Goal: Task Accomplishment & Management: Complete application form

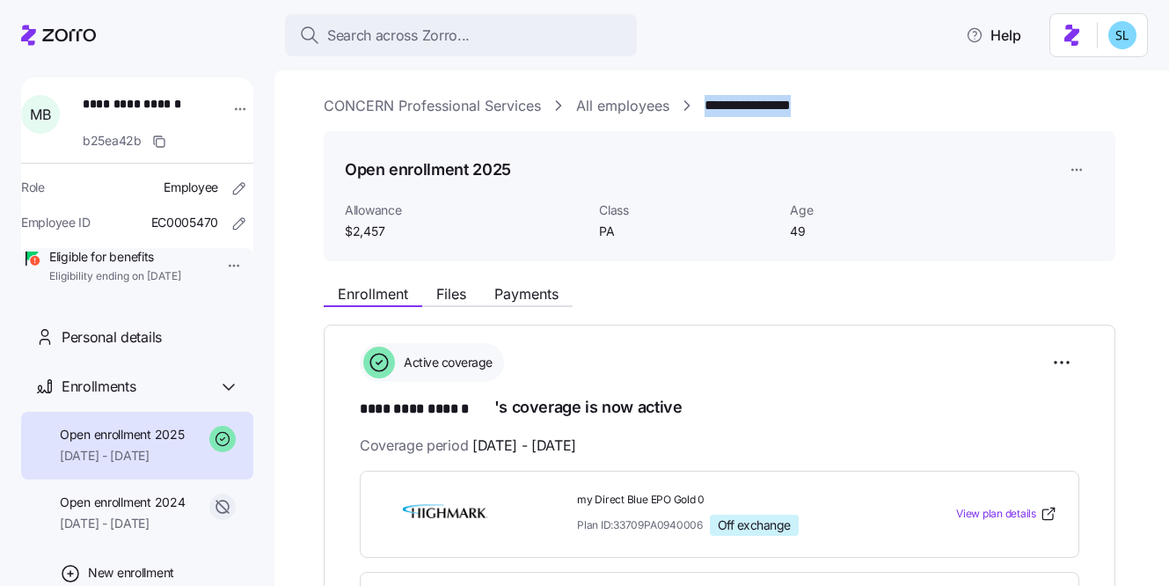
drag, startPoint x: 887, startPoint y: 109, endPoint x: 708, endPoint y: 111, distance: 178.6
click at [708, 111] on div "**********" at bounding box center [734, 106] width 821 height 22
copy link "**********"
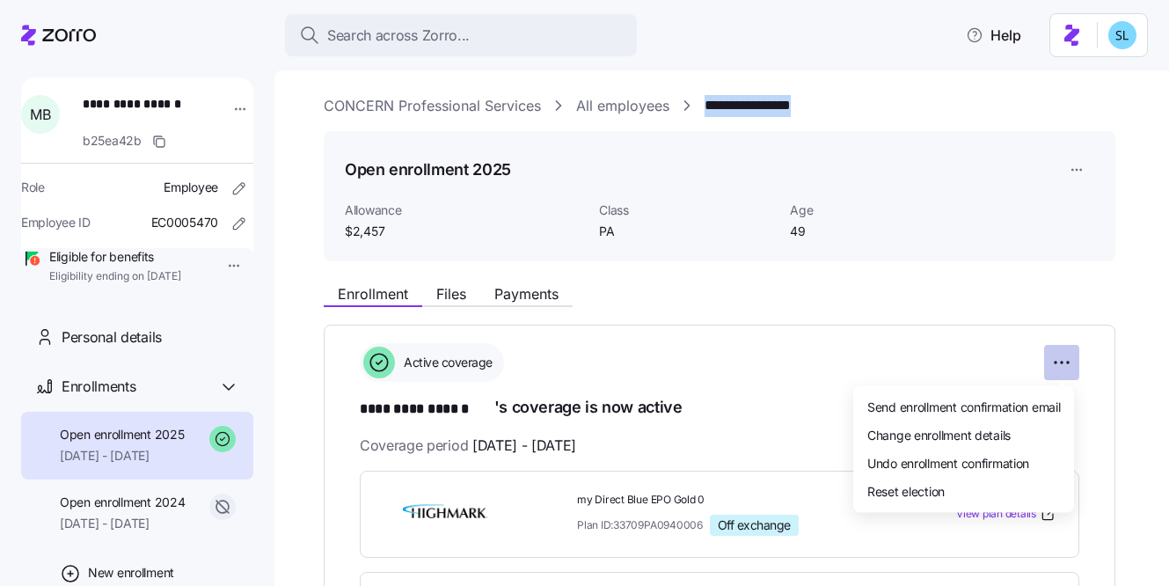
click at [1061, 361] on html "**********" at bounding box center [584, 287] width 1169 height 575
click at [992, 433] on span "Change enrollment details" at bounding box center [938, 434] width 143 height 18
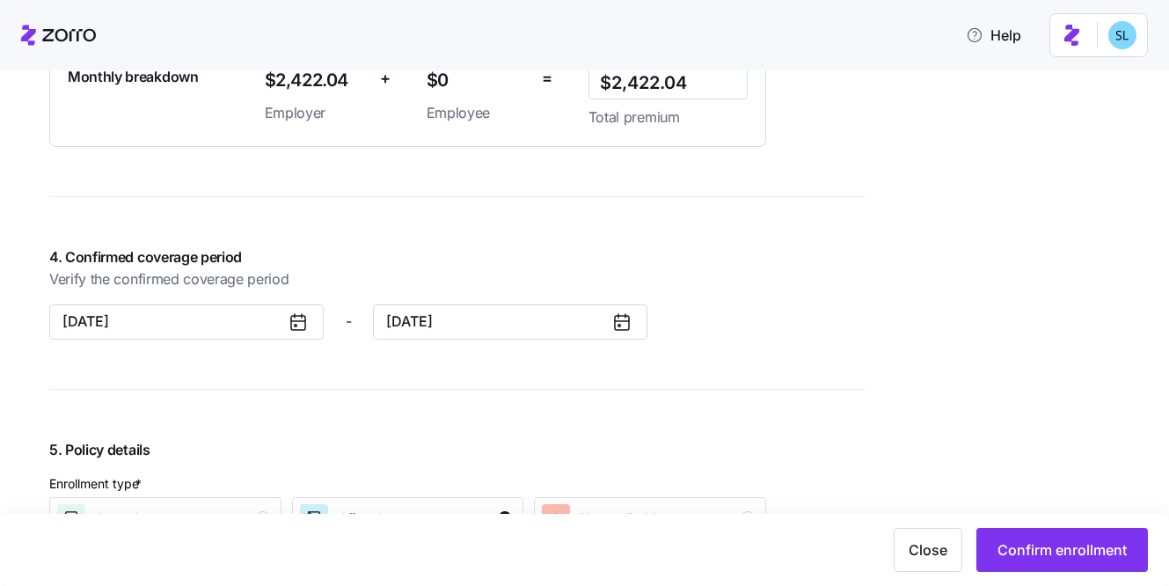
scroll to position [1364, 0]
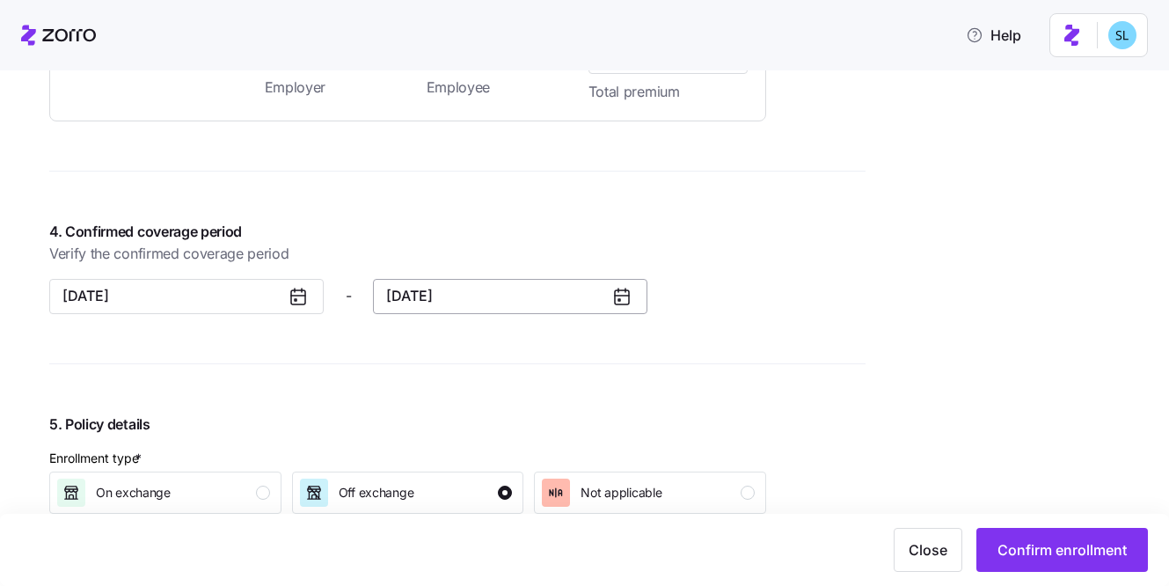
click at [480, 293] on button "12/31/2025" at bounding box center [510, 296] width 274 height 35
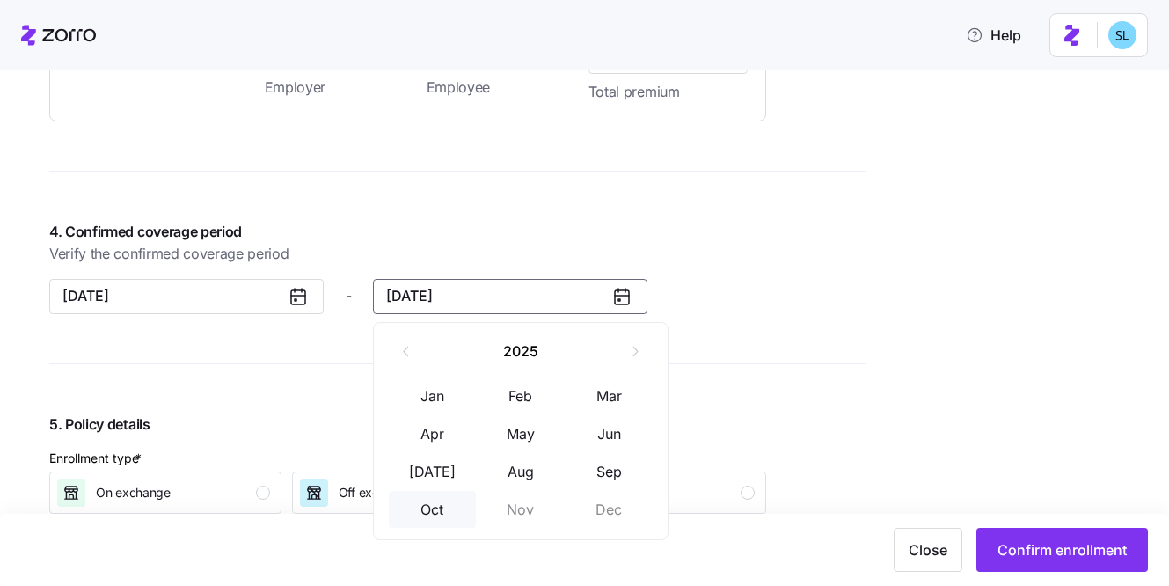
click at [434, 518] on button "Oct" at bounding box center [433, 509] width 88 height 37
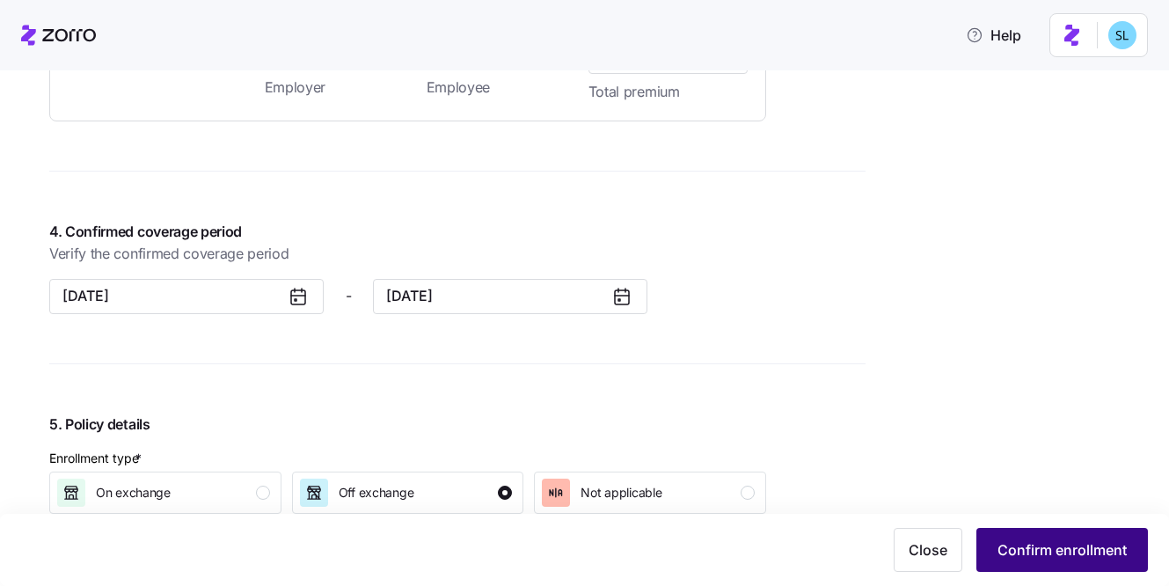
click at [1124, 544] on span "Confirm enrollment" at bounding box center [1061, 549] width 129 height 21
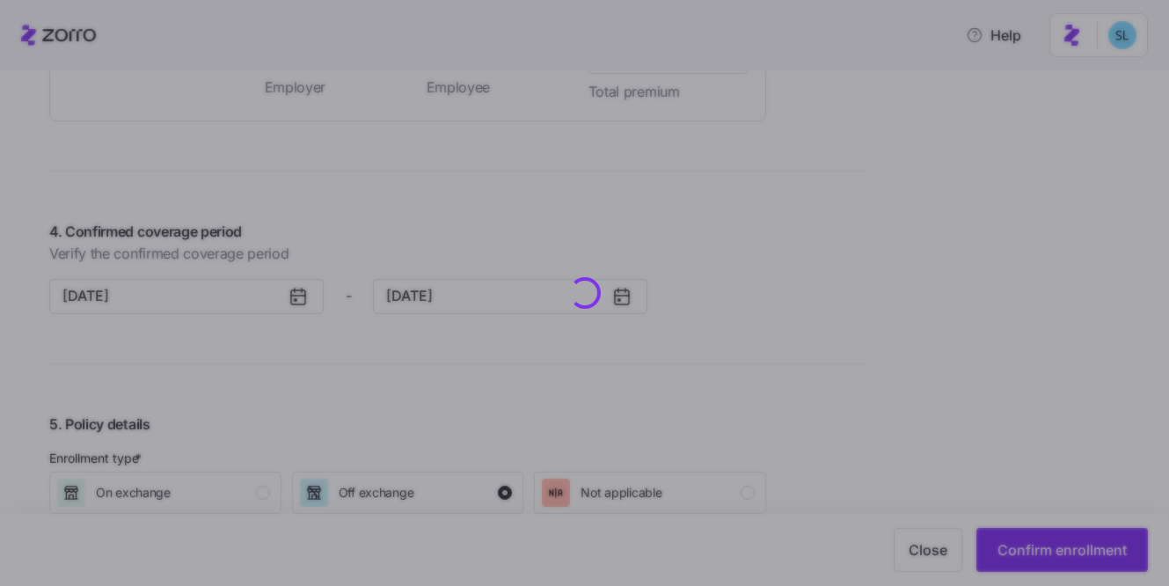
scroll to position [1399, 0]
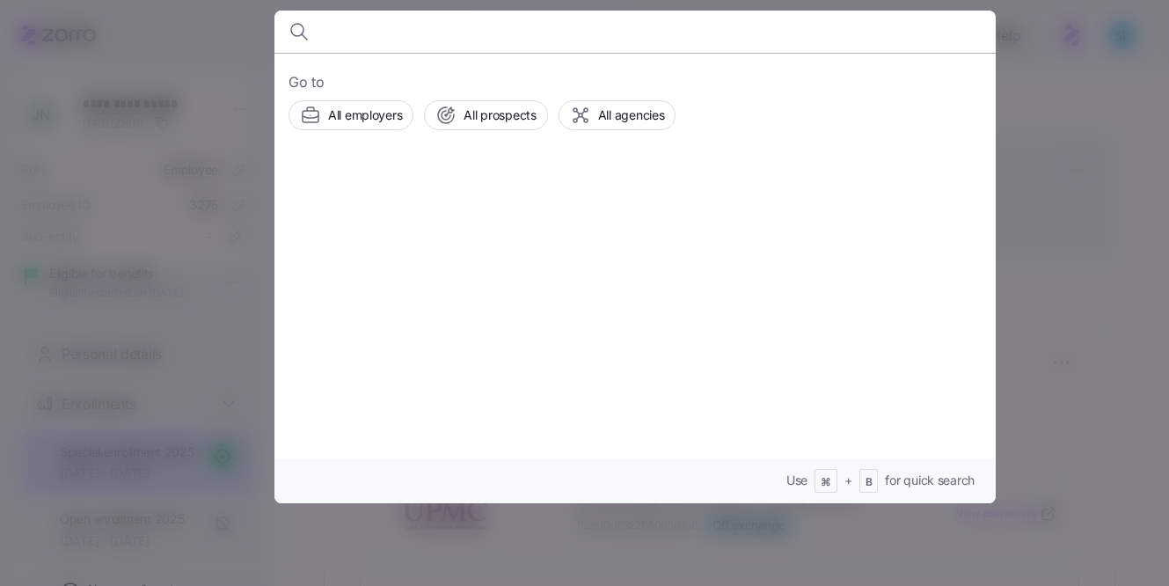
scroll to position [101, 0]
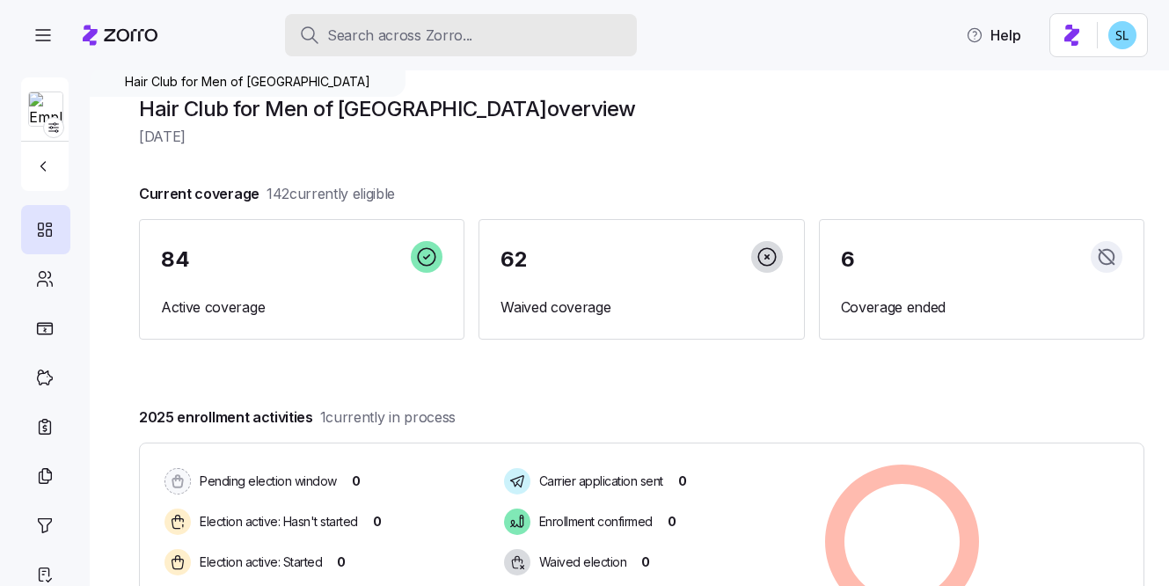
click at [593, 39] on div "Search across Zorro..." at bounding box center [461, 36] width 324 height 22
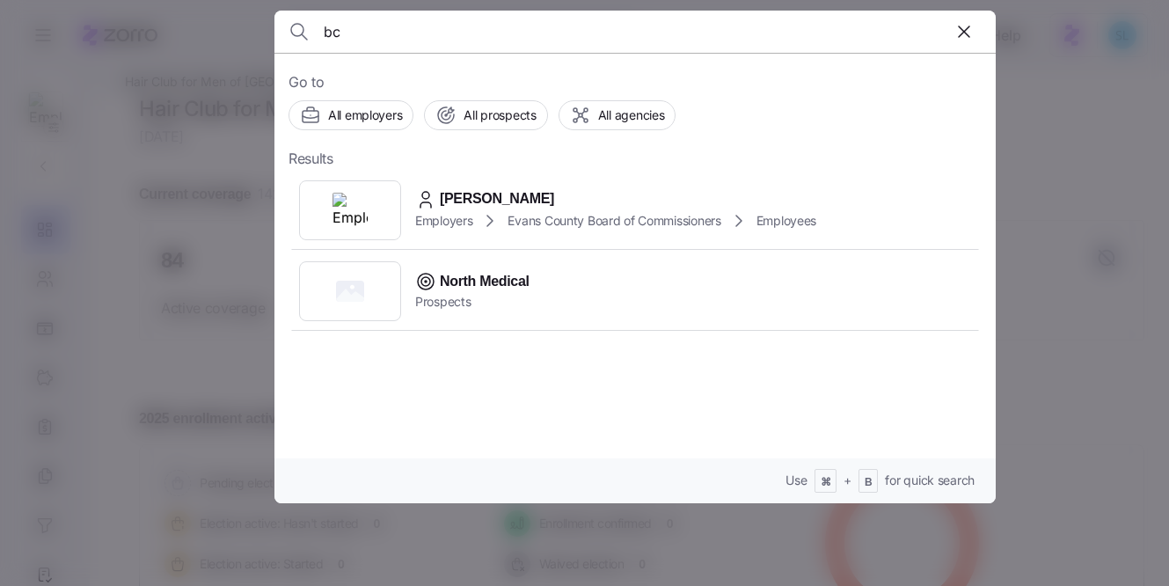
type input "b"
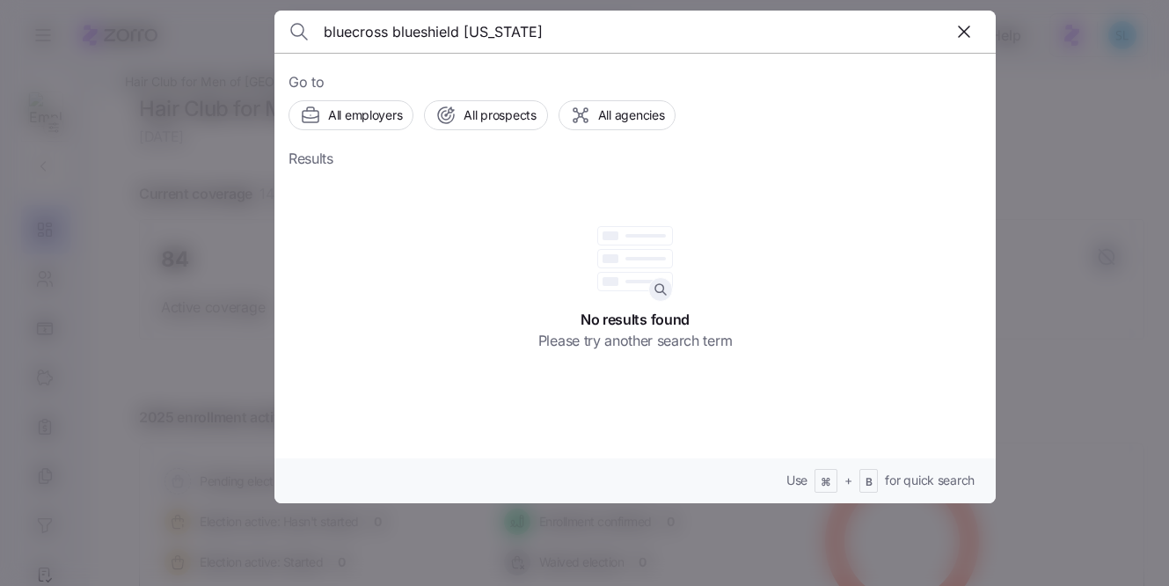
drag, startPoint x: 467, startPoint y: 34, endPoint x: 313, endPoint y: 37, distance: 153.9
click at [313, 37] on div "bluecross blueshield north carolina" at bounding box center [635, 32] width 693 height 42
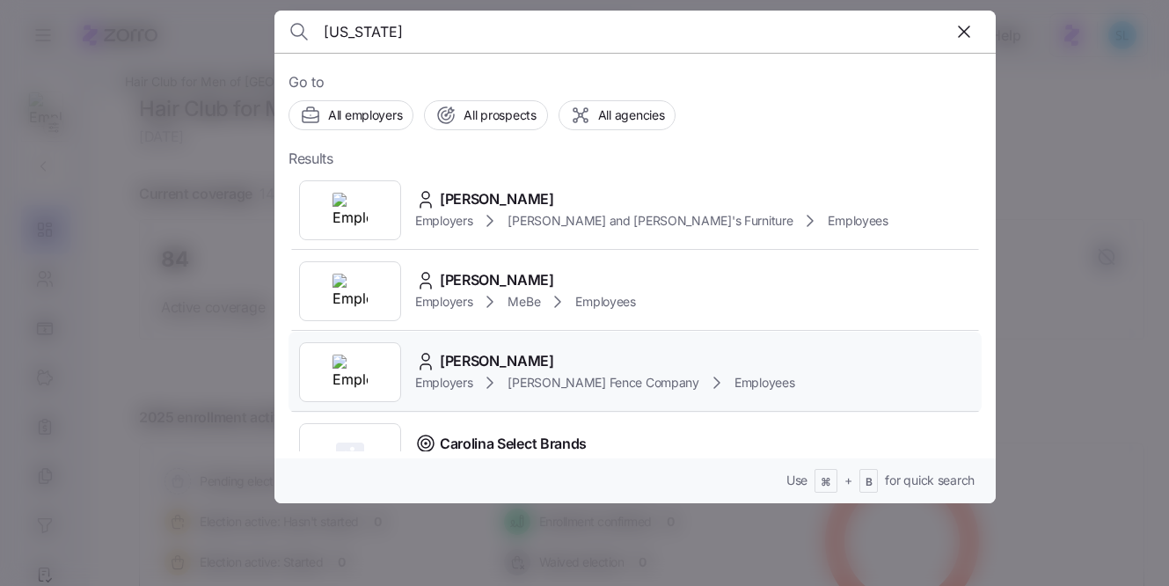
type input "north carolina"
click at [478, 362] on span "Caroline Clark" at bounding box center [497, 361] width 114 height 22
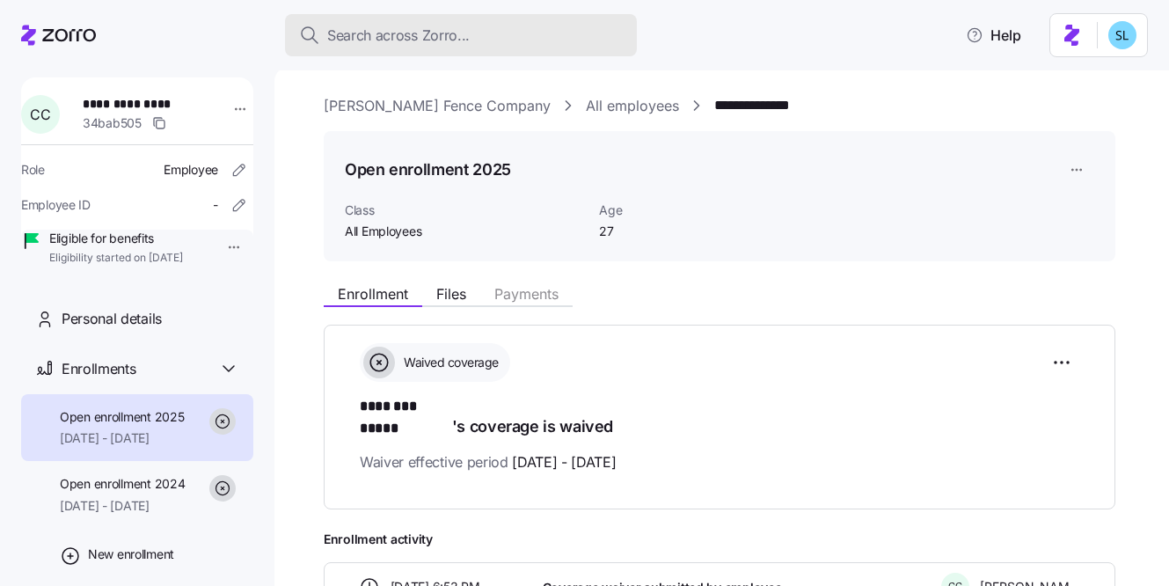
click at [461, 51] on button "Search across Zorro..." at bounding box center [461, 35] width 352 height 42
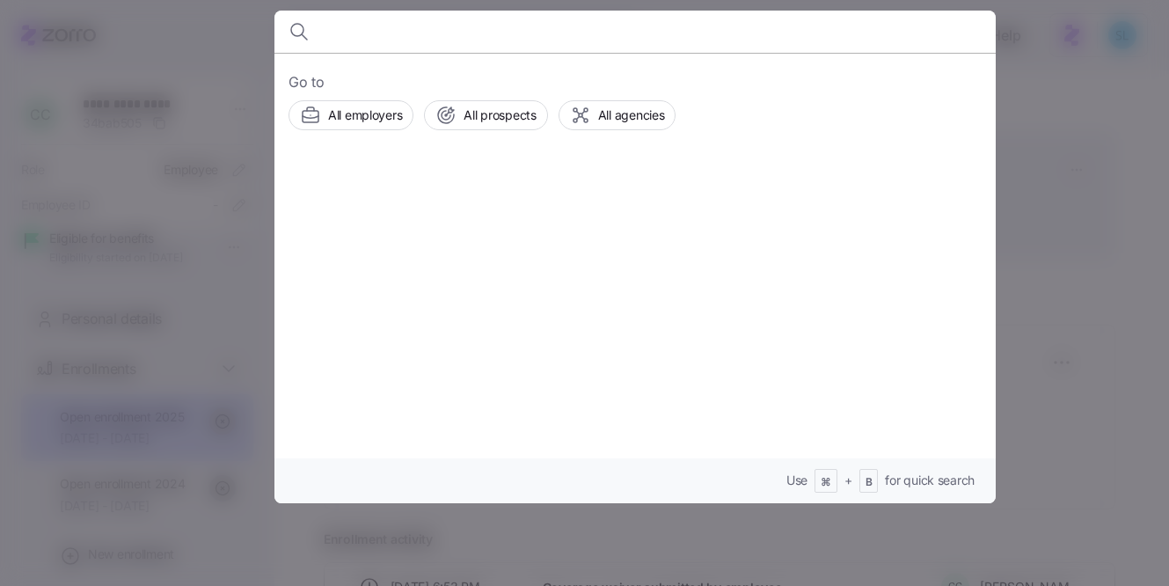
click at [1114, 325] on div at bounding box center [584, 293] width 1169 height 586
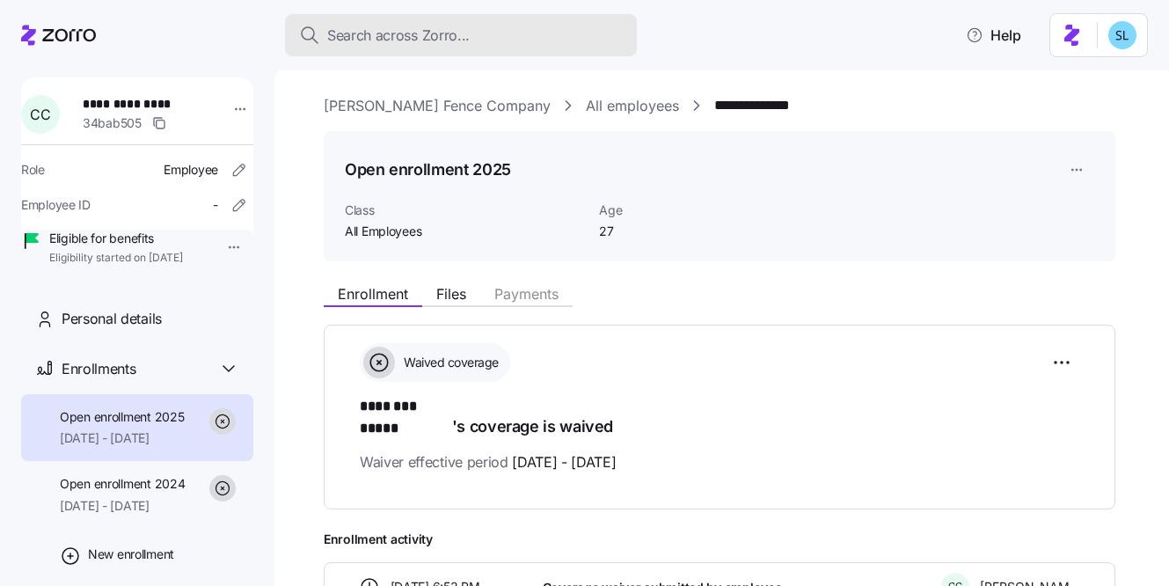
drag, startPoint x: 399, startPoint y: 14, endPoint x: 400, endPoint y: 27, distance: 13.2
click at [400, 27] on button "Search across Zorro..." at bounding box center [461, 35] width 352 height 42
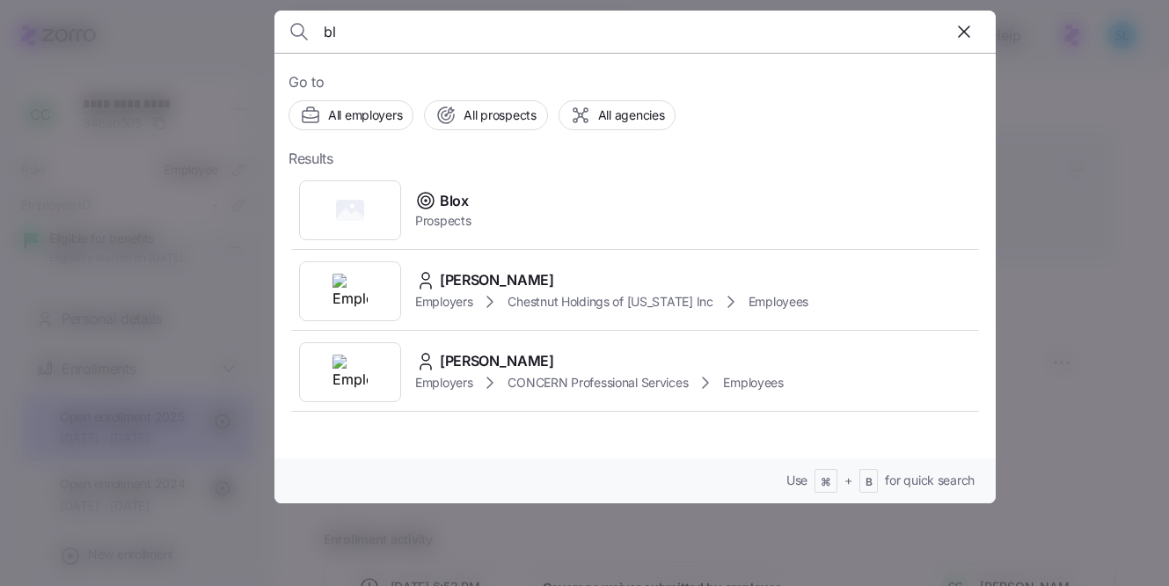
type input "bl"
click at [1015, 190] on div at bounding box center [584, 293] width 1169 height 586
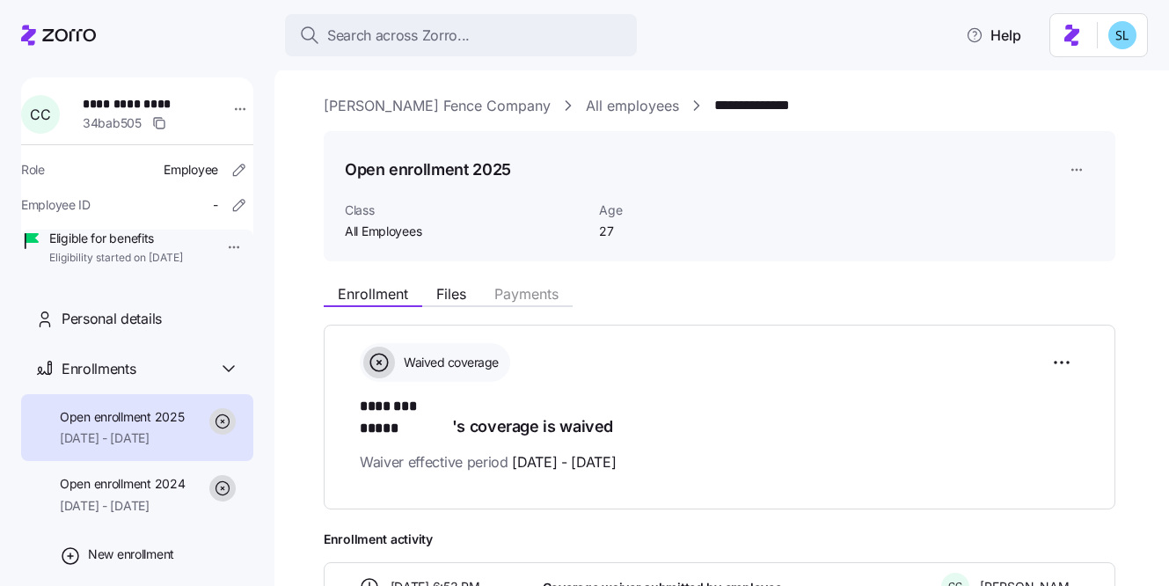
click at [25, 39] on icon at bounding box center [28, 35] width 15 height 20
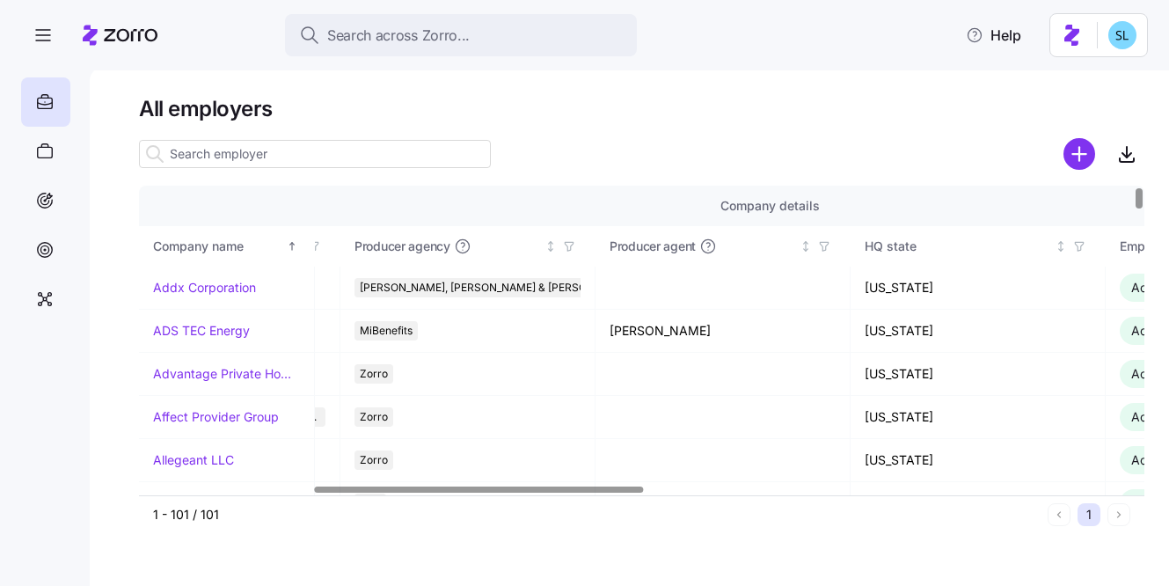
scroll to position [0, 605]
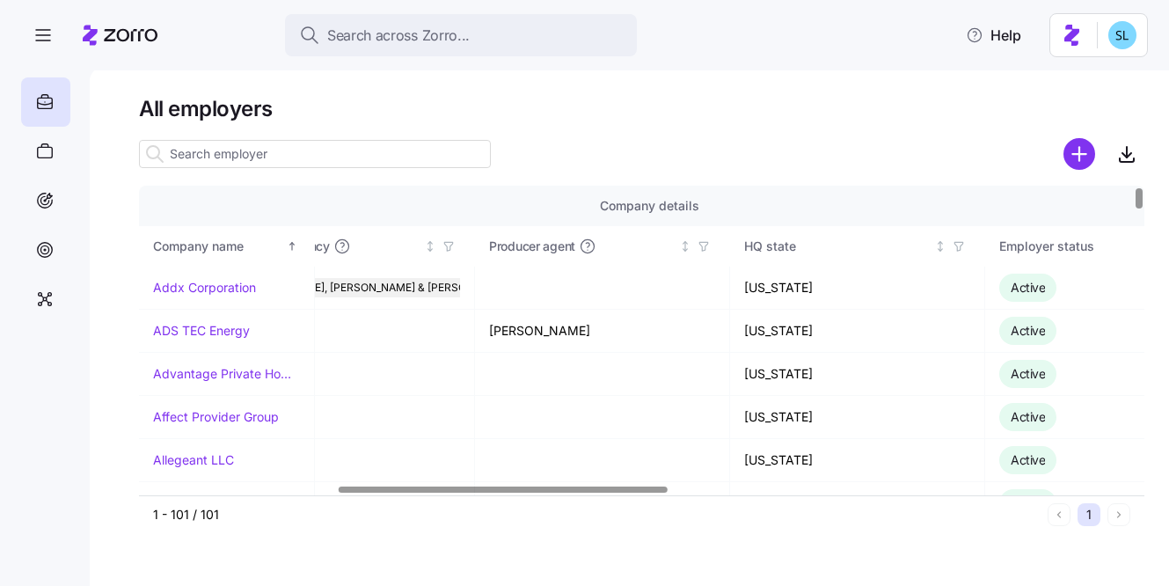
click at [462, 490] on div at bounding box center [503, 489] width 328 height 6
click at [961, 247] on icon "button" at bounding box center [959, 246] width 12 height 12
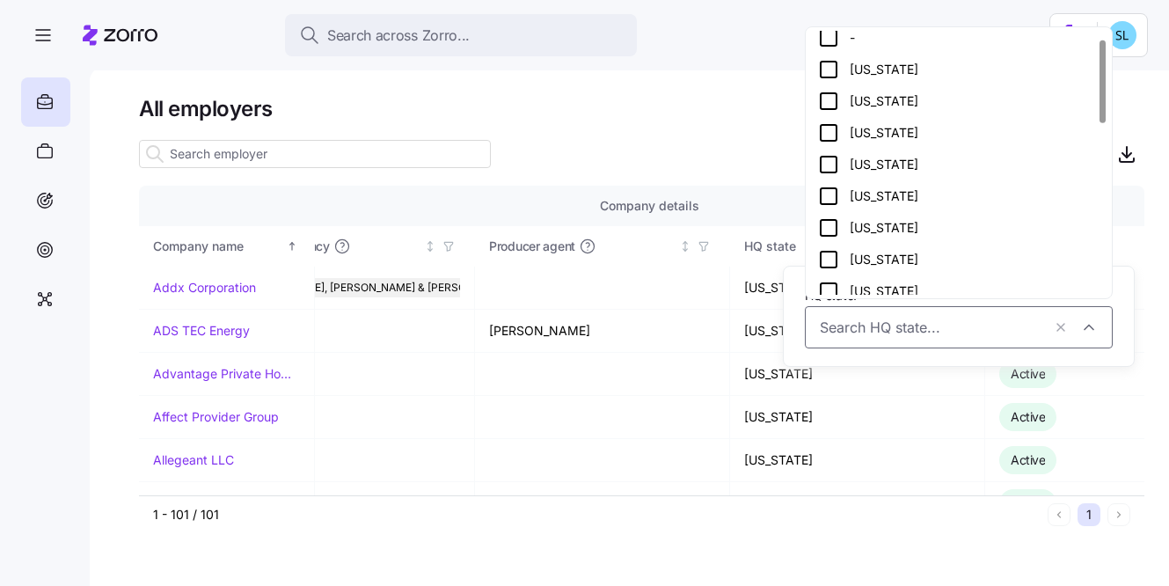
scroll to position [22, 0]
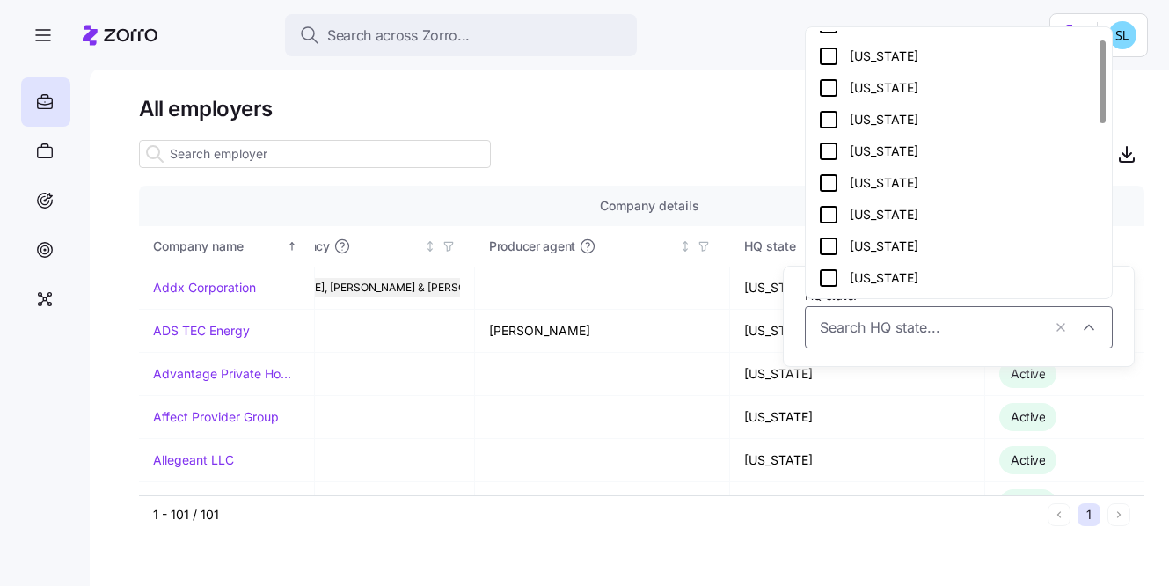
click at [895, 156] on div "North Carolina" at bounding box center [958, 151] width 281 height 21
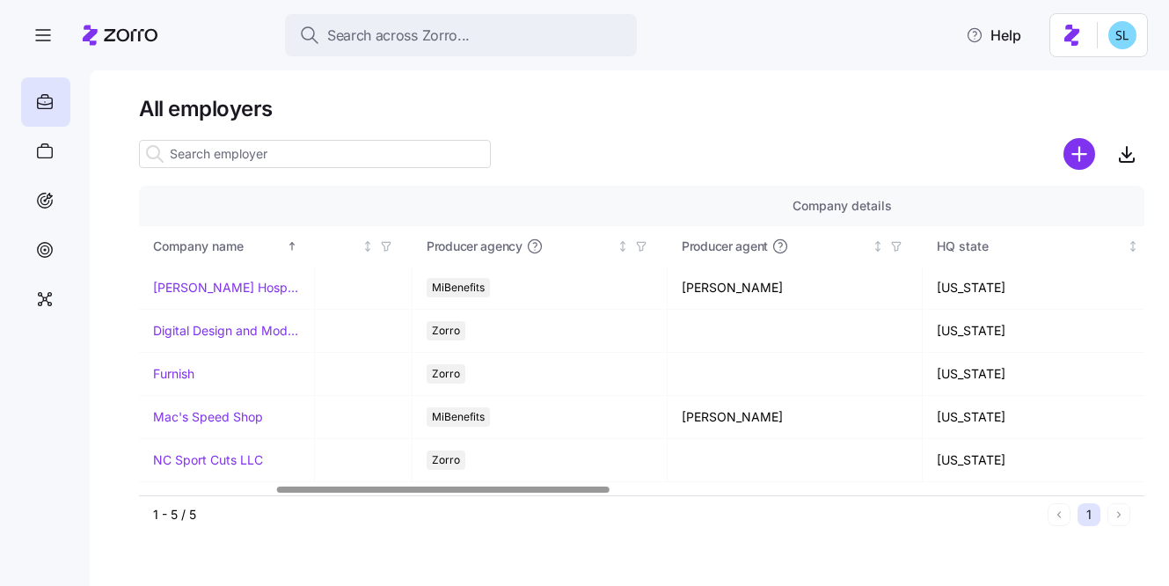
scroll to position [0, 406]
click at [477, 486] on div at bounding box center [441, 489] width 332 height 6
click at [179, 374] on link "Furnish" at bounding box center [173, 374] width 41 height 18
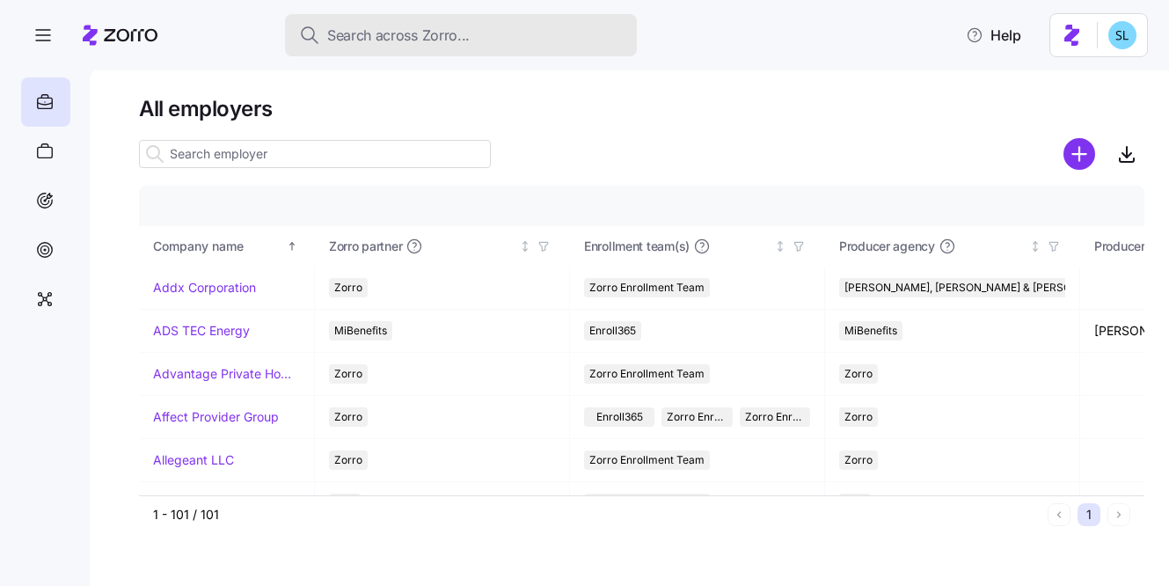
click at [354, 52] on button "Search across Zorro..." at bounding box center [461, 35] width 352 height 42
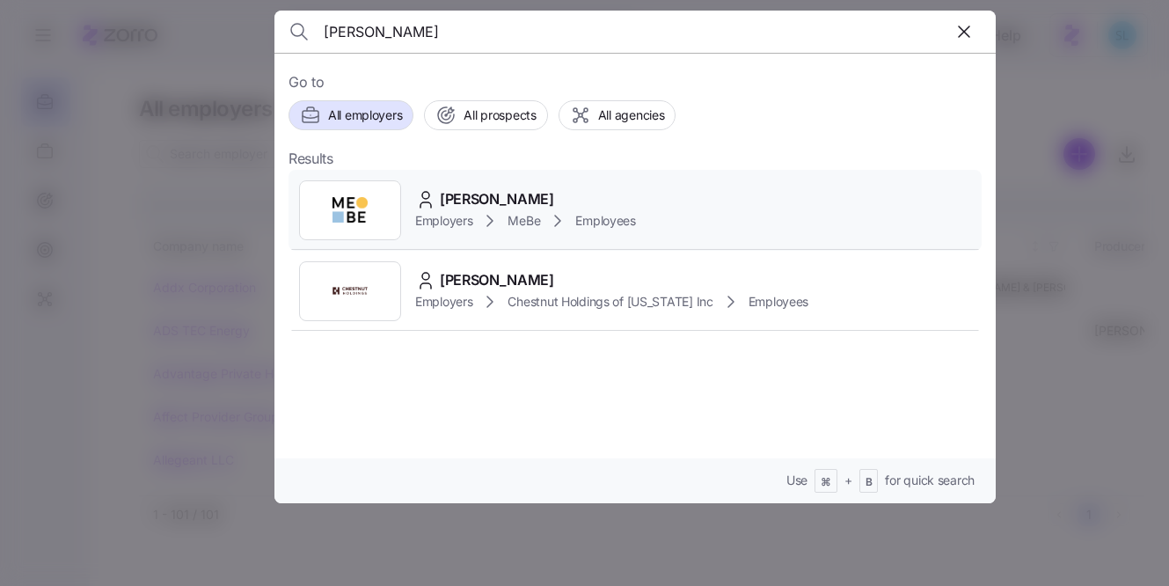
type input "hidy"
click at [508, 193] on span "Hidy Gehm" at bounding box center [497, 199] width 114 height 22
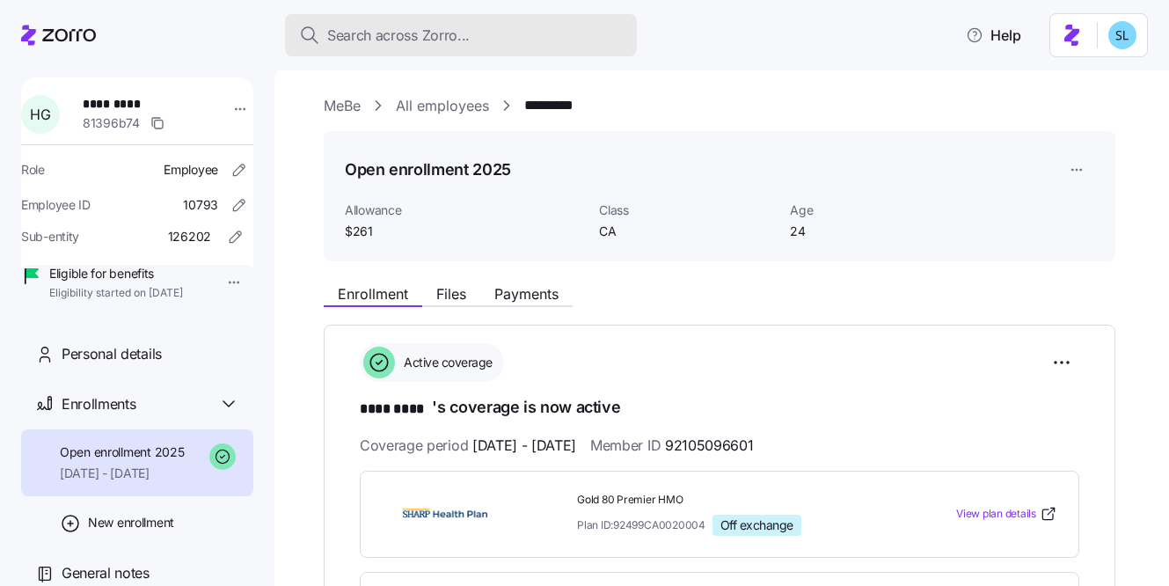
click at [540, 43] on div "Search across Zorro..." at bounding box center [461, 36] width 324 height 22
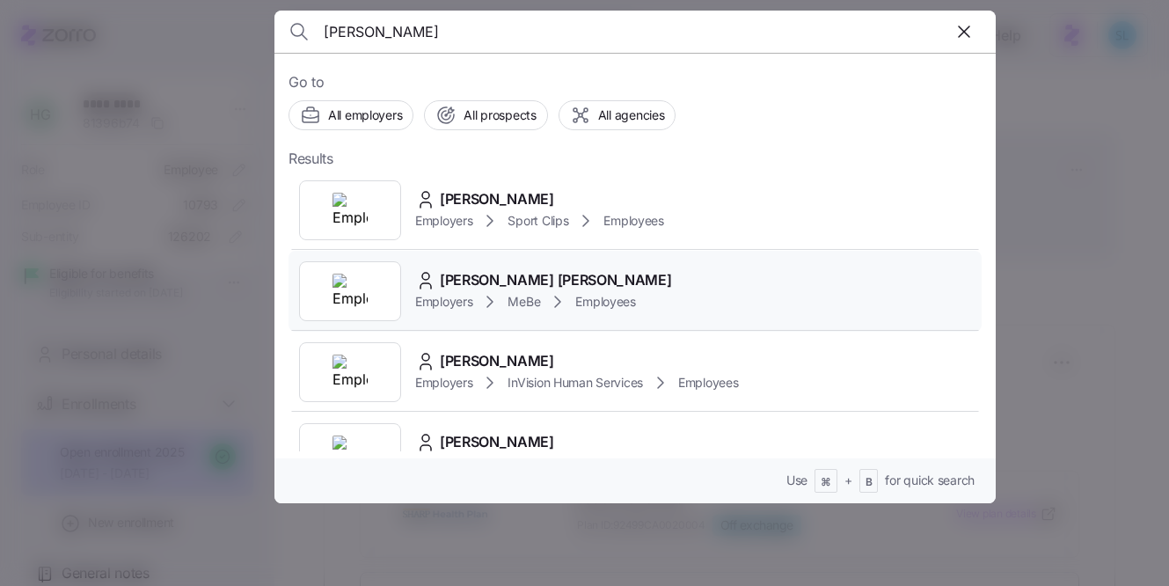
type input "haydee"
click at [542, 282] on span "Haydee Rodriguez Hernandez" at bounding box center [555, 280] width 231 height 22
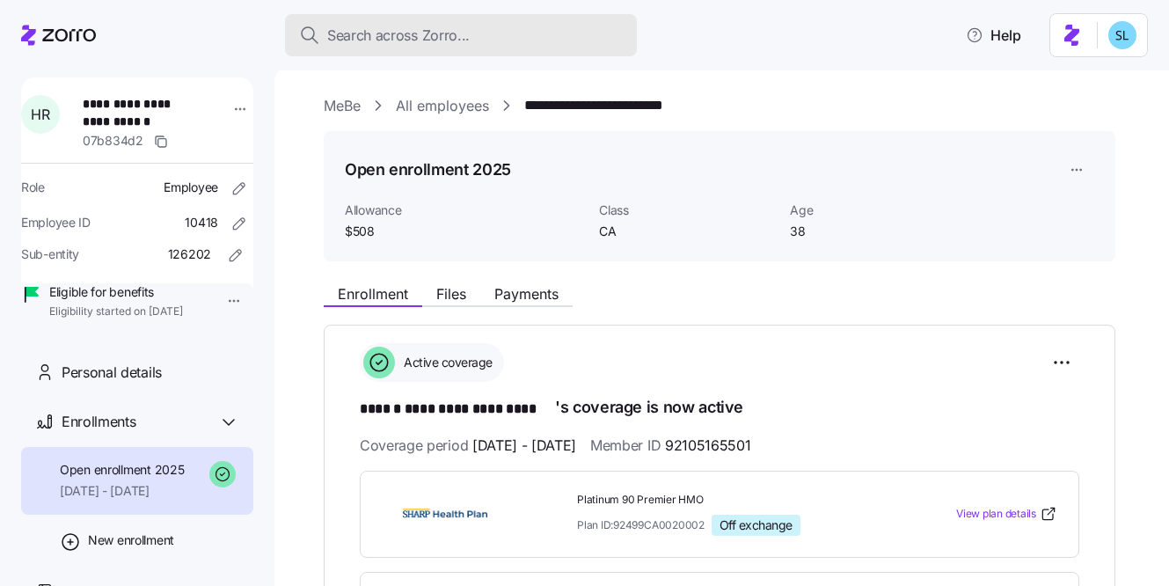
click at [408, 47] on button "Search across Zorro..." at bounding box center [461, 35] width 352 height 42
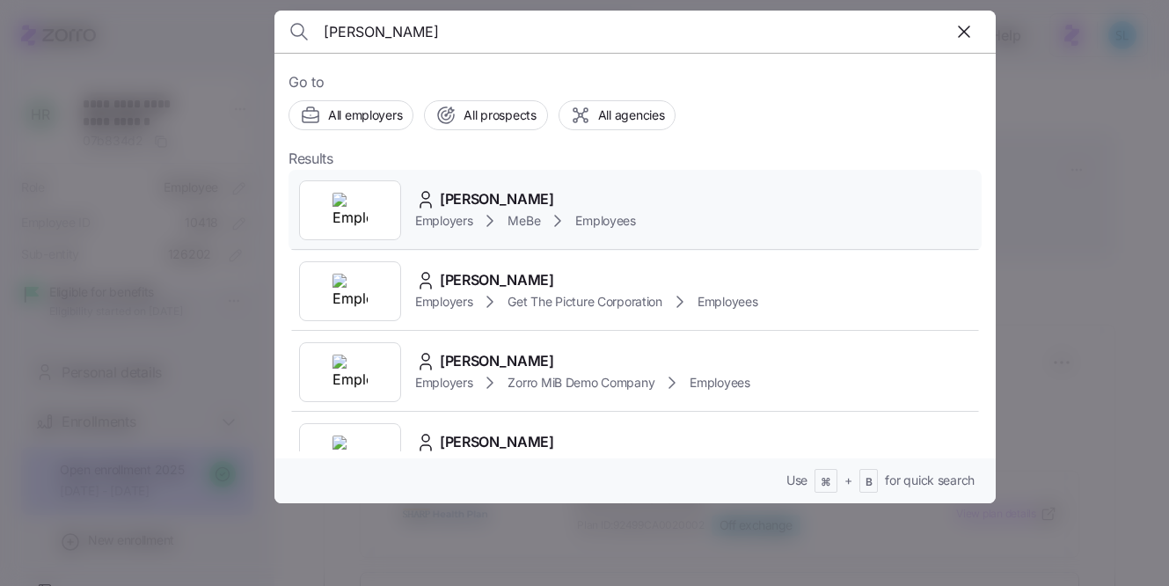
type input "enrique"
click at [483, 195] on span "Enrique May" at bounding box center [497, 199] width 114 height 22
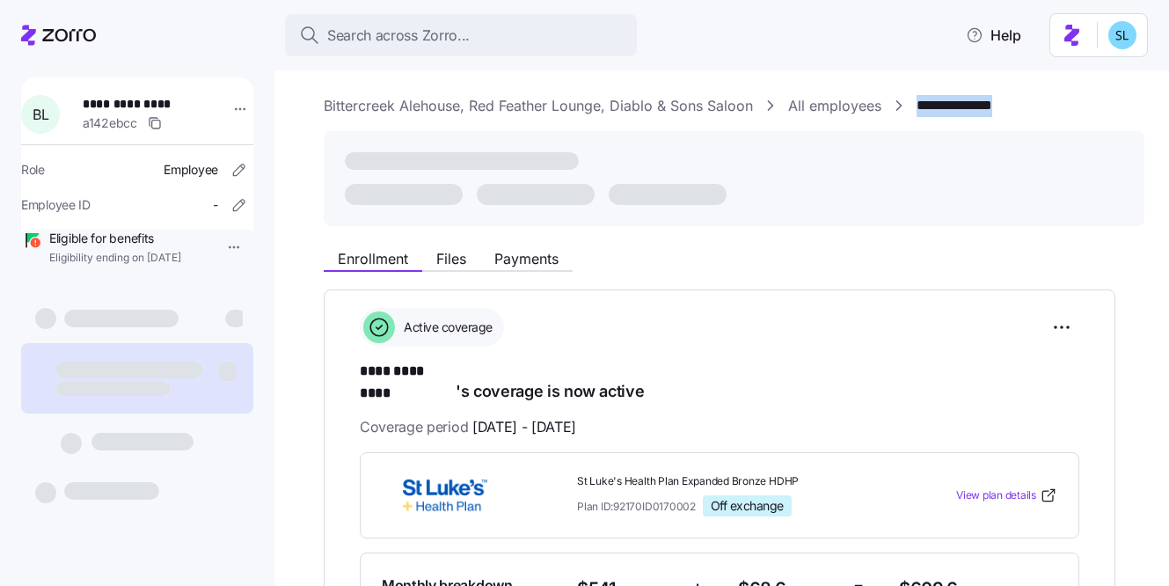
drag, startPoint x: 1028, startPoint y: 104, endPoint x: 912, endPoint y: 102, distance: 116.1
click at [912, 102] on div "**********" at bounding box center [734, 106] width 821 height 22
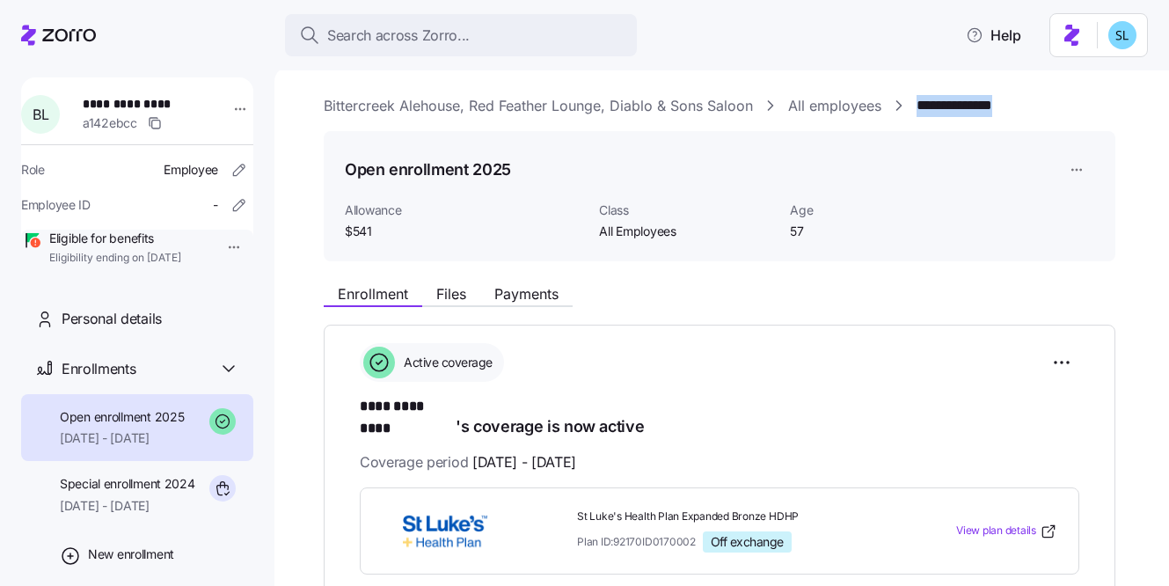
copy link "**********"
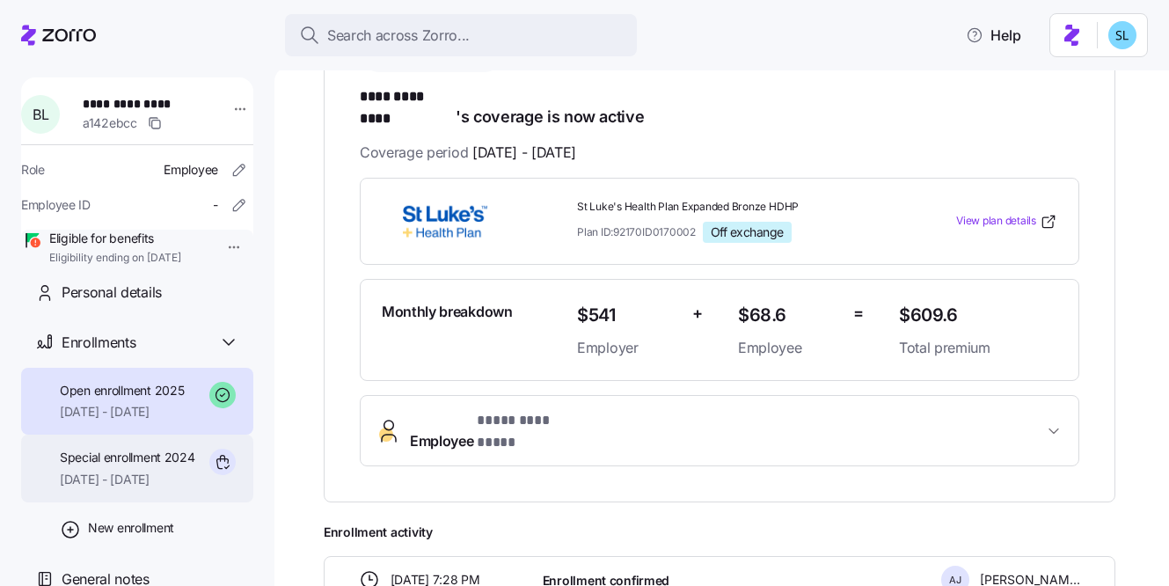
scroll to position [70, 0]
click at [117, 488] on span "12/01/2024 - 12/31/2024" at bounding box center [127, 480] width 135 height 18
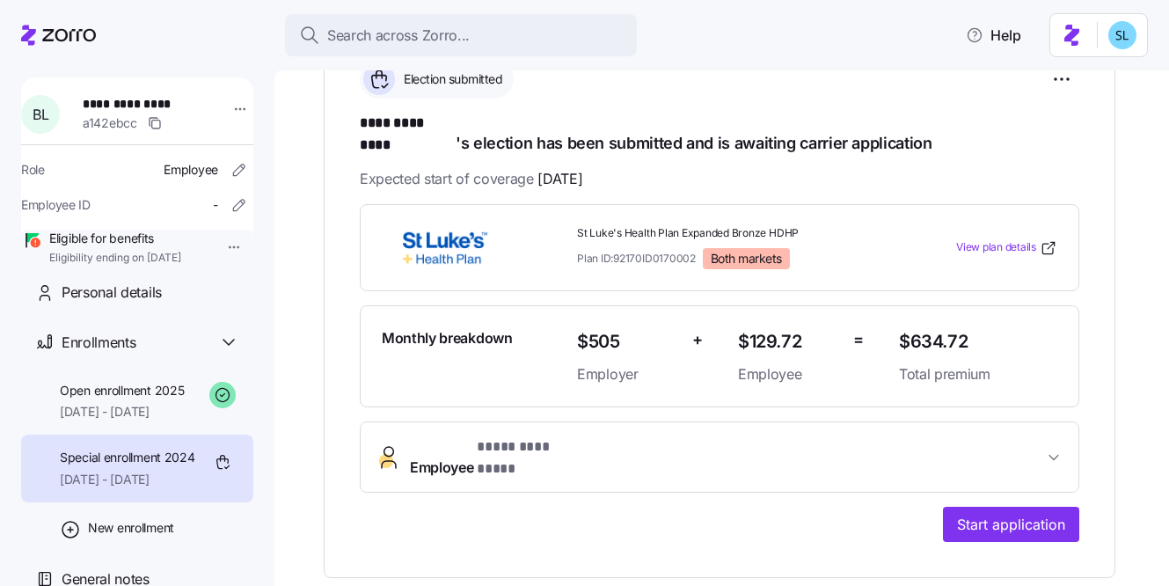
scroll to position [347, 0]
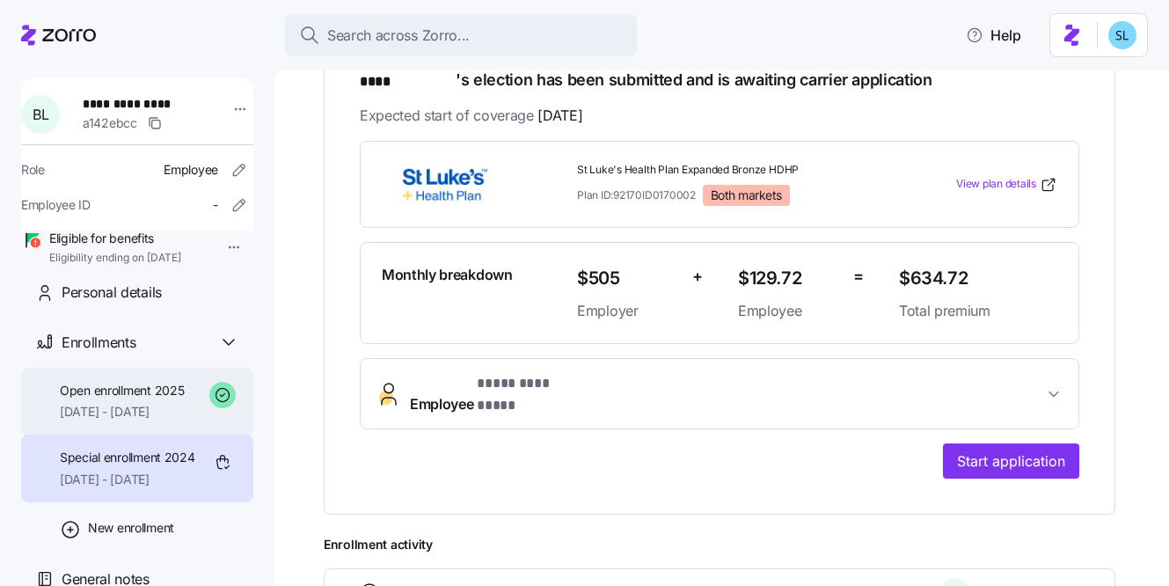
click at [108, 412] on span "01/01/2025 - 12/31/2025" at bounding box center [122, 412] width 124 height 18
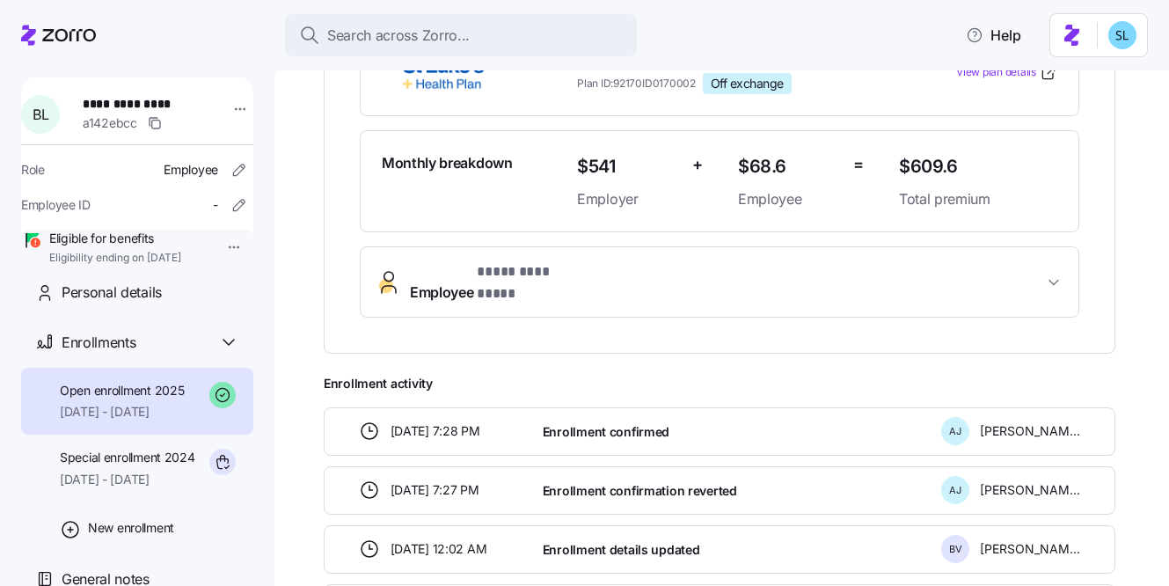
scroll to position [499, 0]
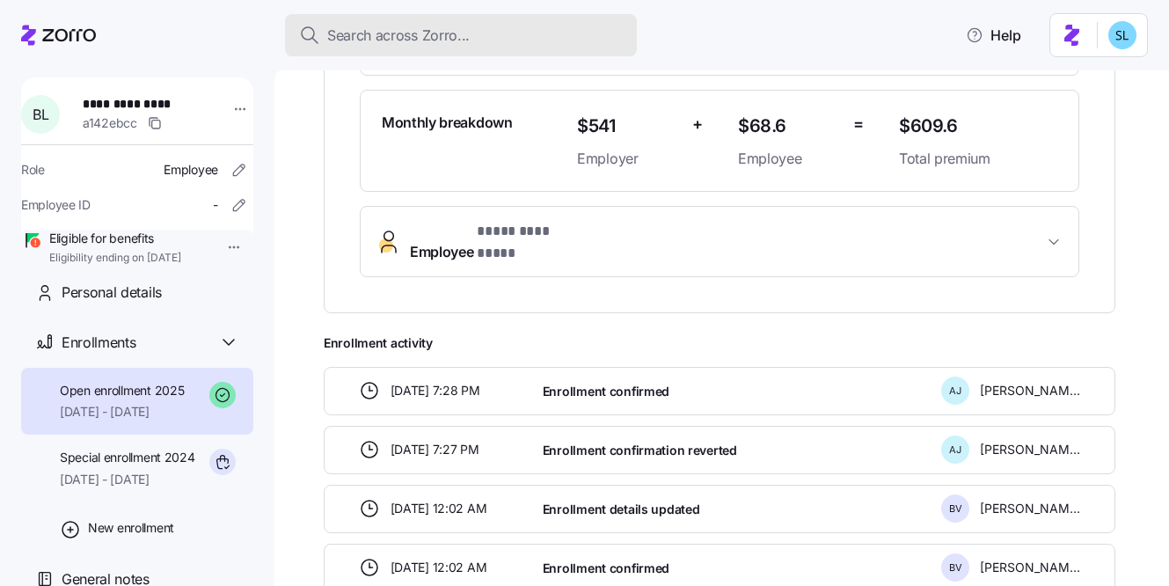
click at [551, 26] on div "Search across Zorro..." at bounding box center [461, 36] width 324 height 22
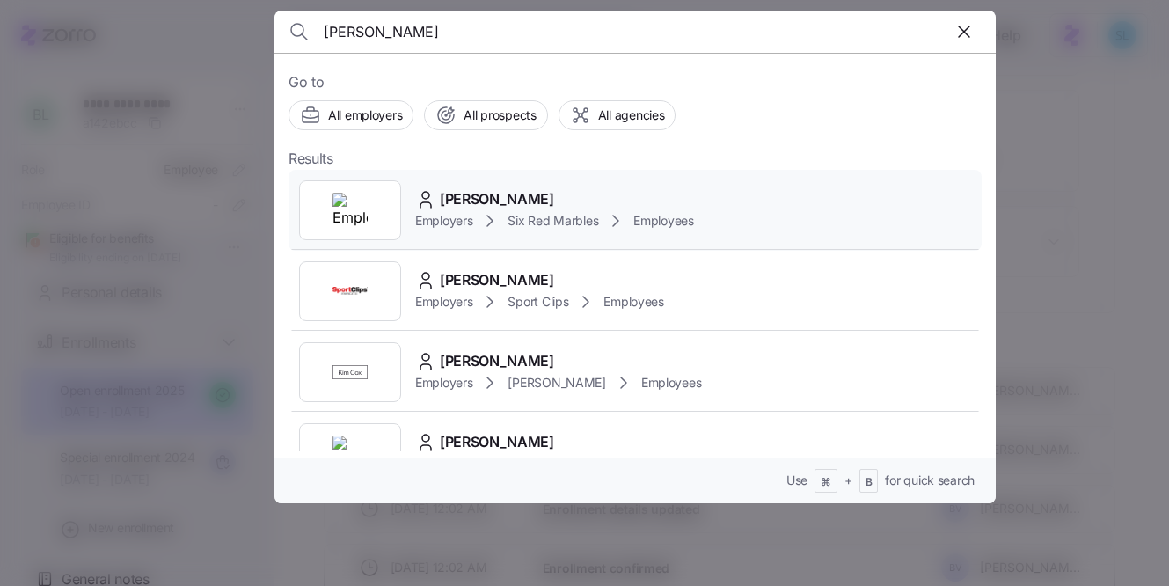
type input "ashley glenn"
click at [528, 179] on div "Ashley Glennon Employers Six Red Marbles Employees" at bounding box center [635, 210] width 693 height 81
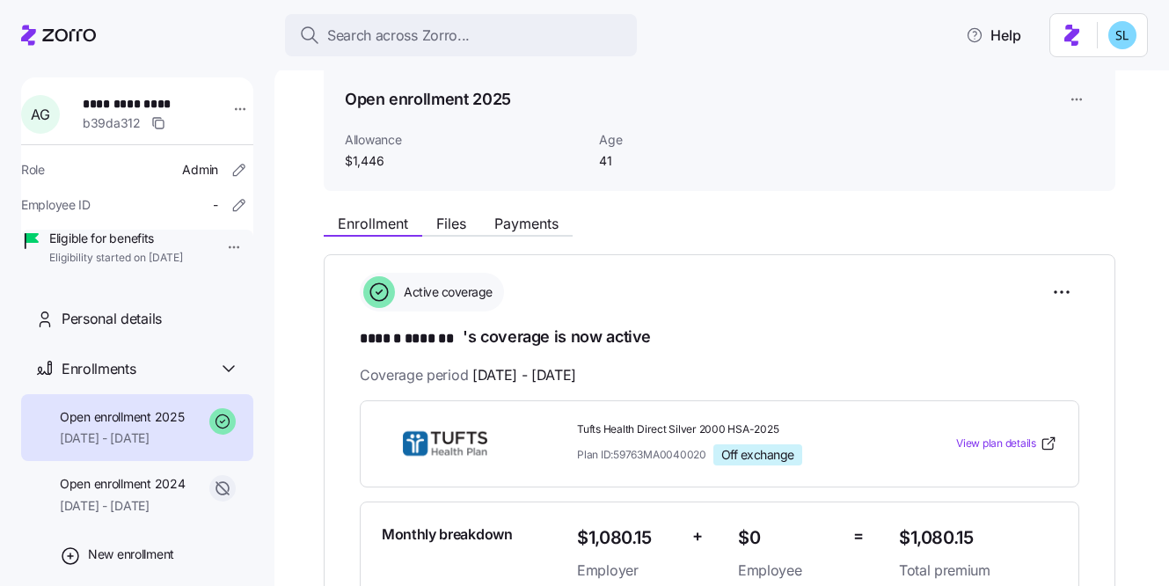
scroll to position [312, 0]
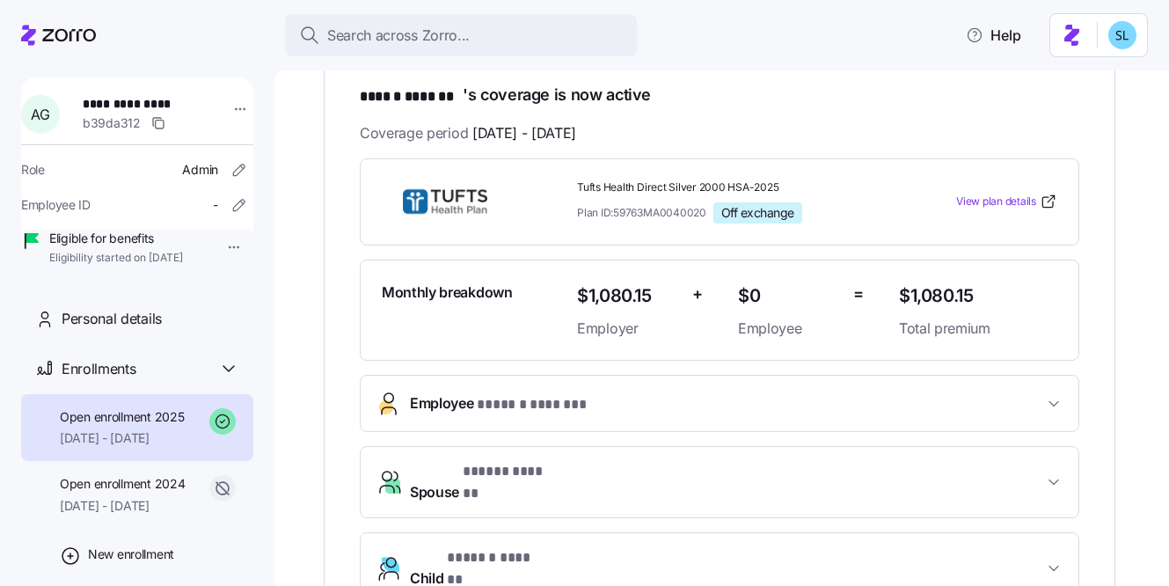
click at [645, 419] on button "Employee * ****** ******* *" at bounding box center [720, 403] width 718 height 55
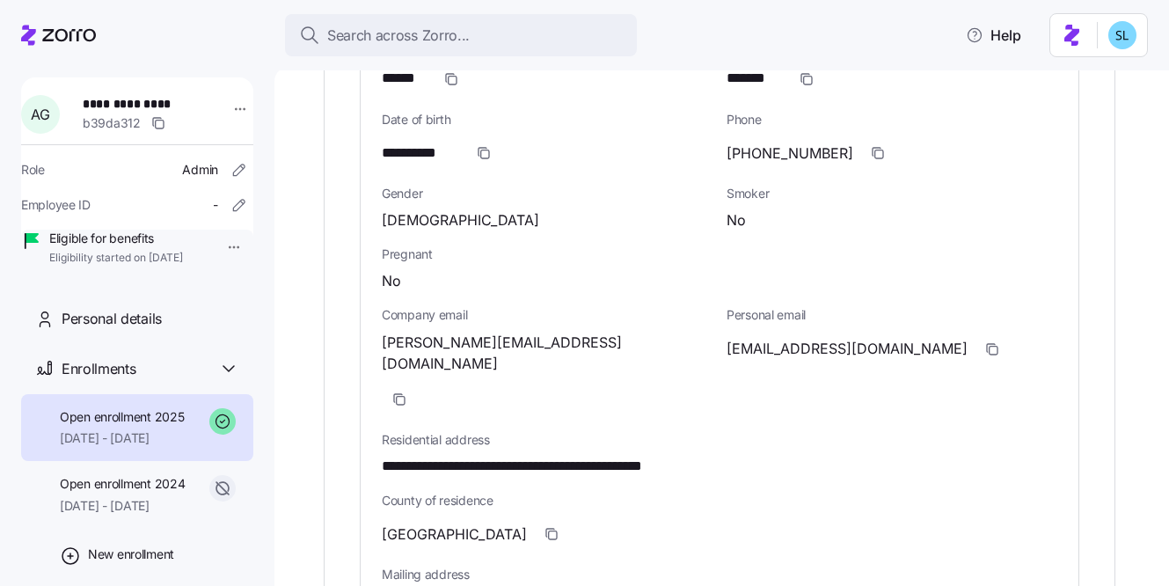
scroll to position [761, 0]
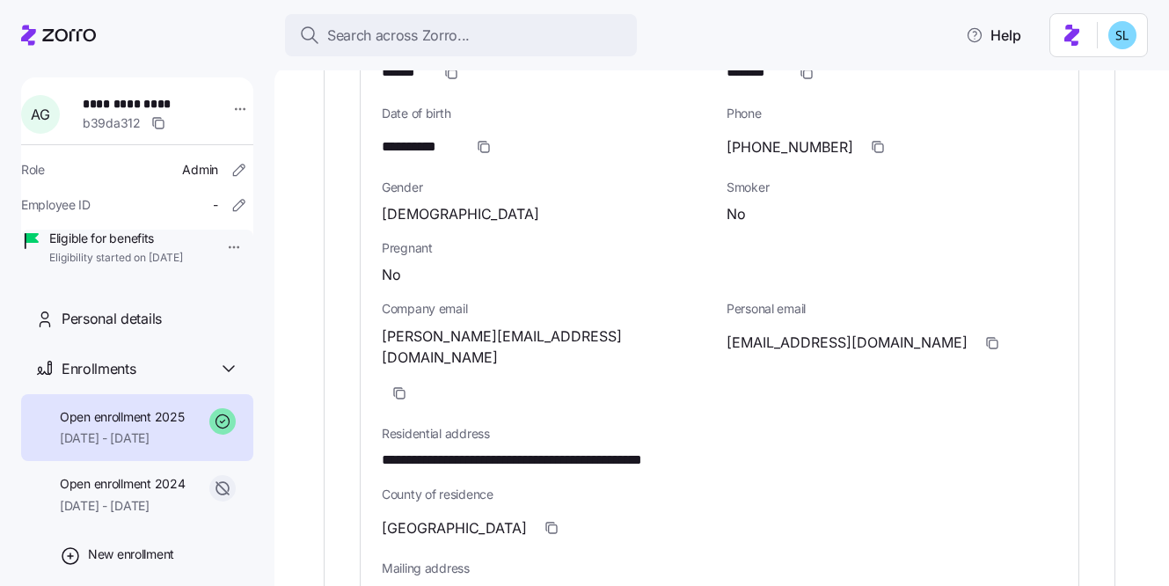
click at [605, 449] on span "**********" at bounding box center [555, 460] width 346 height 22
copy span "*"
click at [869, 425] on div "**********" at bounding box center [720, 448] width 676 height 47
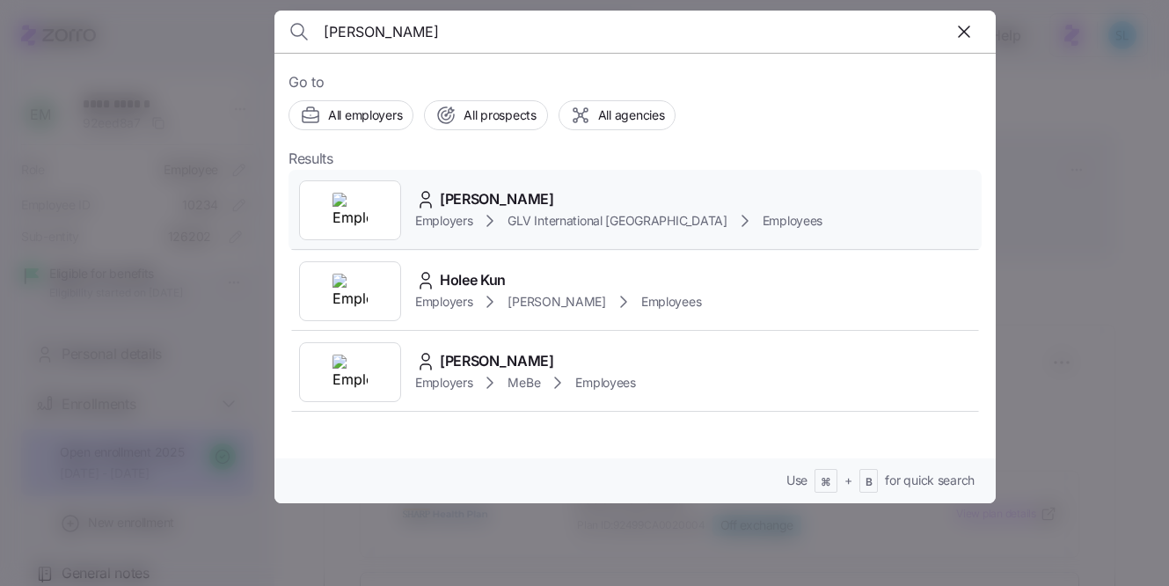
type input "[PERSON_NAME]"
click at [536, 184] on div "[PERSON_NAME] Employers GLV International [GEOGRAPHIC_DATA] Employees" at bounding box center [635, 210] width 693 height 81
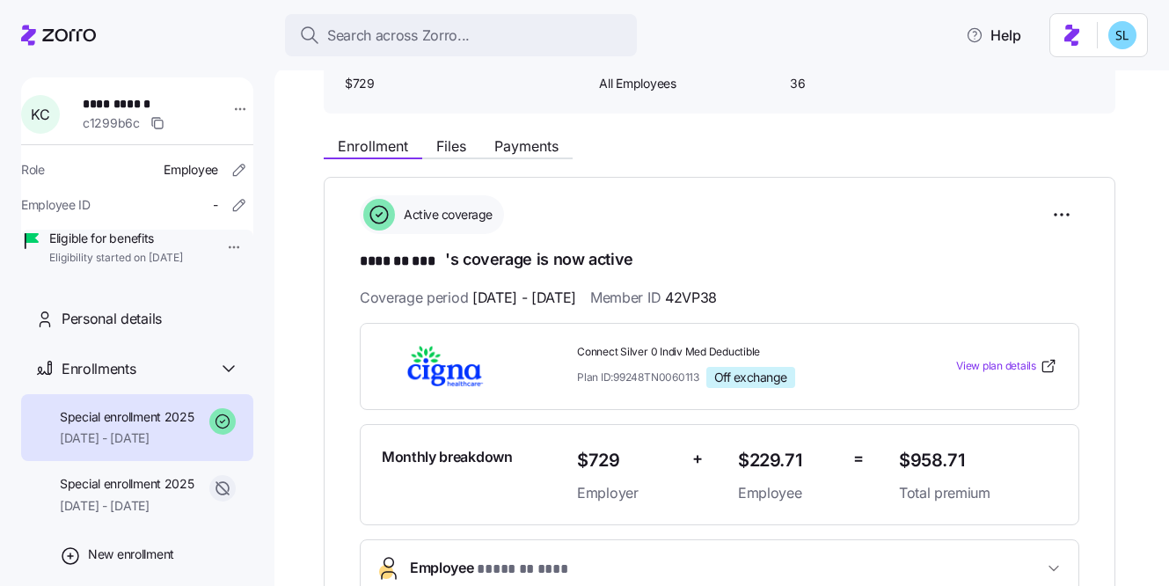
scroll to position [193, 0]
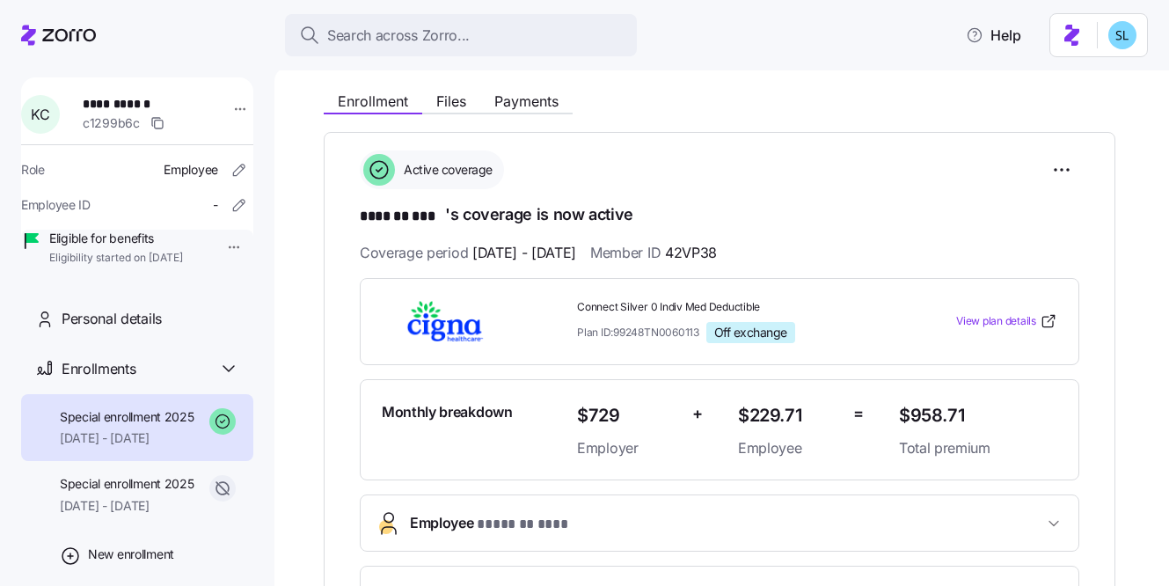
click at [924, 413] on span "$958.71" at bounding box center [978, 415] width 158 height 29
copy span "958.71"
click at [525, 110] on button "Payments" at bounding box center [526, 101] width 92 height 21
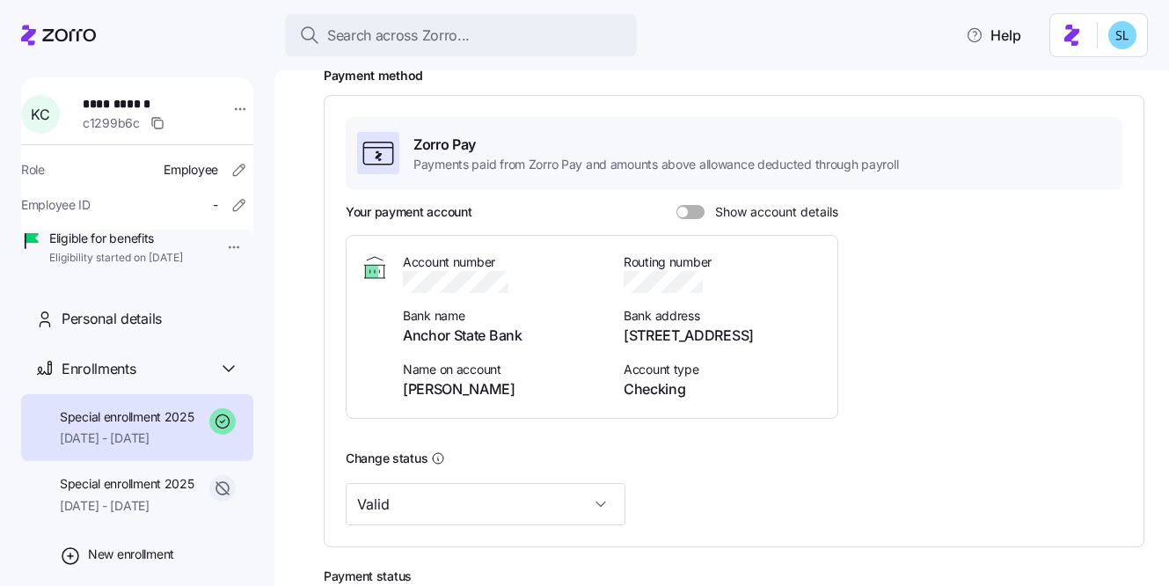
scroll to position [258, 0]
click at [713, 208] on span "Show account details" at bounding box center [772, 211] width 134 height 14
click at [676, 204] on input "Show account details" at bounding box center [676, 204] width 0 height 0
click at [527, 284] on icon "button" at bounding box center [522, 282] width 18 height 18
click at [710, 281] on icon "button" at bounding box center [714, 282] width 18 height 18
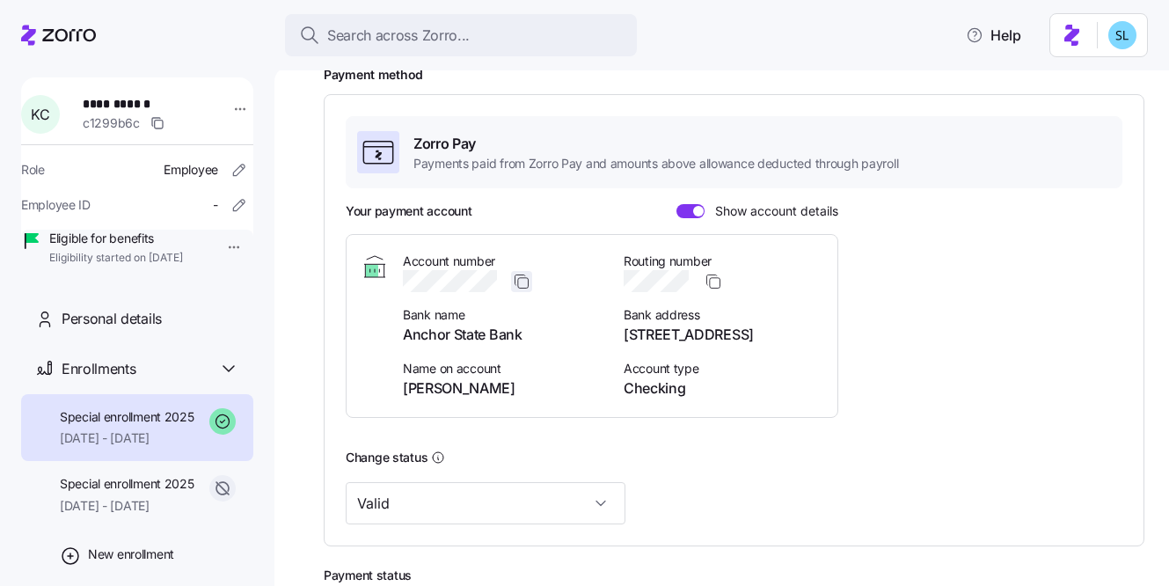
click at [522, 282] on icon "button" at bounding box center [522, 282] width 18 height 18
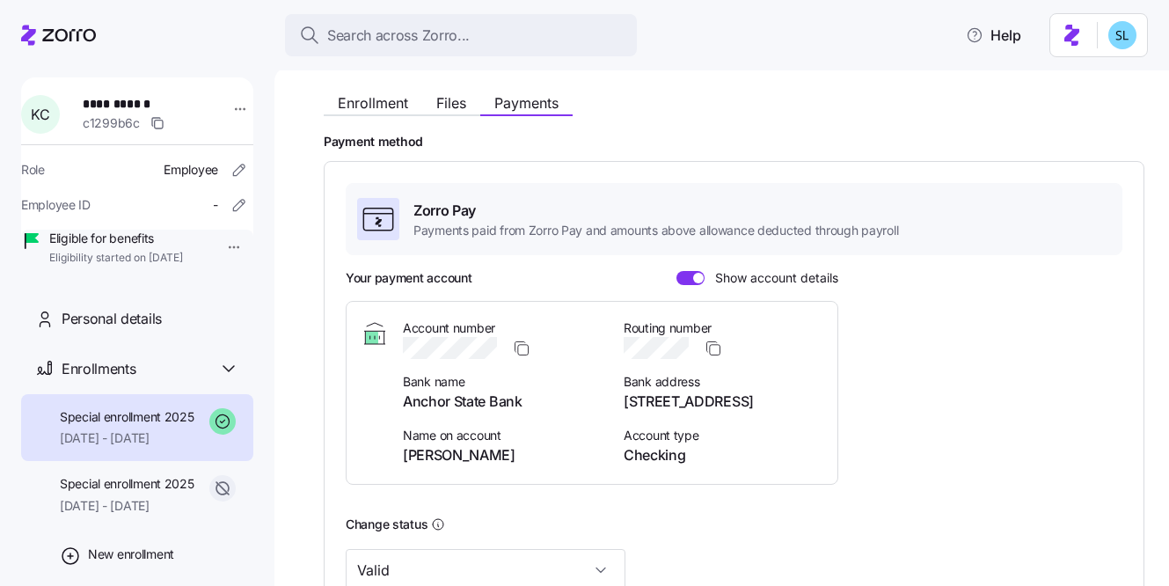
scroll to position [115, 0]
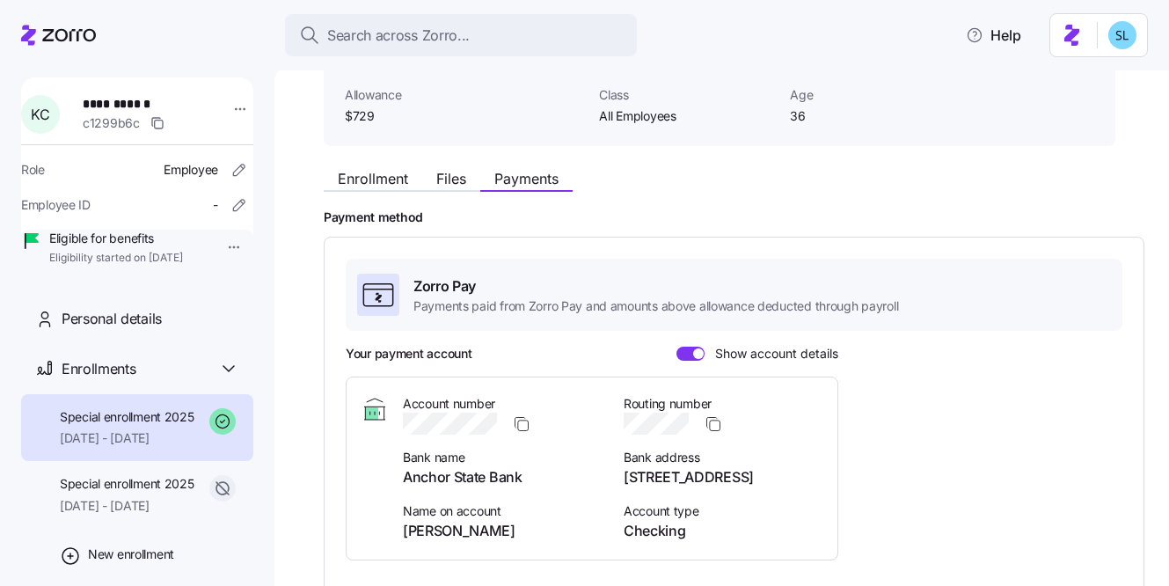
click at [367, 166] on div "Enrollment Files Payments" at bounding box center [720, 176] width 792 height 32
click at [366, 176] on span "Enrollment" at bounding box center [373, 179] width 70 height 14
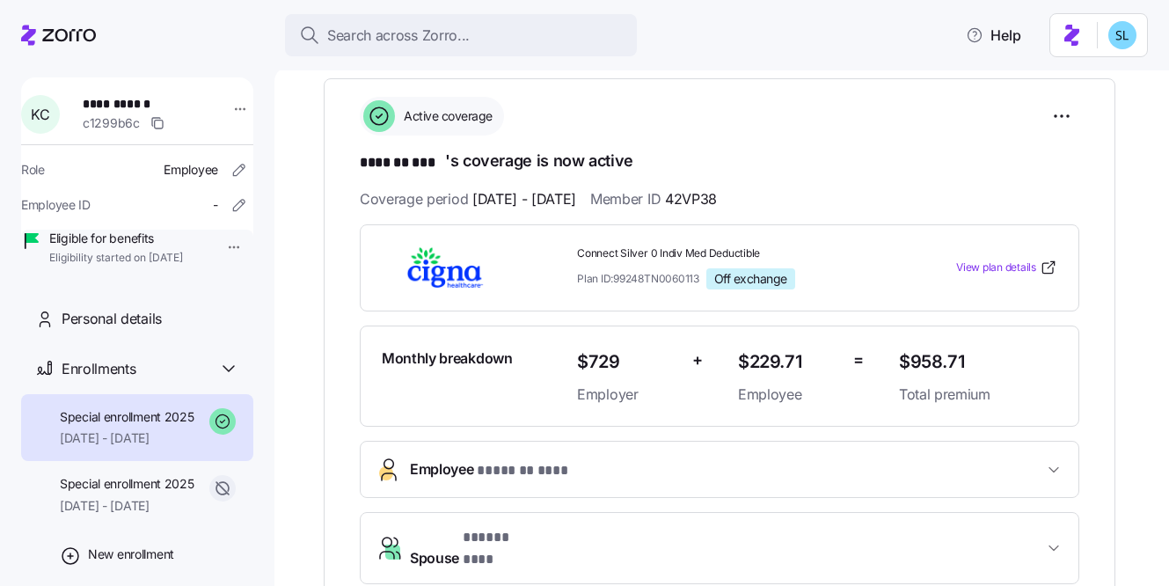
scroll to position [265, 0]
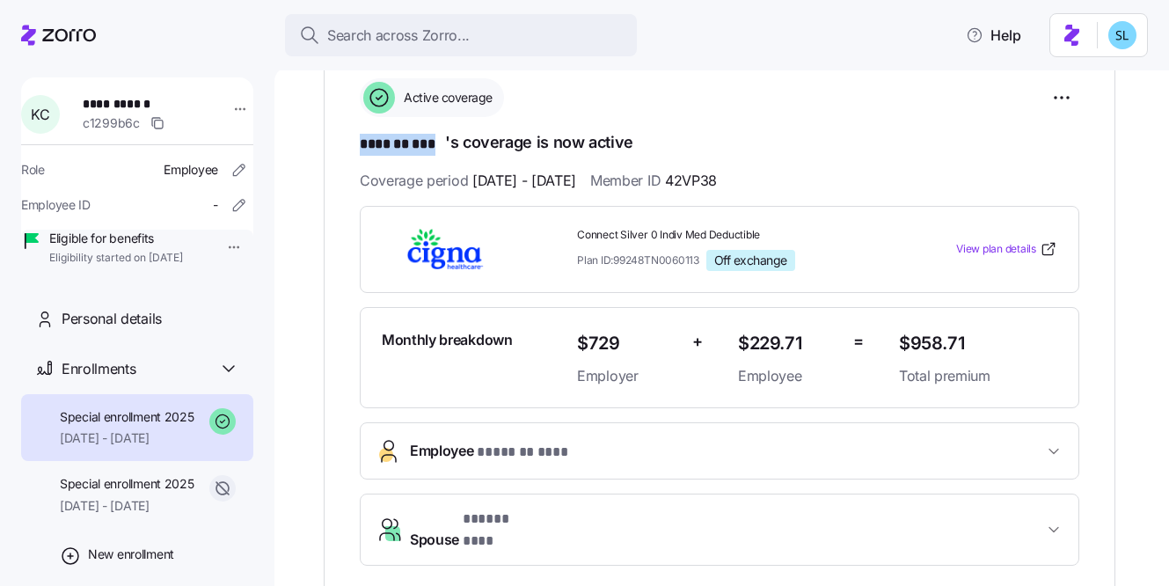
drag, startPoint x: 363, startPoint y: 145, endPoint x: 443, endPoint y: 141, distance: 80.2
click at [443, 141] on span "******* ***" at bounding box center [402, 145] width 85 height 22
copy span "******* ***"
click at [688, 434] on button "Employee * ******* *** *" at bounding box center [720, 450] width 718 height 55
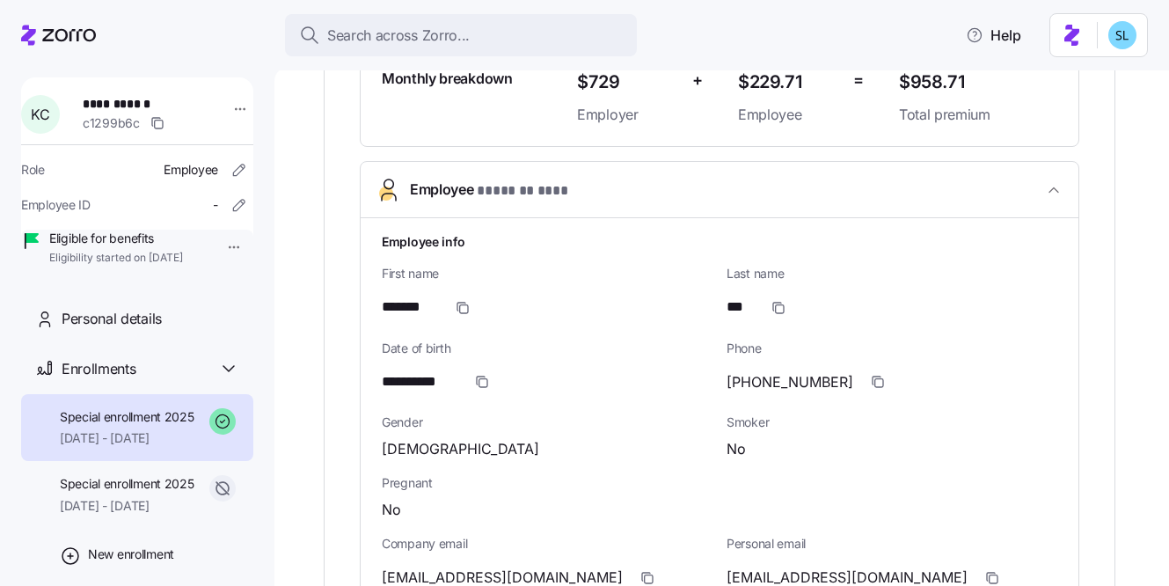
scroll to position [172, 0]
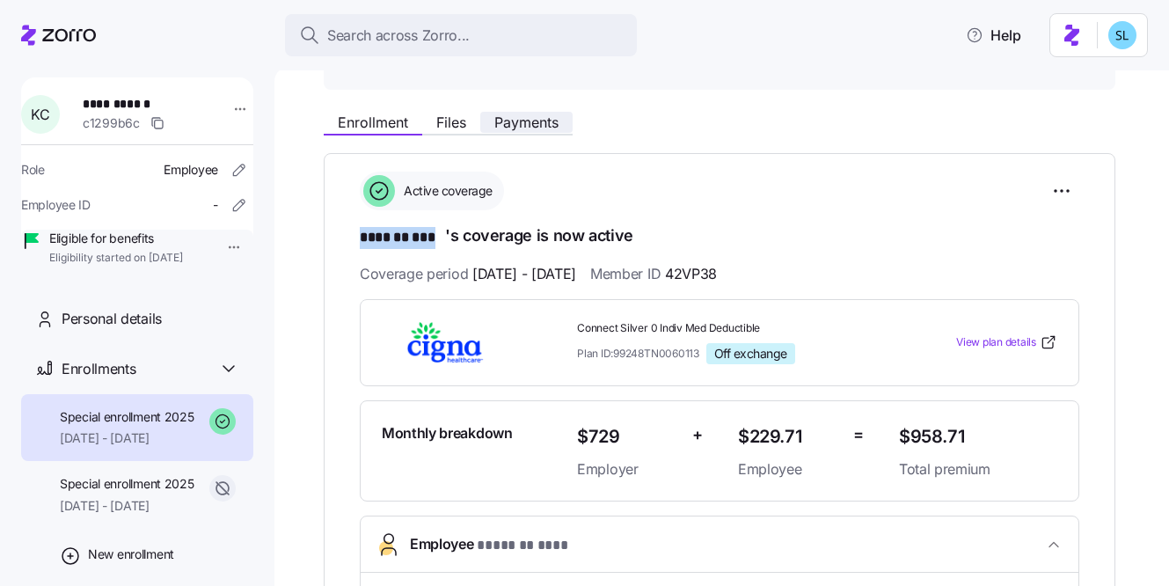
click at [530, 127] on span "Payments" at bounding box center [526, 122] width 64 height 14
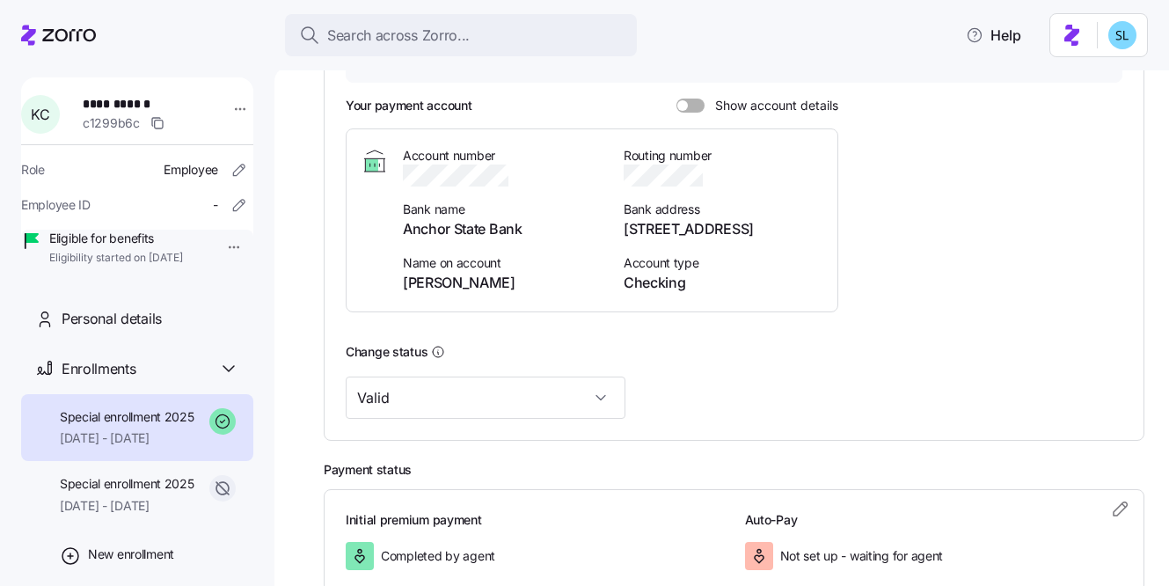
scroll to position [358, 0]
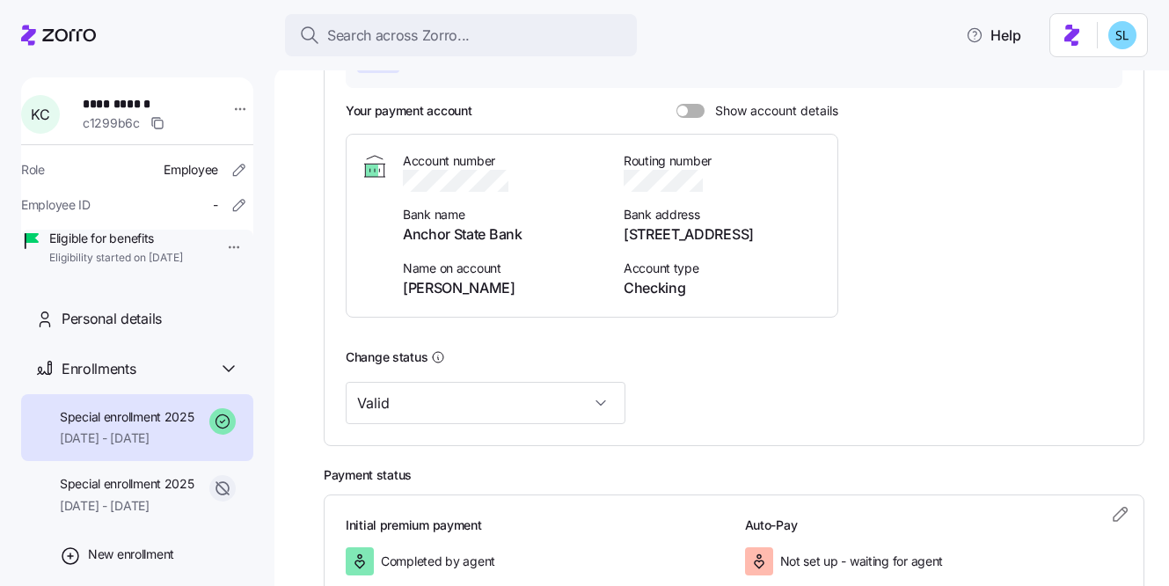
click at [680, 225] on span "246 2nd St, Anchor, IL 61720" at bounding box center [724, 234] width 200 height 22
copy span "246 2nd St, Anchor, IL 61720"
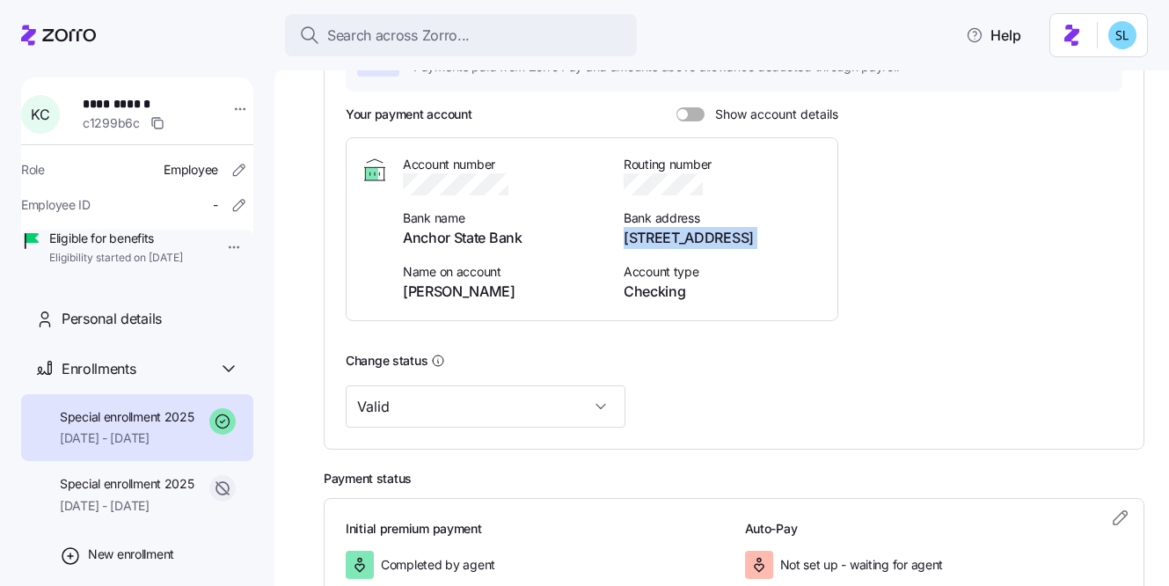
scroll to position [34, 0]
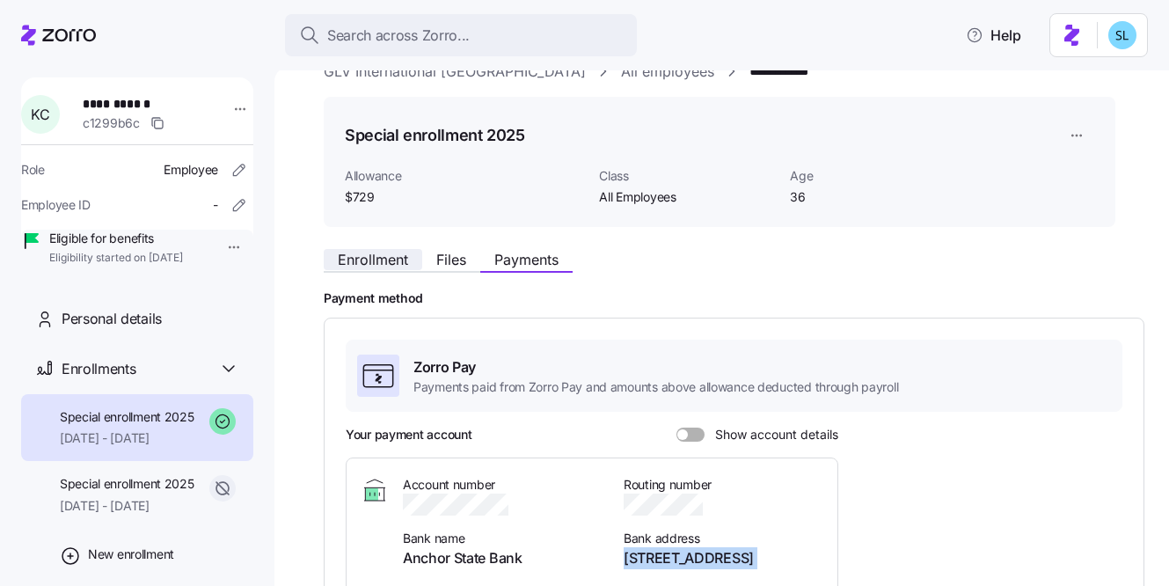
click at [363, 255] on span "Enrollment" at bounding box center [373, 259] width 70 height 14
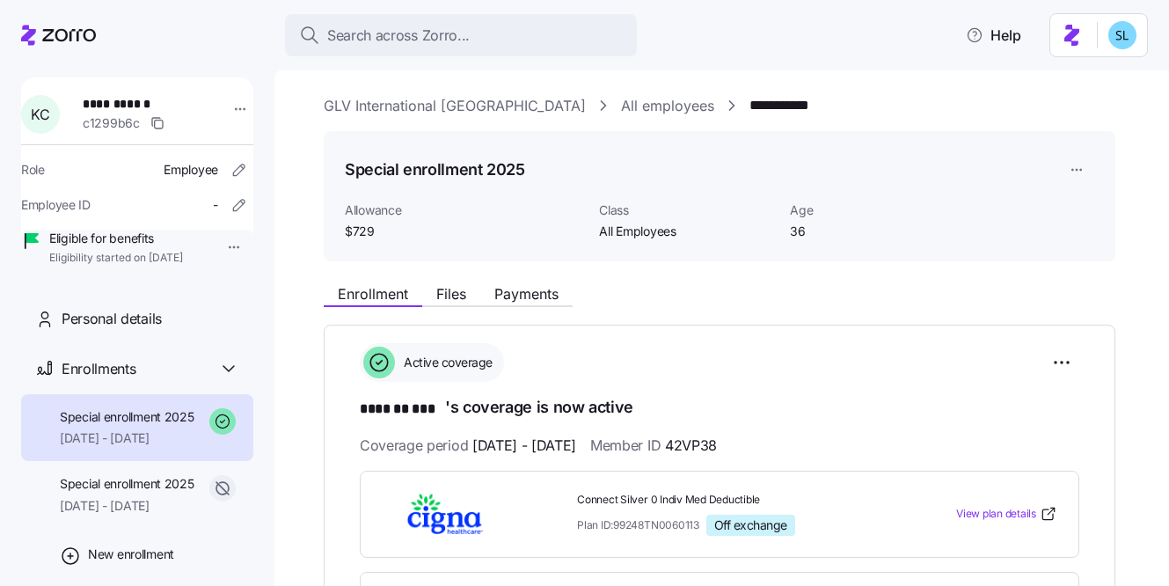
click at [465, 306] on div "Enrollment Files Payments" at bounding box center [448, 296] width 249 height 21
click at [464, 295] on span "Files" at bounding box center [451, 294] width 30 height 14
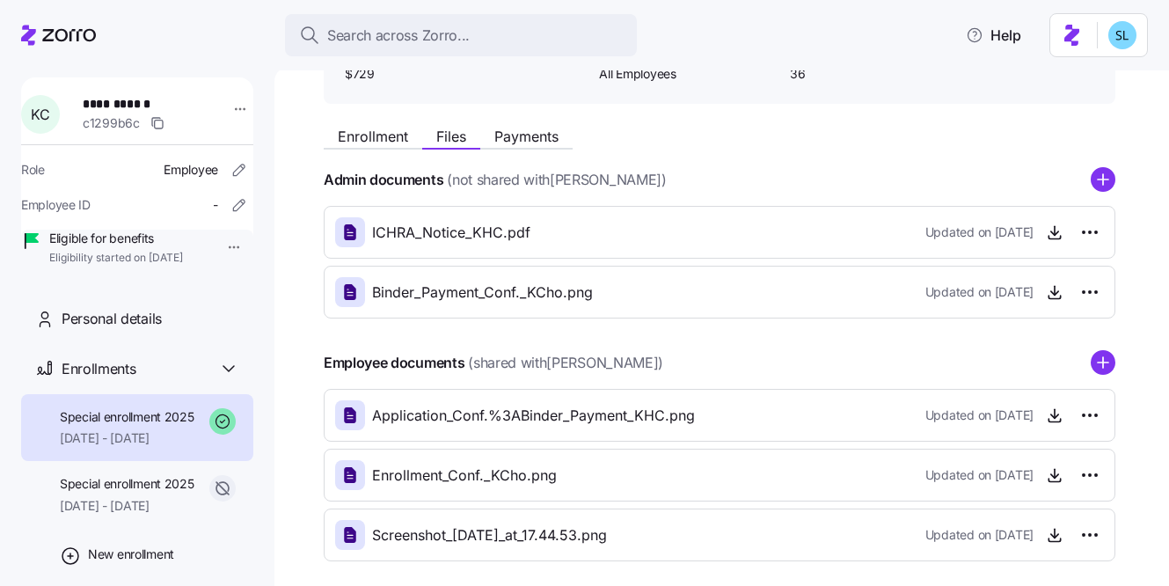
scroll to position [238, 0]
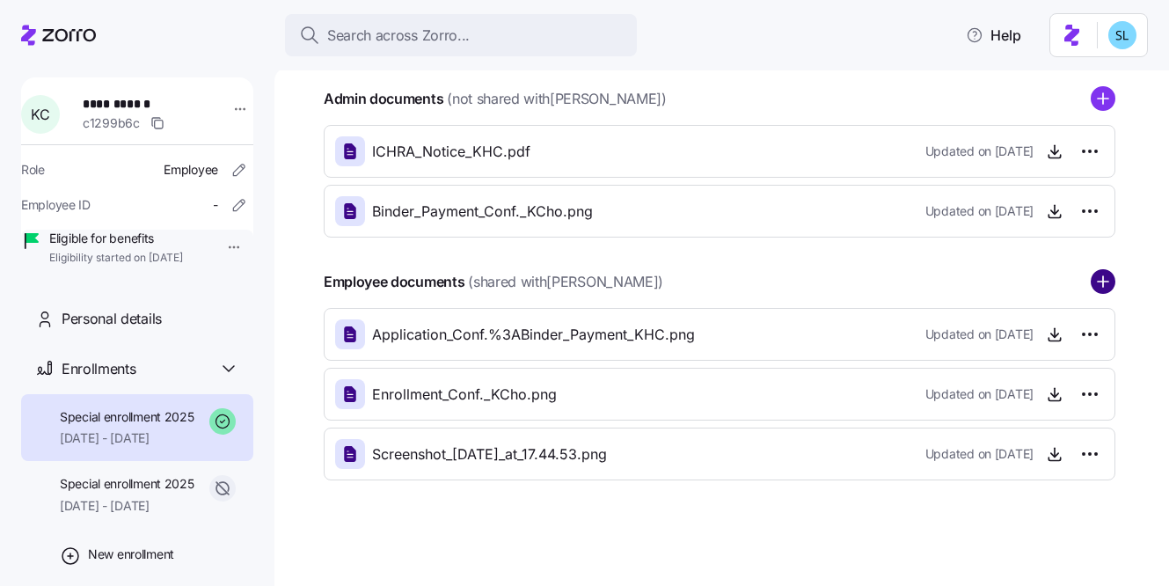
click at [1104, 288] on circle "add icon" at bounding box center [1103, 282] width 23 height 23
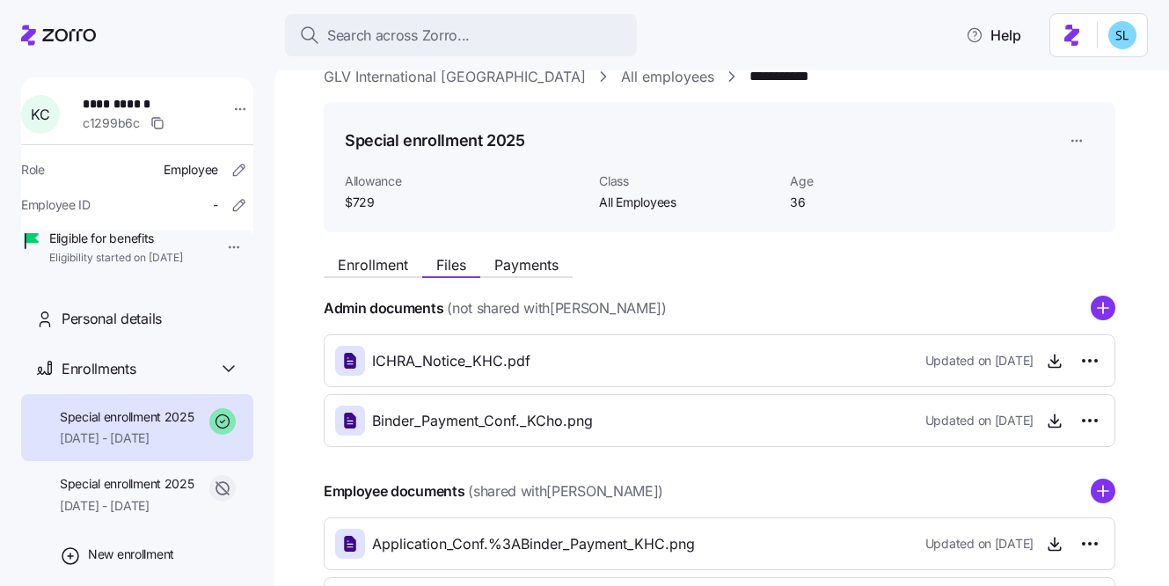
scroll to position [0, 0]
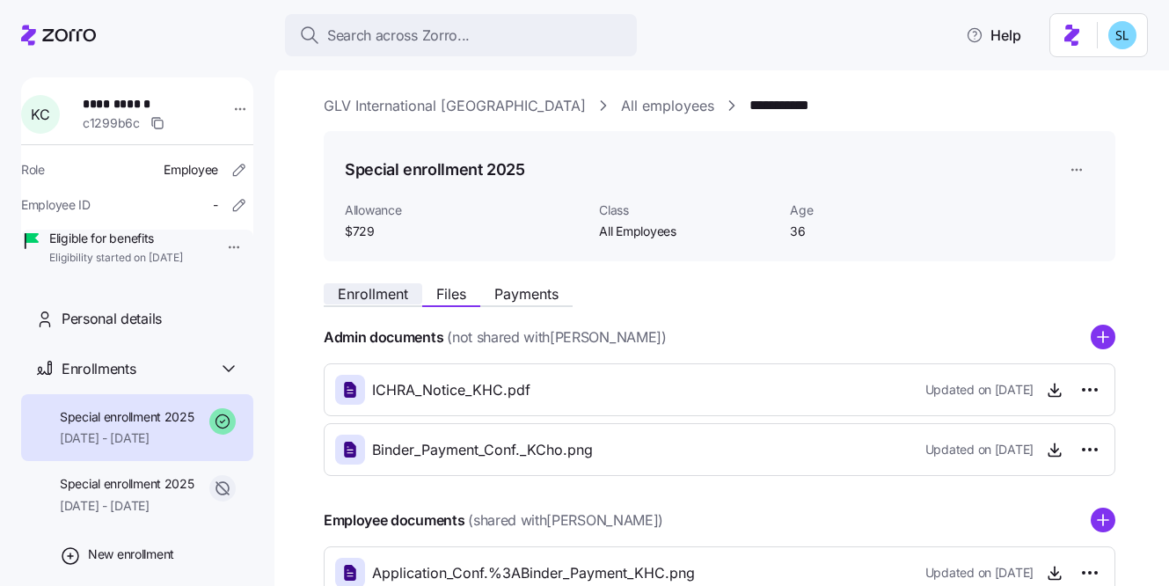
click at [359, 294] on span "Enrollment" at bounding box center [373, 294] width 70 height 14
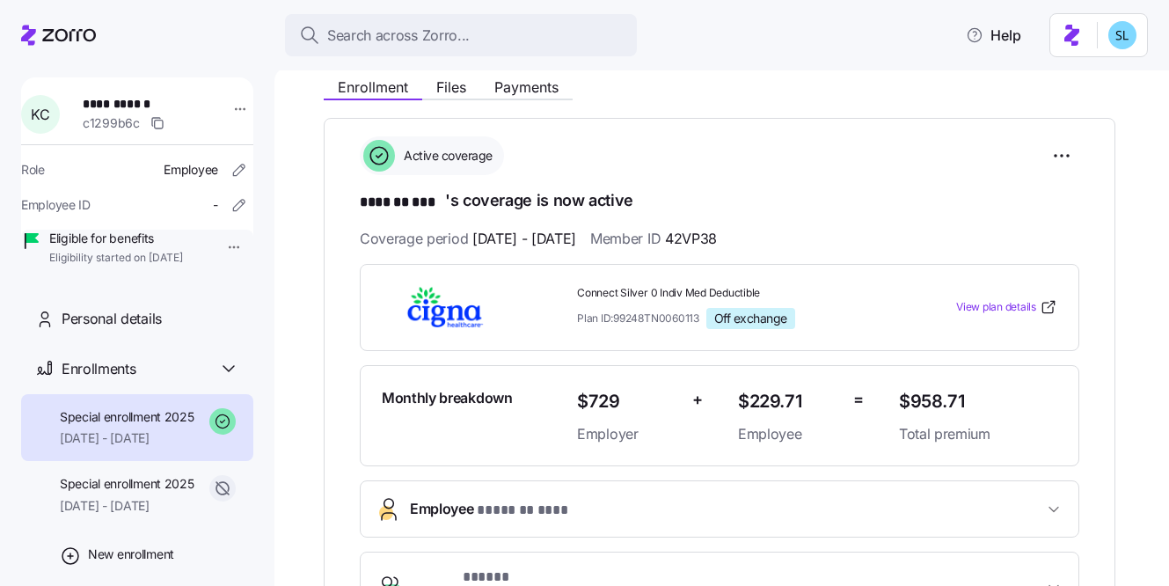
scroll to position [310, 0]
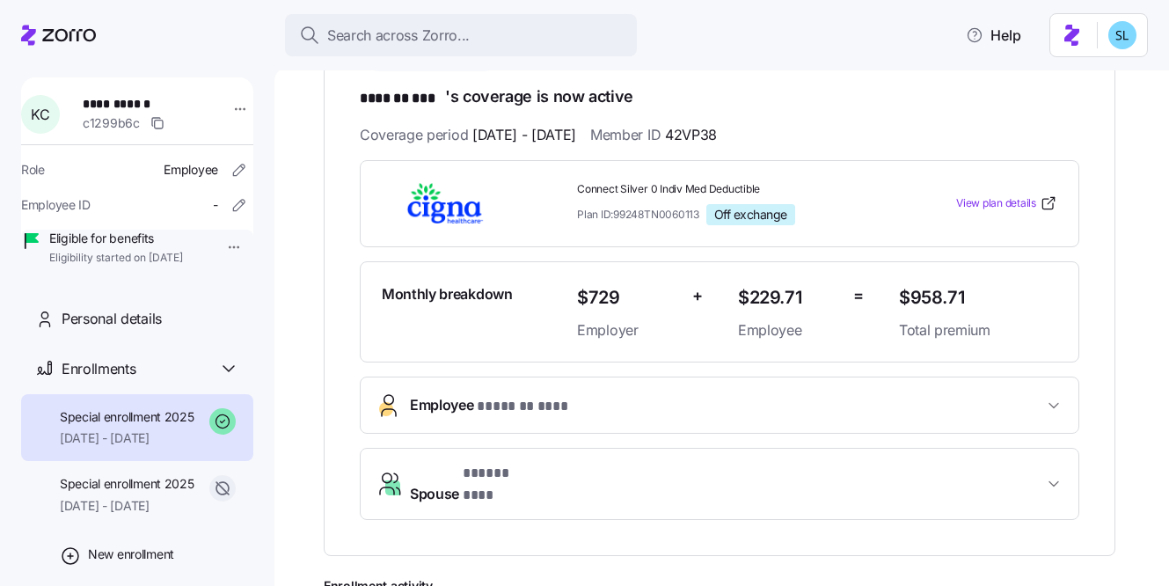
click at [612, 396] on span "Employee * ******* *** *" at bounding box center [726, 406] width 633 height 24
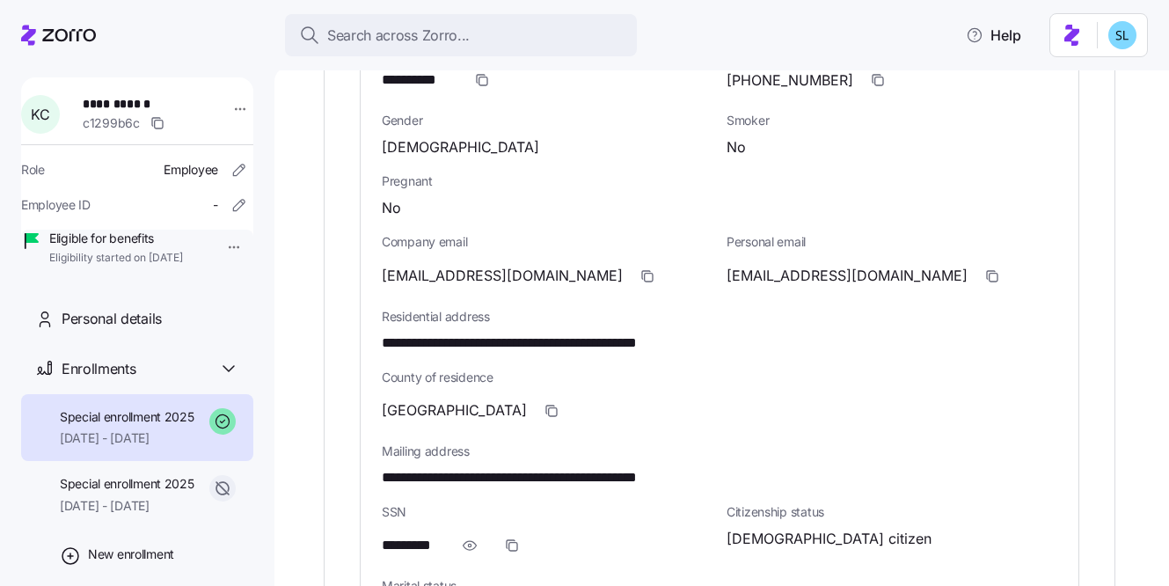
scroll to position [833, 0]
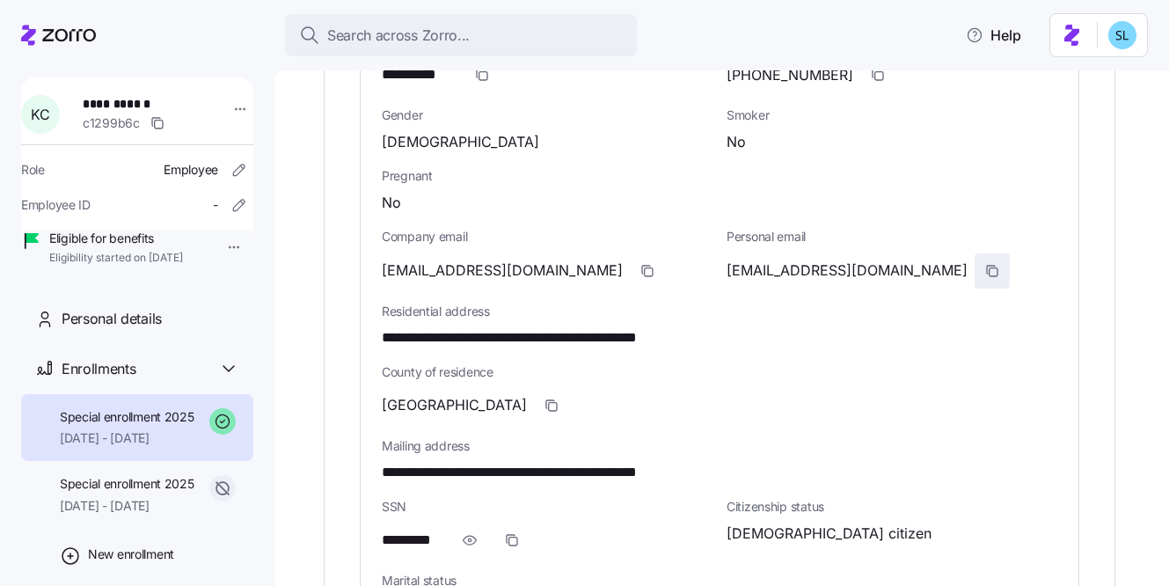
click at [985, 271] on icon "button" at bounding box center [992, 271] width 14 height 14
click at [640, 266] on icon "button" at bounding box center [647, 271] width 14 height 14
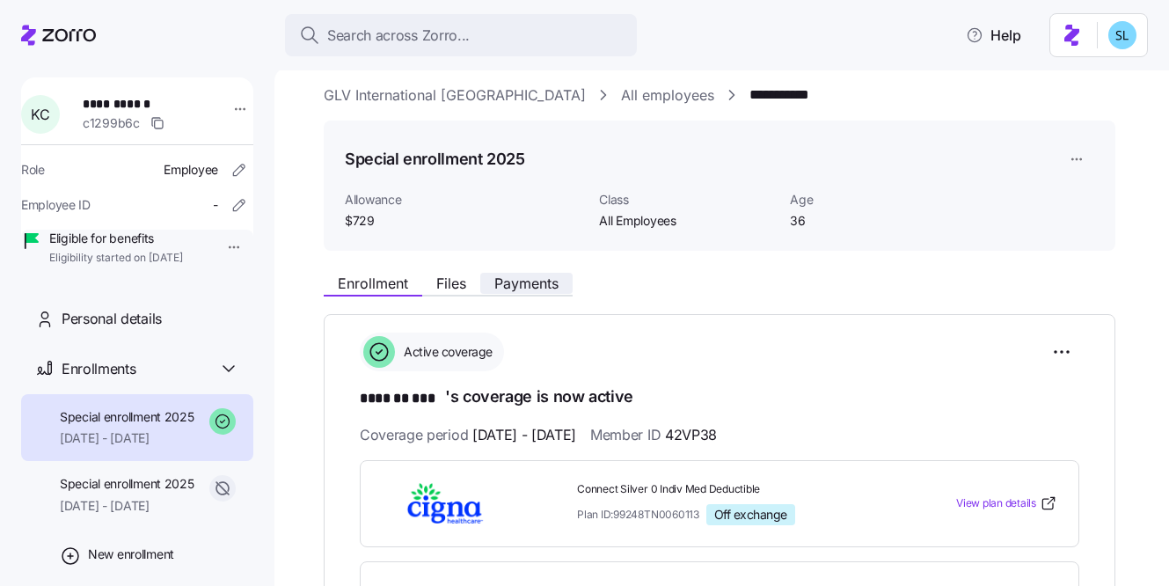
scroll to position [0, 0]
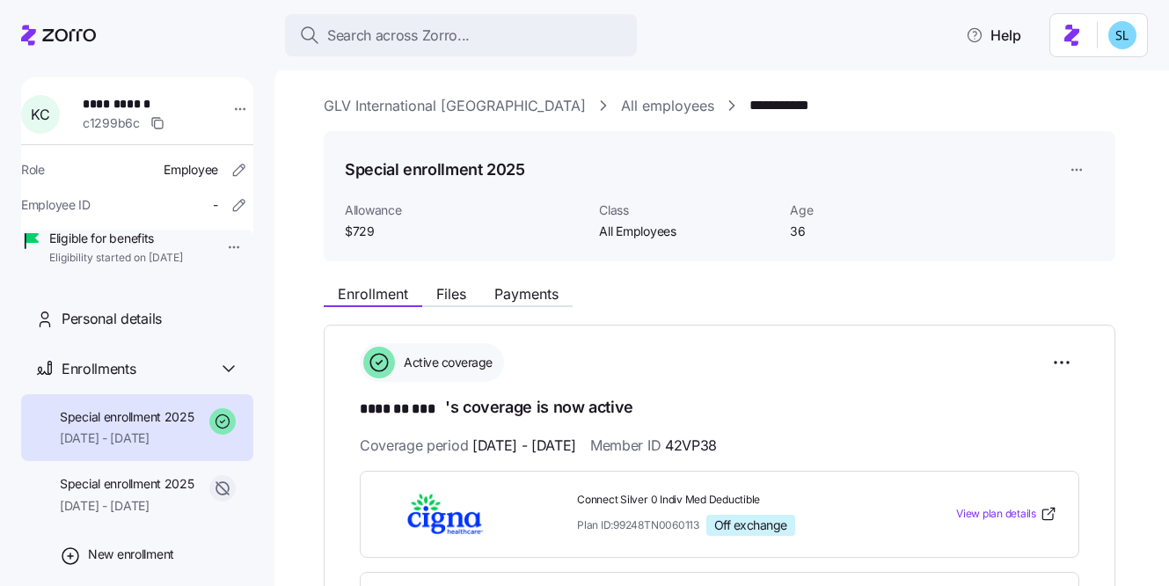
click at [415, 96] on link "GLV International USA" at bounding box center [455, 106] width 262 height 22
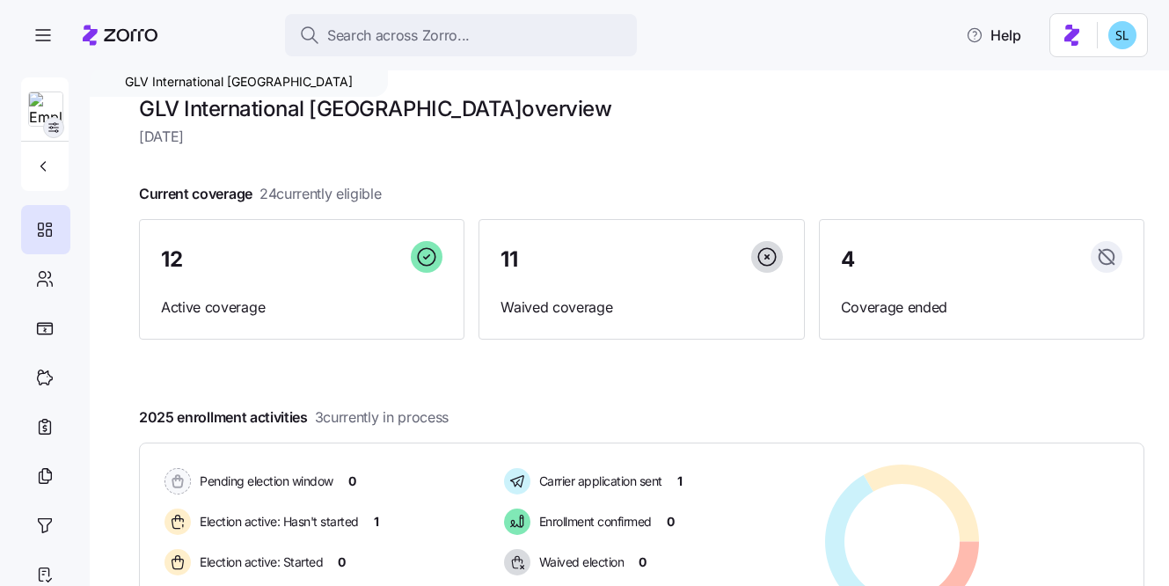
click at [61, 126] on span "button" at bounding box center [53, 127] width 19 height 19
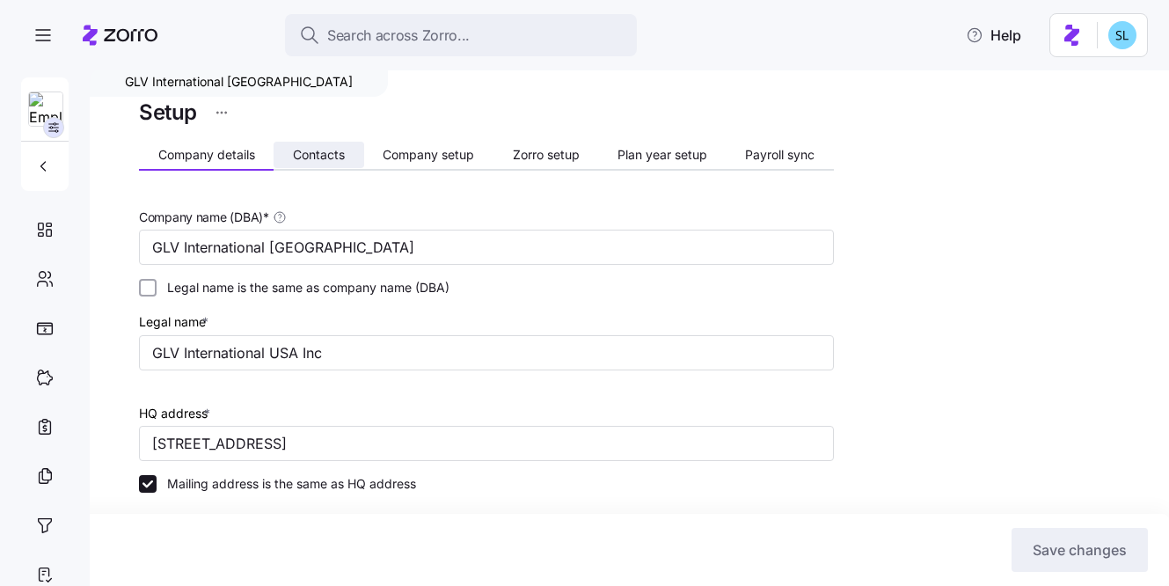
click at [361, 144] on button "Contacts" at bounding box center [319, 155] width 90 height 26
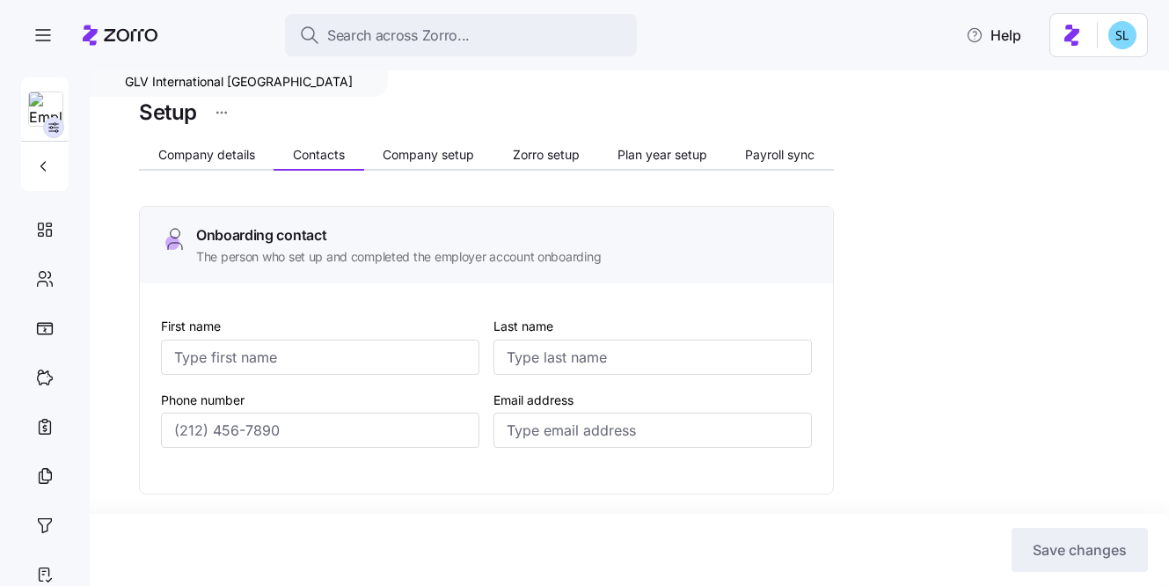
type input "Christopher"
type input "Wright"
type input "Mattw@glv1995.com"
type input "Gilad"
type input "Lev"
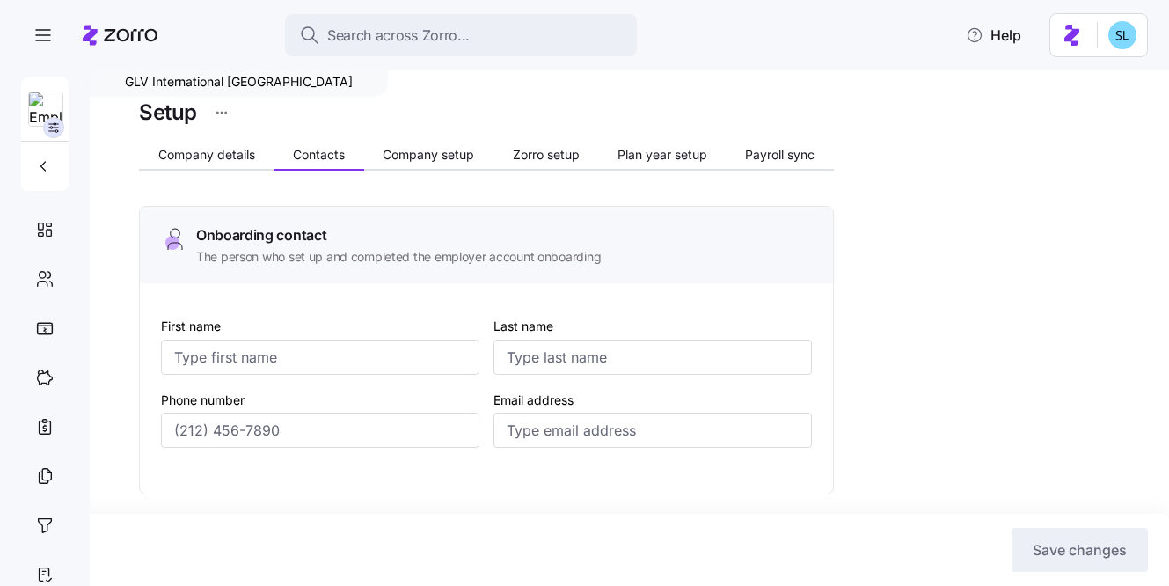
type input "gilad@glv1995.com"
type input "Christopher"
type input "Wright"
type input "Mattw@glv1995.com"
type input "Yogyata"
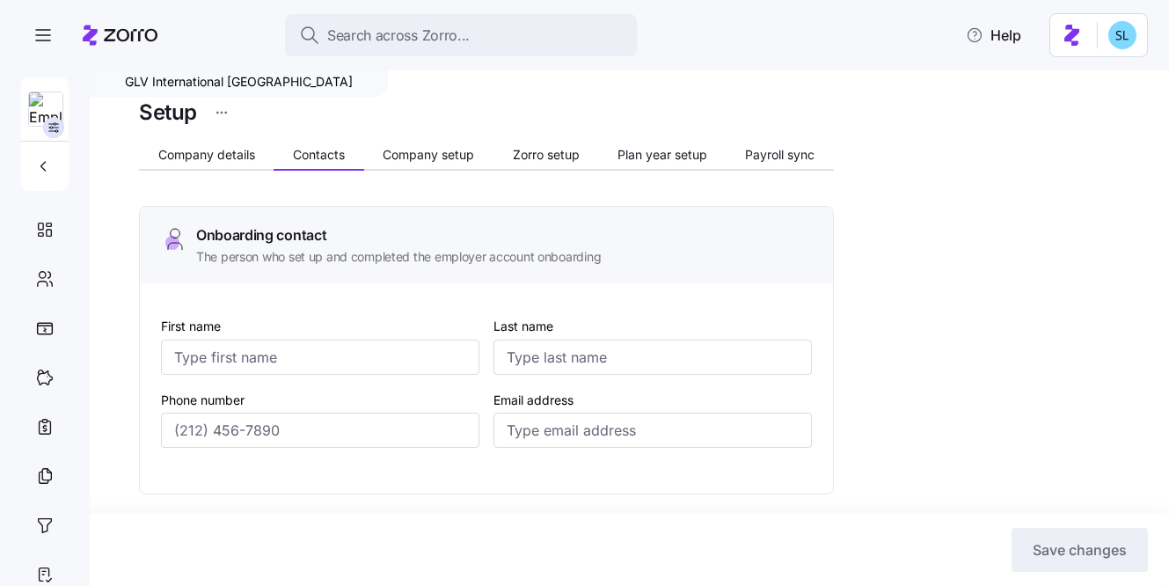
type input "Pahuja"
type input "GLV@myomnifi.com"
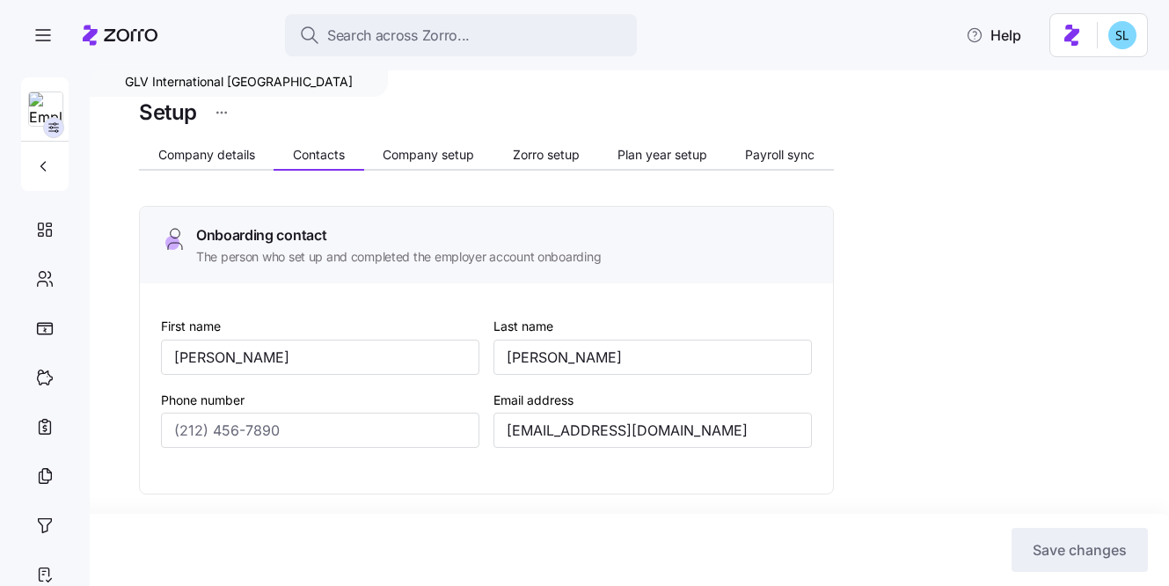
type input "(786) 224-7346"
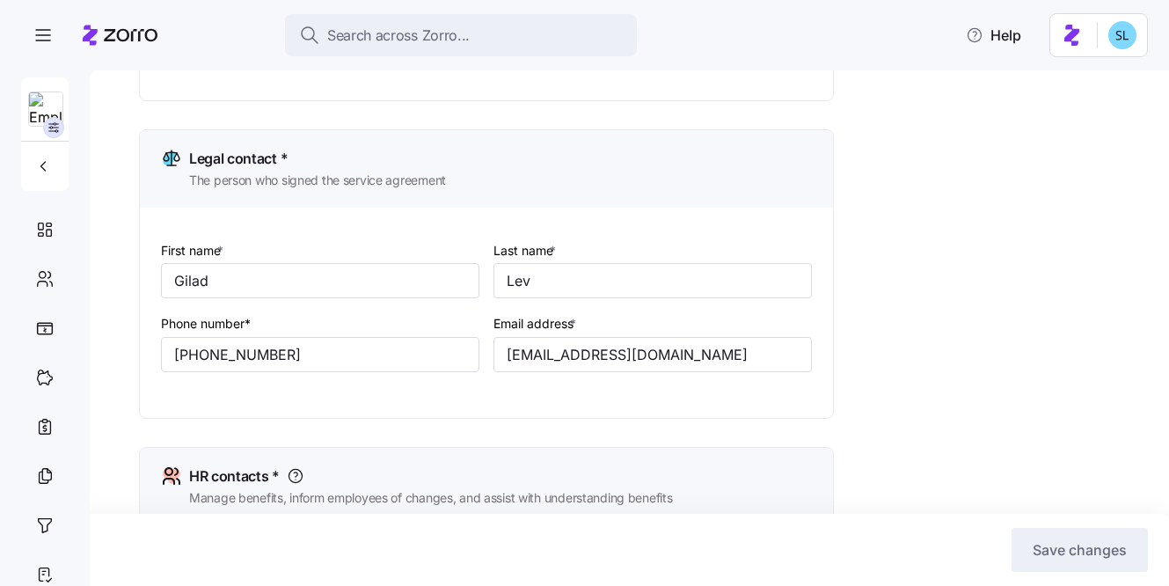
scroll to position [639, 0]
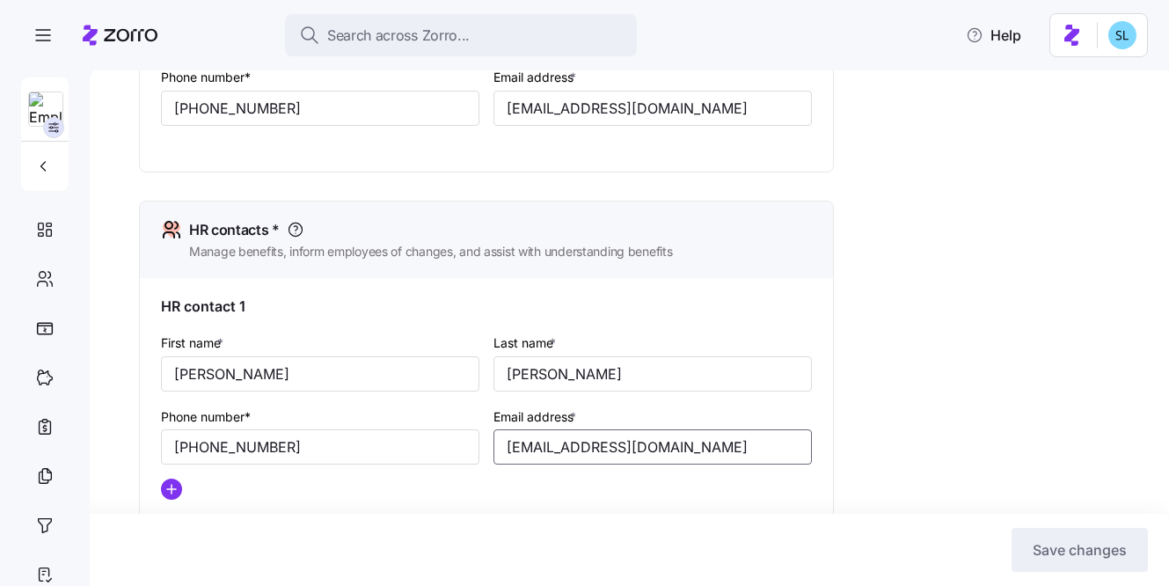
click at [588, 456] on input "Mattw@glv1995.com" at bounding box center [652, 446] width 318 height 35
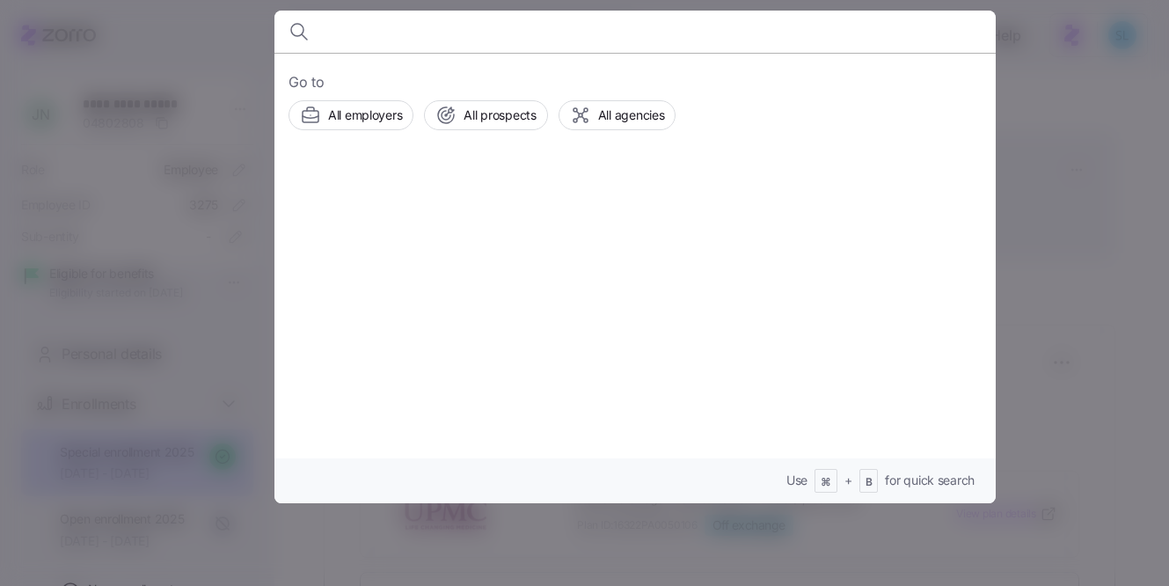
scroll to position [101, 0]
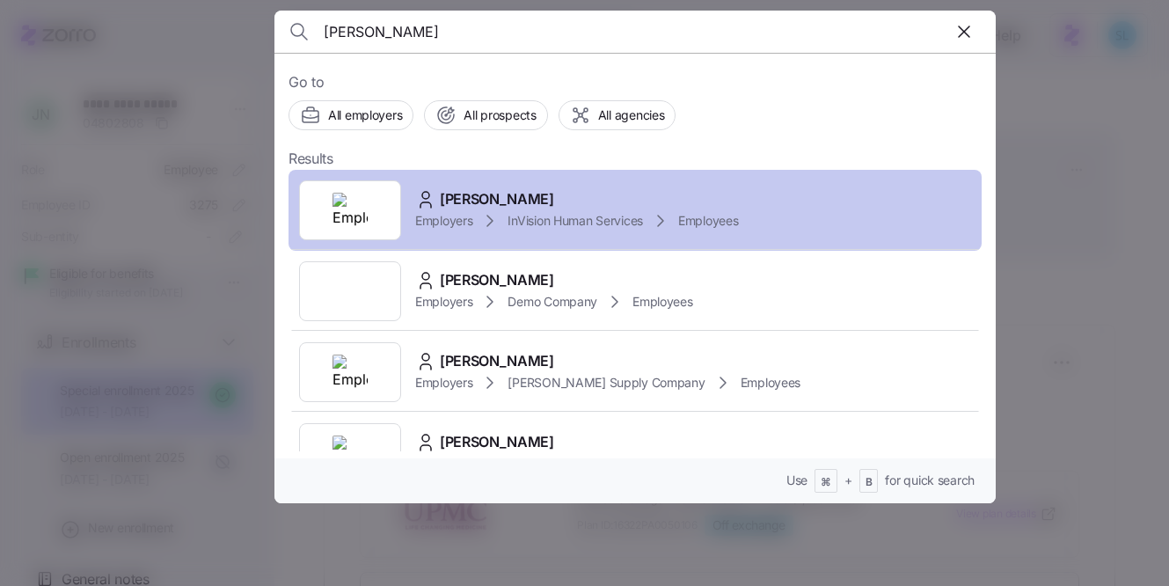
type input "[PERSON_NAME]"
click at [535, 176] on div "[PERSON_NAME] Employers InVision Human Services Employees" at bounding box center [635, 210] width 693 height 81
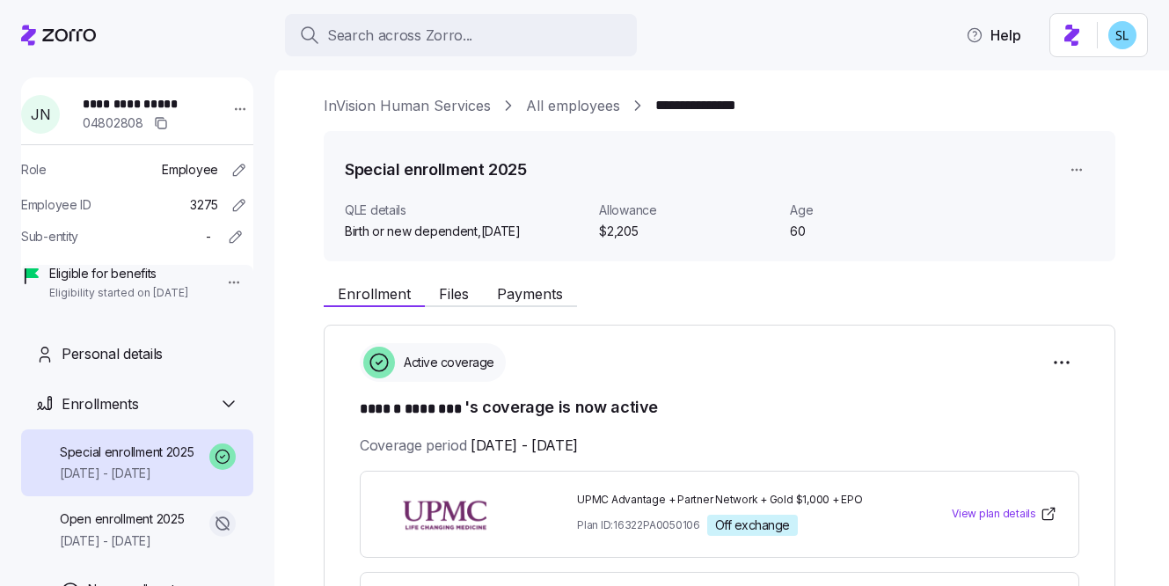
scroll to position [320, 0]
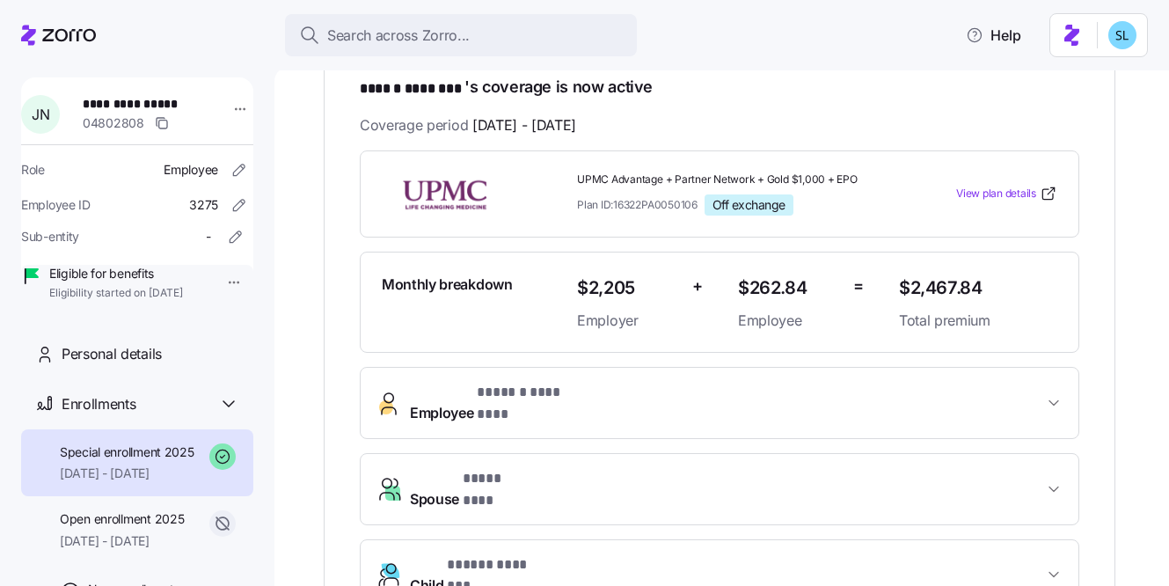
click at [944, 287] on span "$2,467.84" at bounding box center [978, 288] width 158 height 29
copy span "$2,467.84"
click at [642, 470] on span "Spouse * **** *** *" at bounding box center [726, 489] width 633 height 42
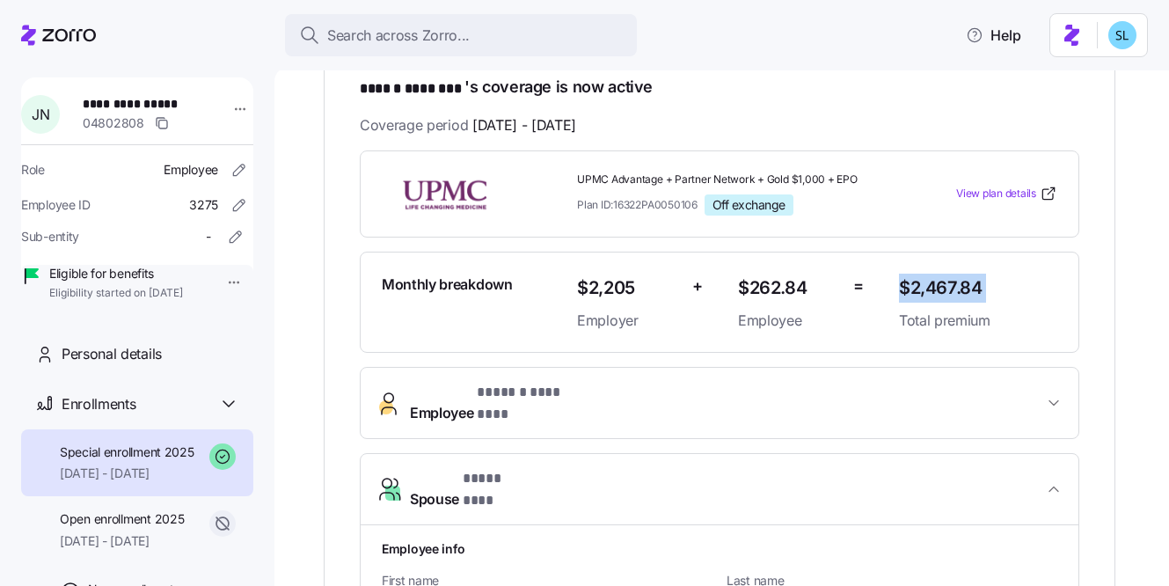
click at [662, 472] on span "Spouse * **** *** *" at bounding box center [726, 489] width 633 height 42
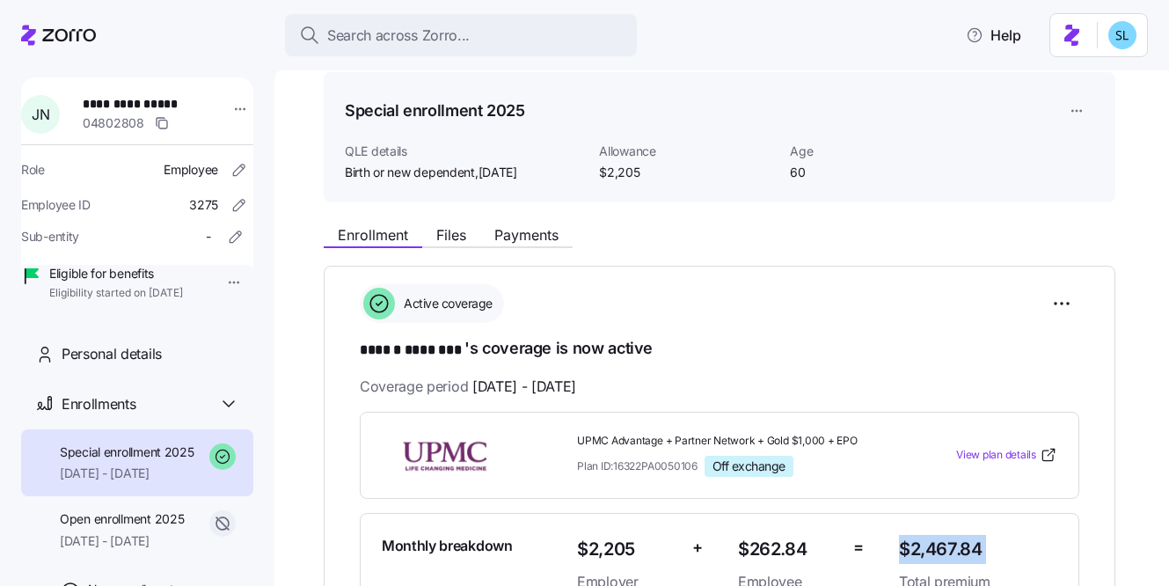
scroll to position [145, 0]
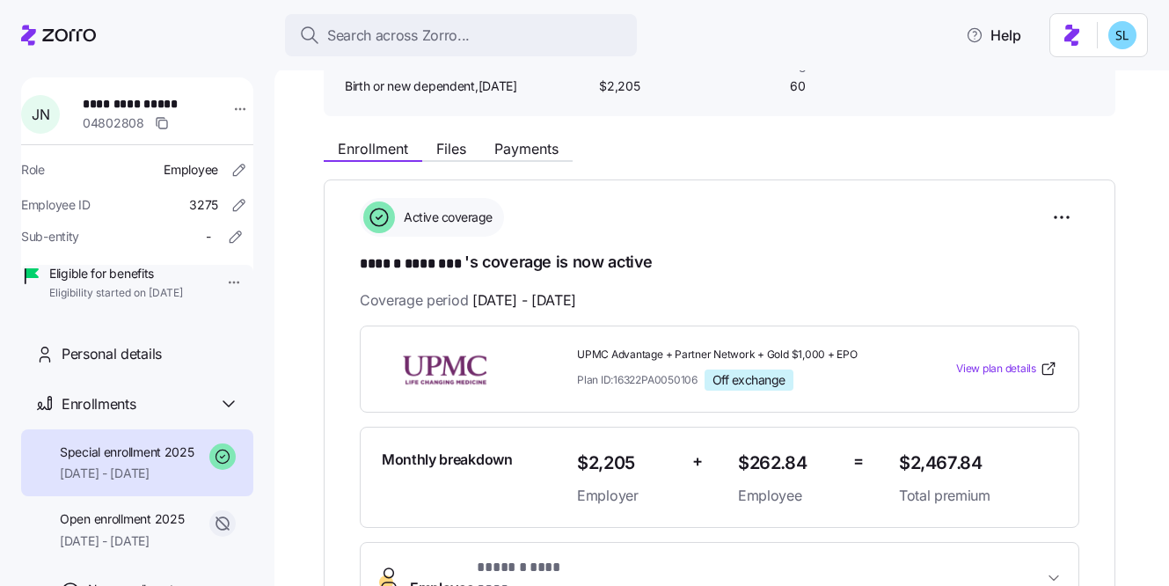
click at [1020, 254] on h1 "****** ******** 's coverage is now active" at bounding box center [719, 263] width 719 height 25
click at [1063, 218] on html "**********" at bounding box center [584, 287] width 1169 height 575
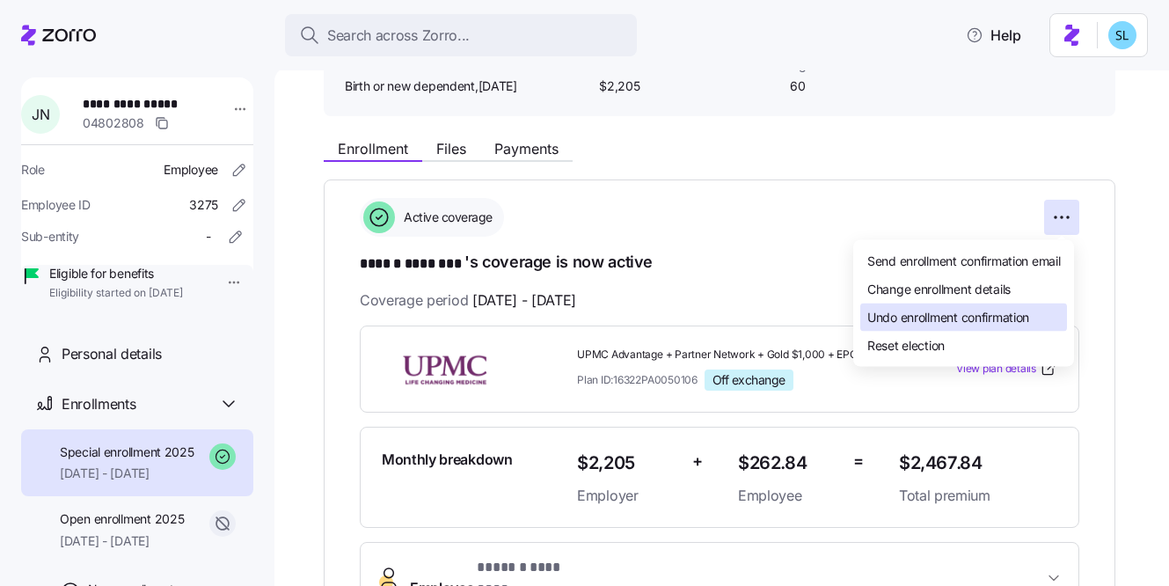
click at [1031, 306] on div "Undo enrollment confirmation" at bounding box center [963, 317] width 207 height 28
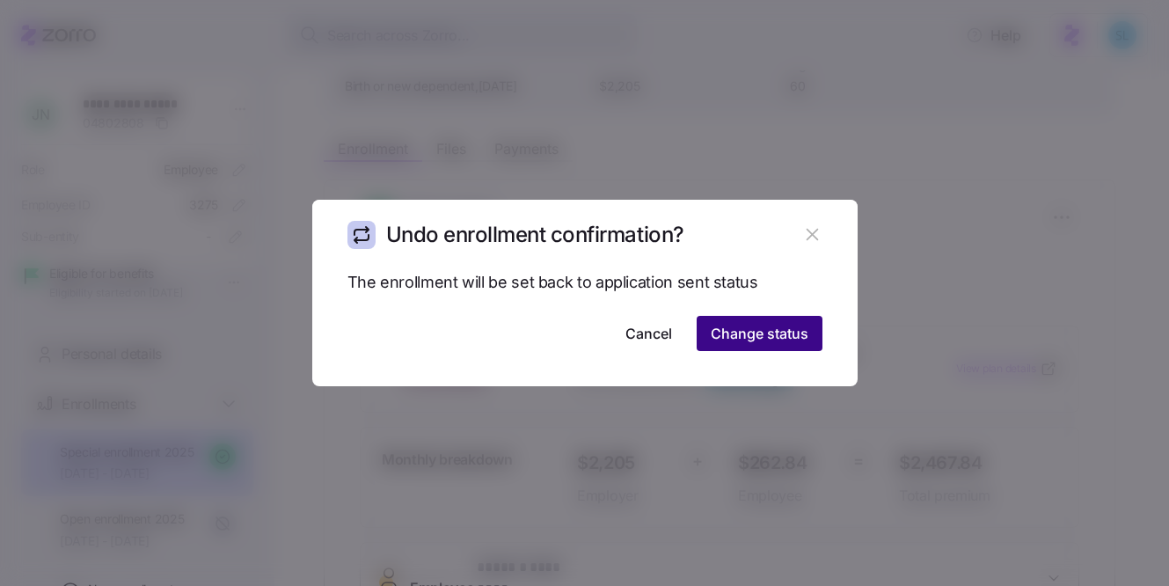
click at [771, 340] on span "Change status" at bounding box center [760, 333] width 98 height 21
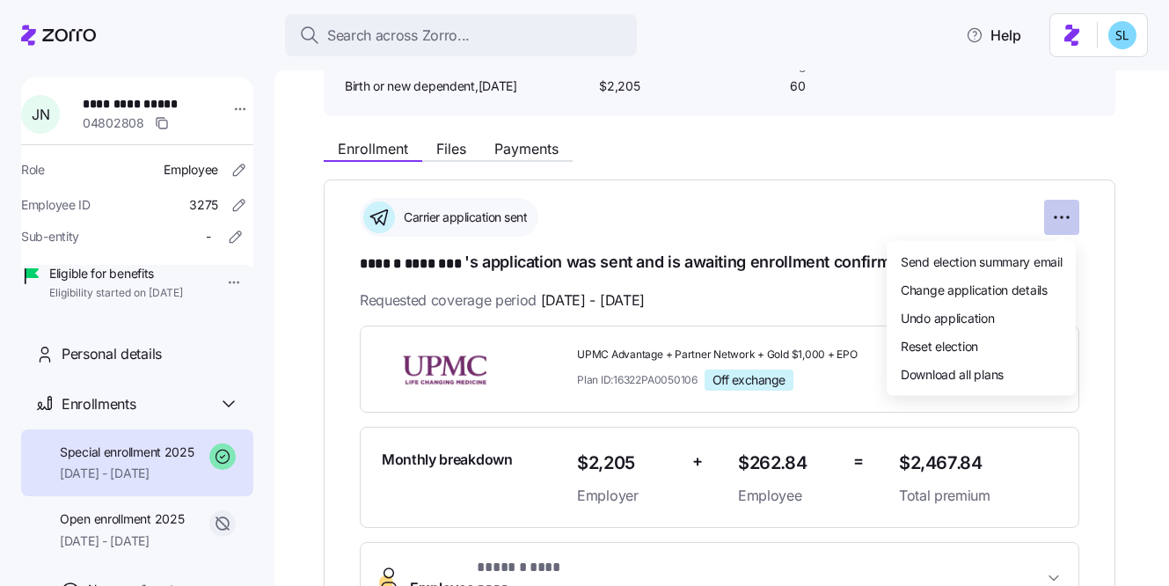
click at [1075, 209] on html "**********" at bounding box center [584, 287] width 1169 height 575
click at [1018, 329] on div "Undo application" at bounding box center [981, 317] width 175 height 28
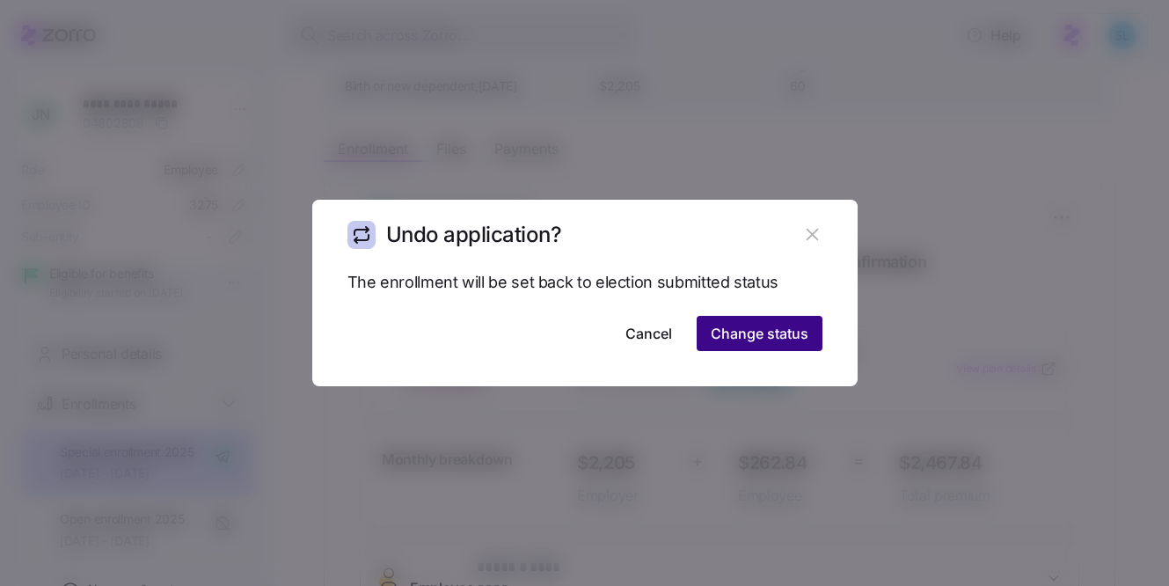
click at [774, 335] on span "Change status" at bounding box center [760, 333] width 98 height 21
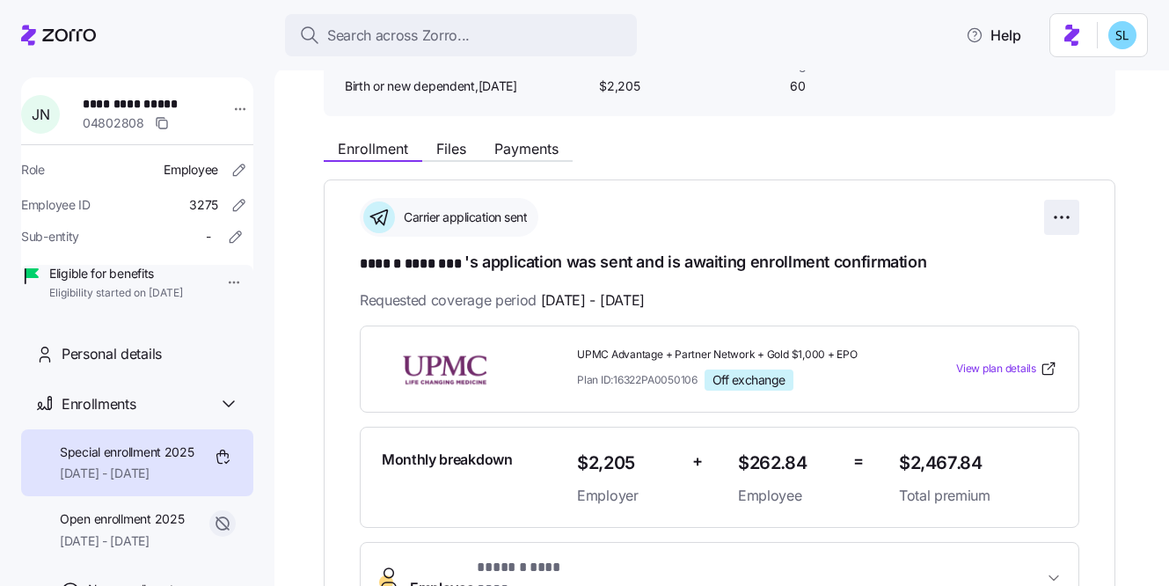
click at [1068, 217] on html "**********" at bounding box center [584, 287] width 1169 height 575
click at [969, 172] on html "**********" at bounding box center [584, 287] width 1169 height 575
click at [1070, 219] on html "**********" at bounding box center [584, 287] width 1169 height 575
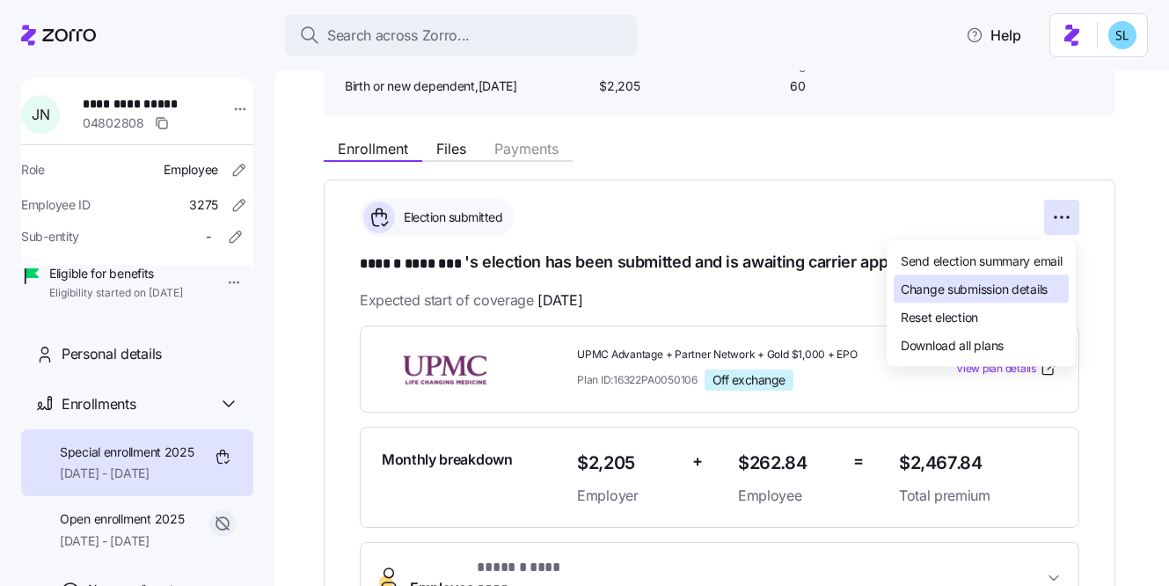
click at [1017, 296] on span "Change submission details" at bounding box center [974, 289] width 147 height 18
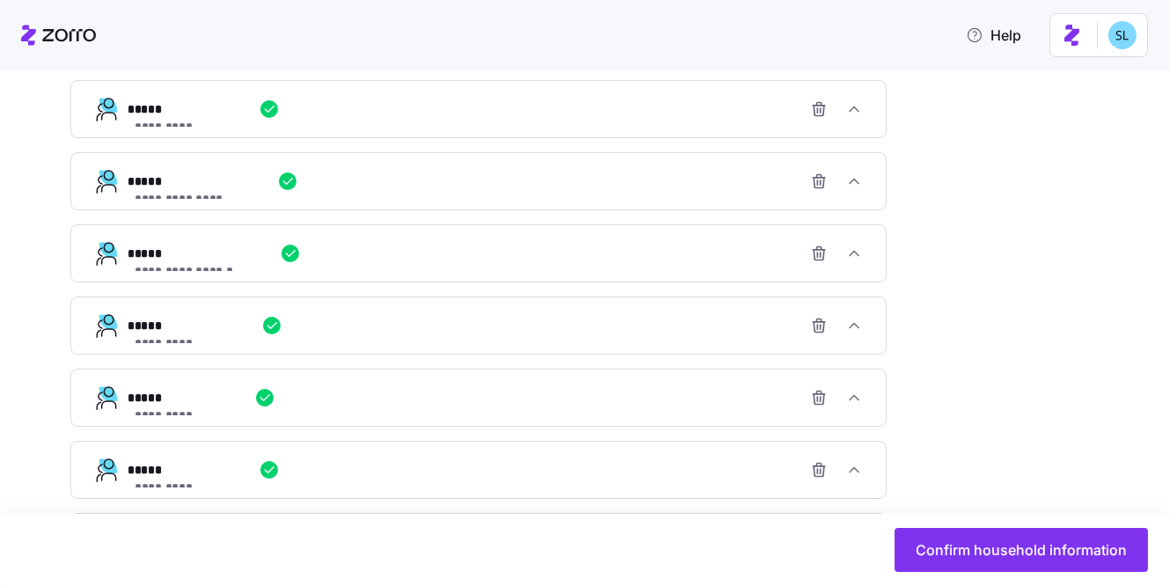
scroll to position [1380, 0]
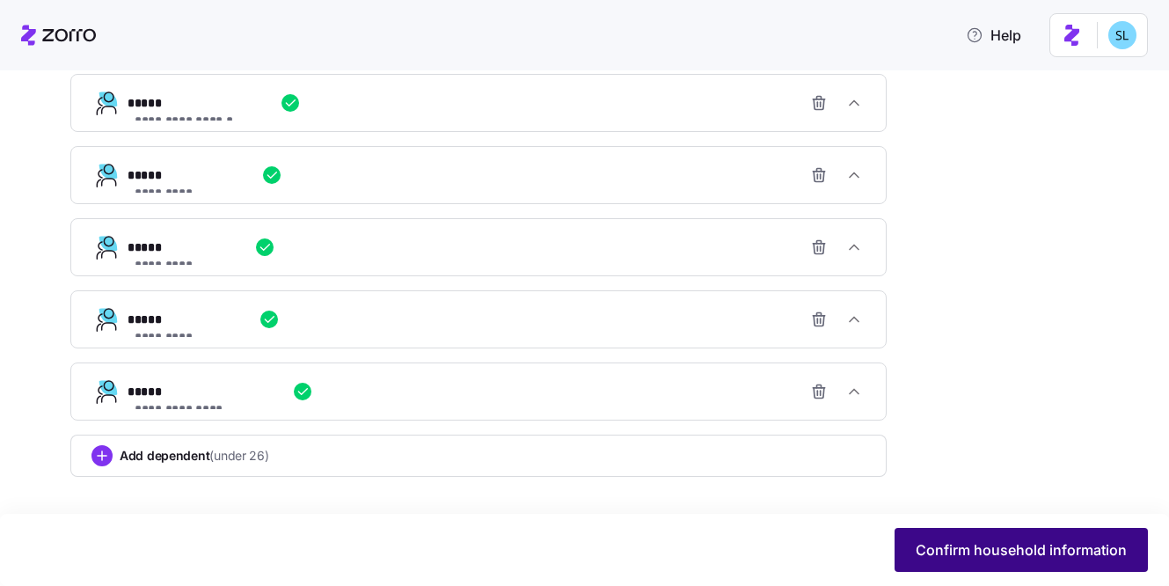
click at [982, 542] on span "Confirm household information" at bounding box center [1021, 549] width 211 height 21
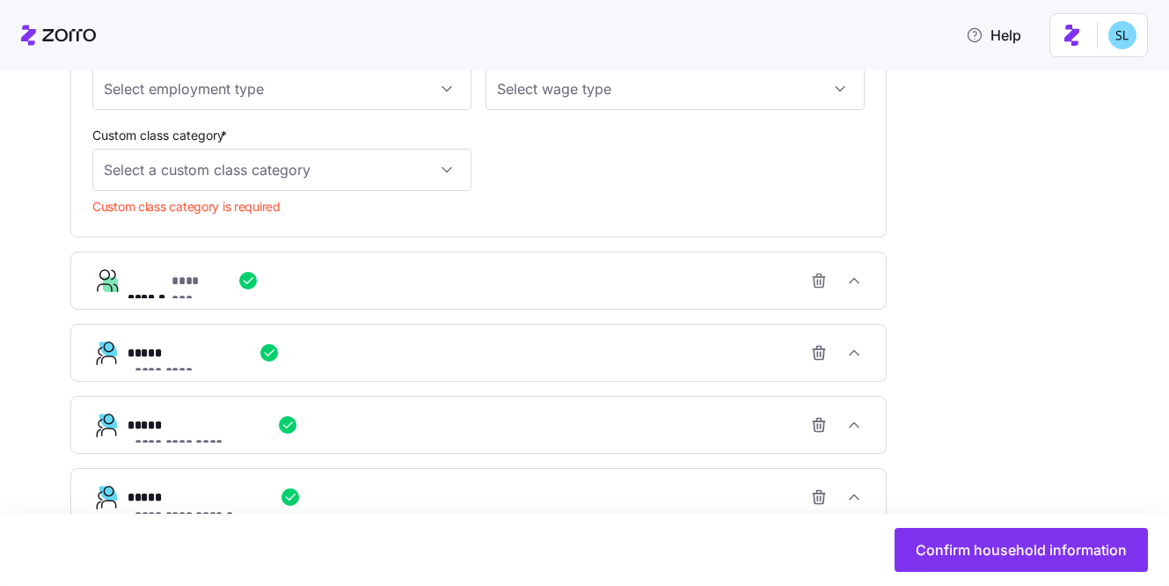
scroll to position [948, 0]
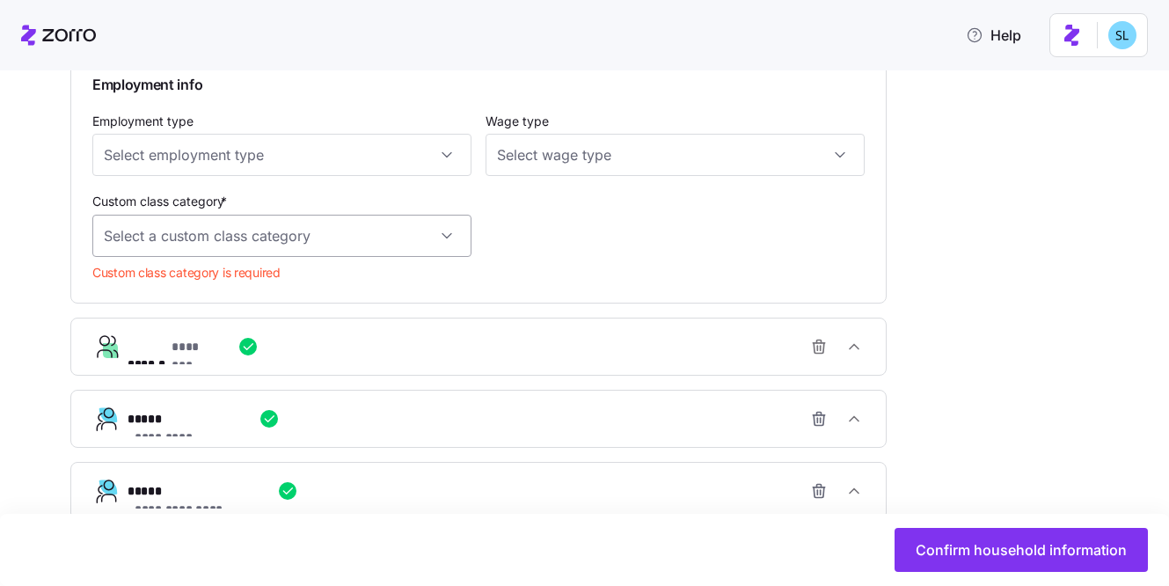
click at [255, 241] on input "Custom class category *" at bounding box center [281, 236] width 379 height 42
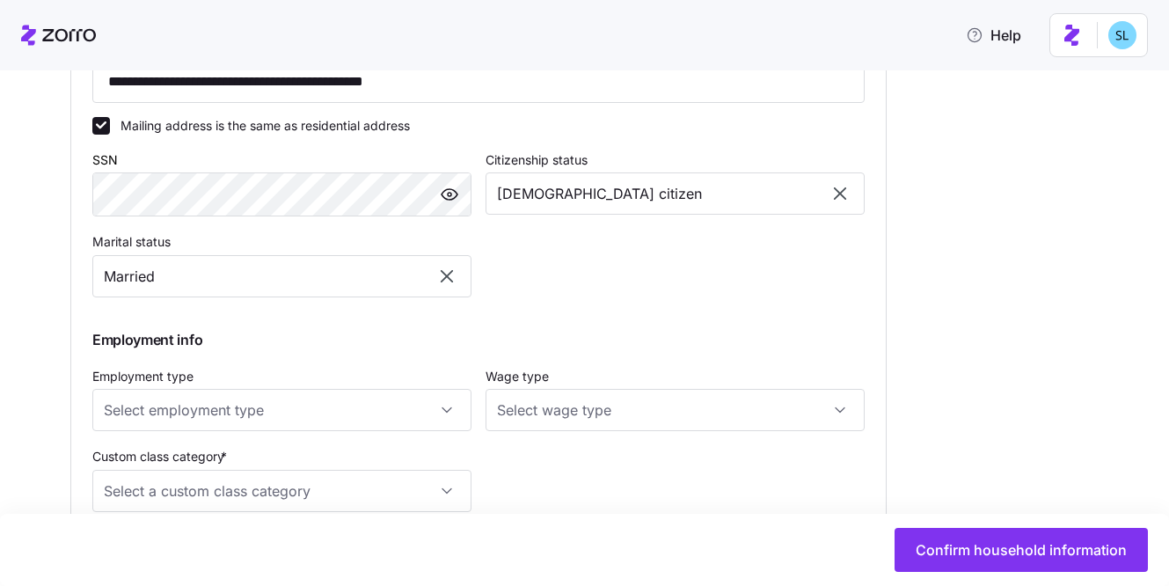
scroll to position [907, 0]
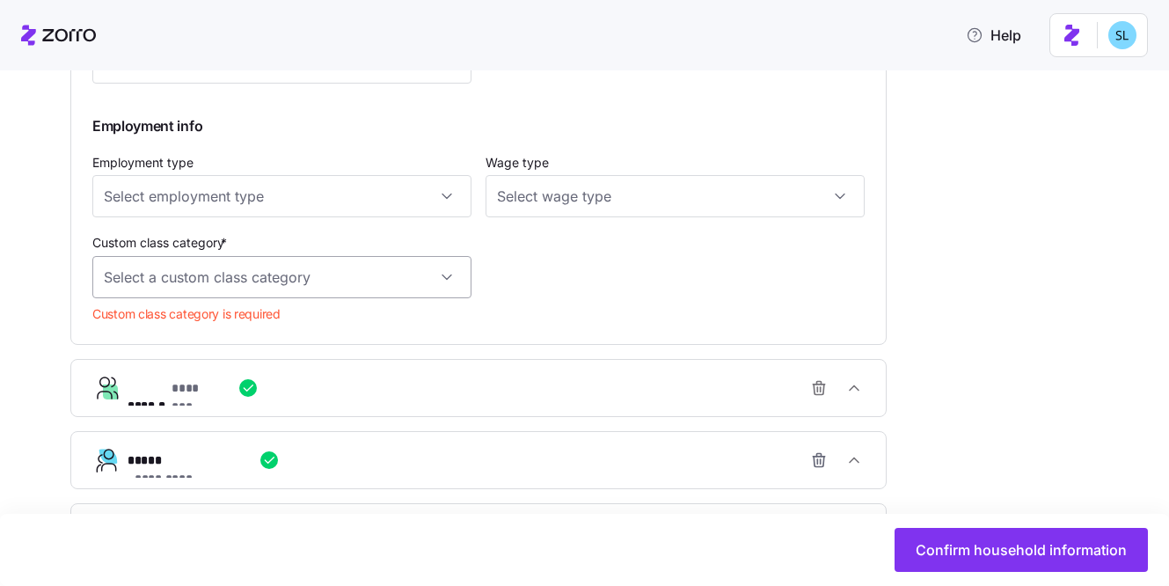
click at [371, 296] on input "Custom class category *" at bounding box center [281, 277] width 379 height 42
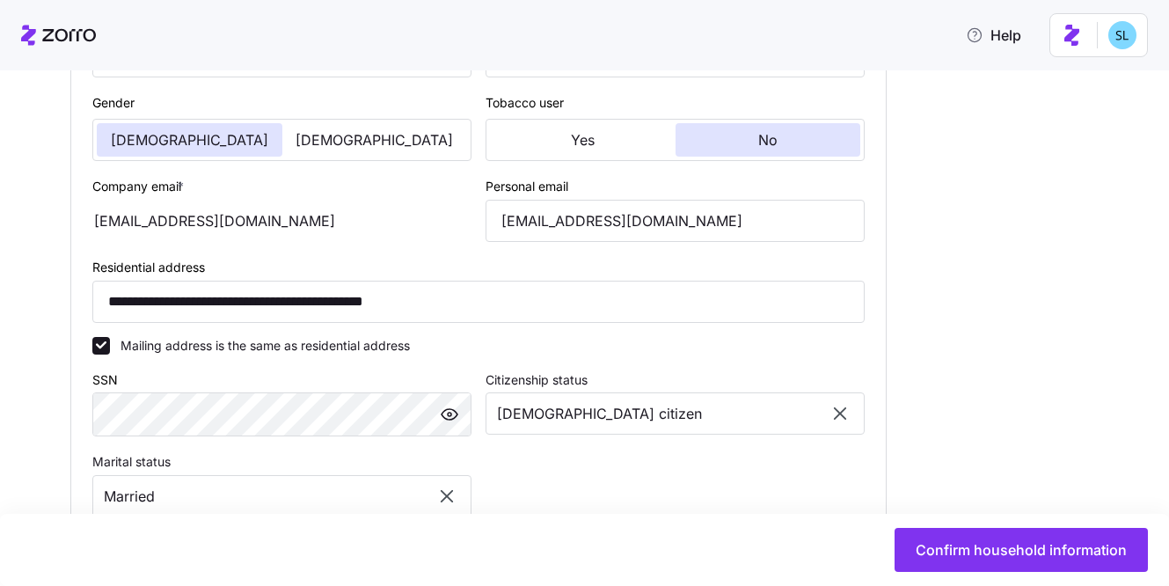
scroll to position [754, 0]
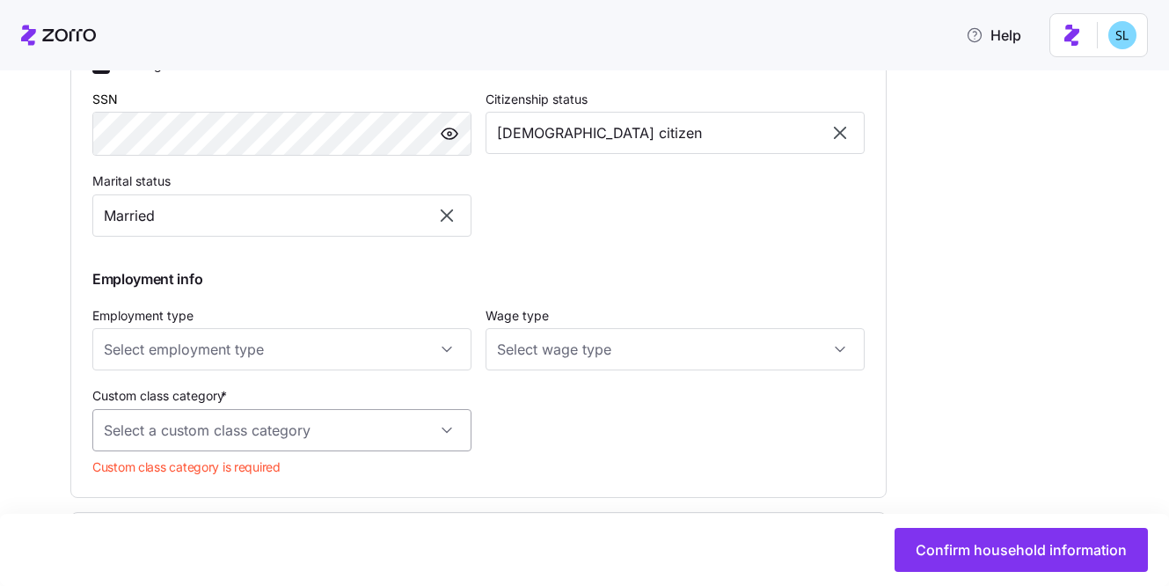
click at [425, 435] on input "Custom class category *" at bounding box center [281, 430] width 379 height 42
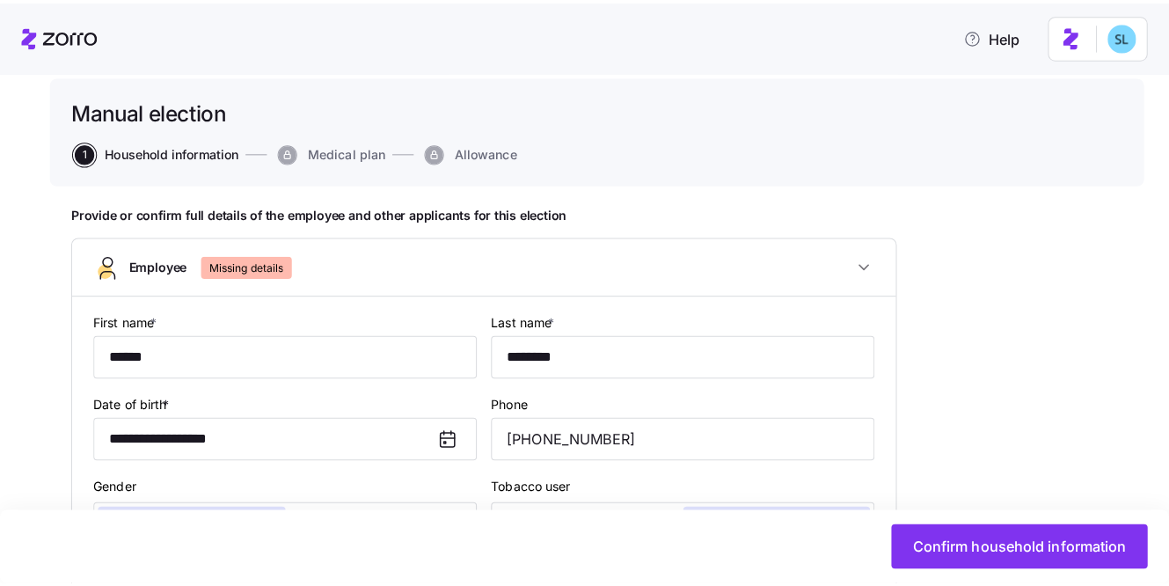
scroll to position [0, 0]
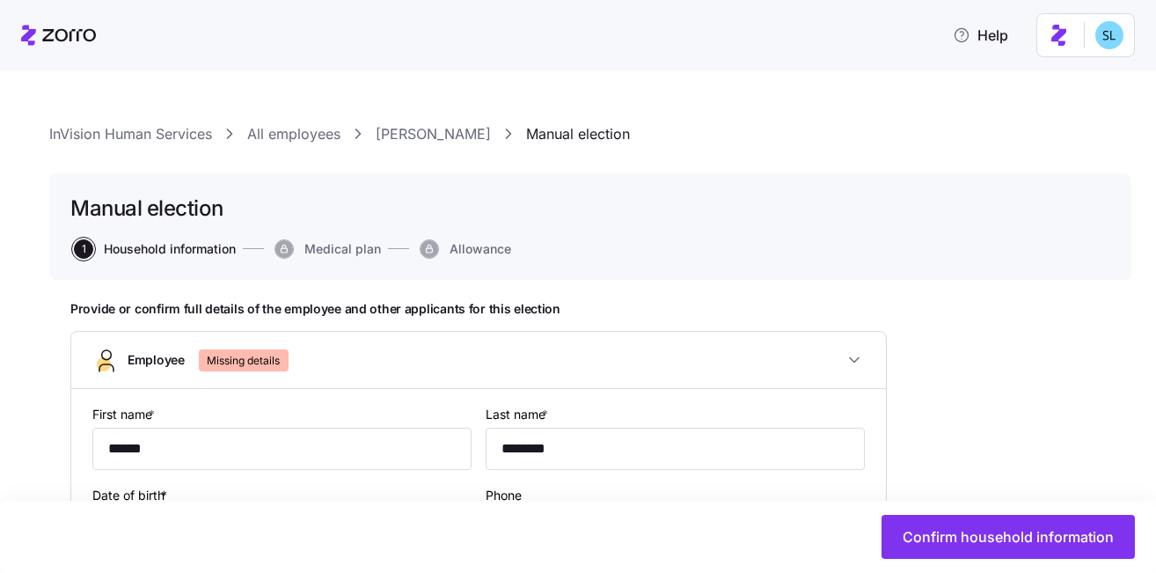
click at [446, 127] on link "[PERSON_NAME]" at bounding box center [433, 134] width 115 height 22
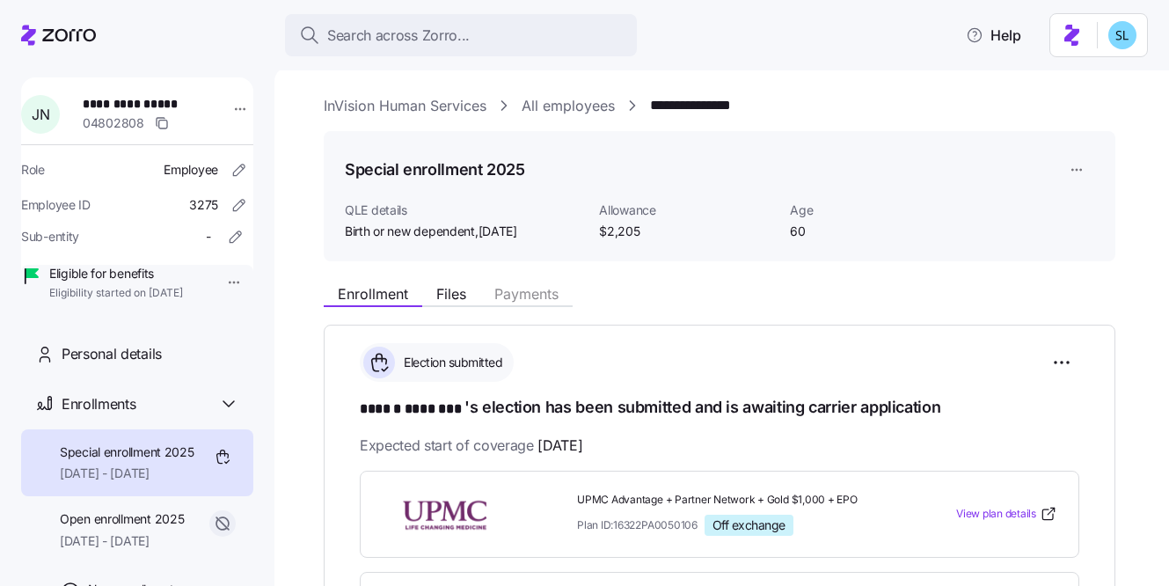
click at [554, 108] on link "All employees" at bounding box center [568, 106] width 93 height 22
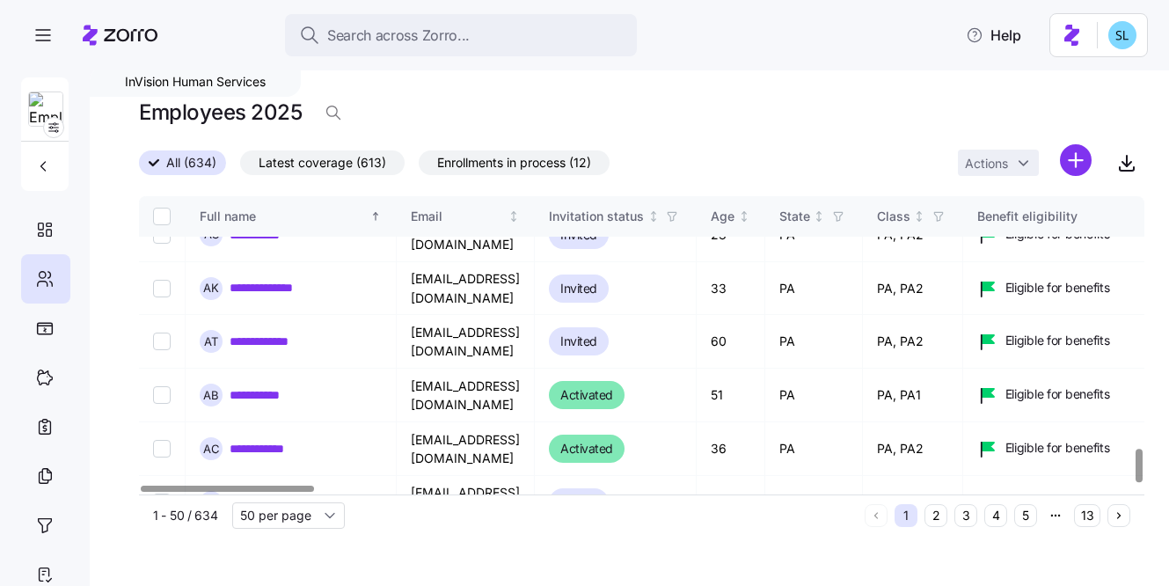
scroll to position [2270, 0]
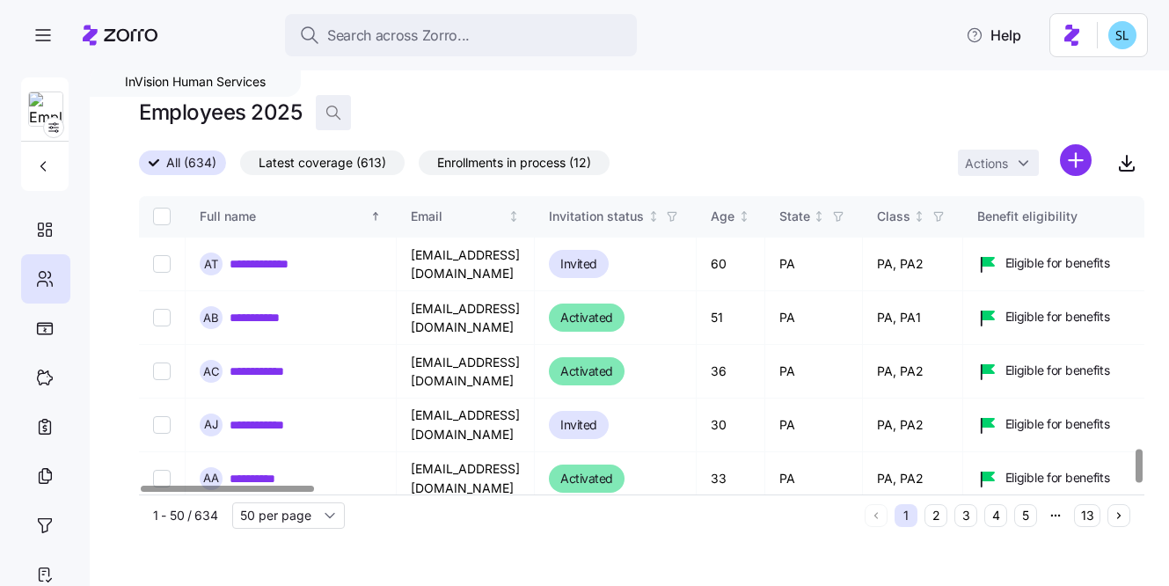
click at [334, 118] on icon "button" at bounding box center [334, 113] width 18 height 18
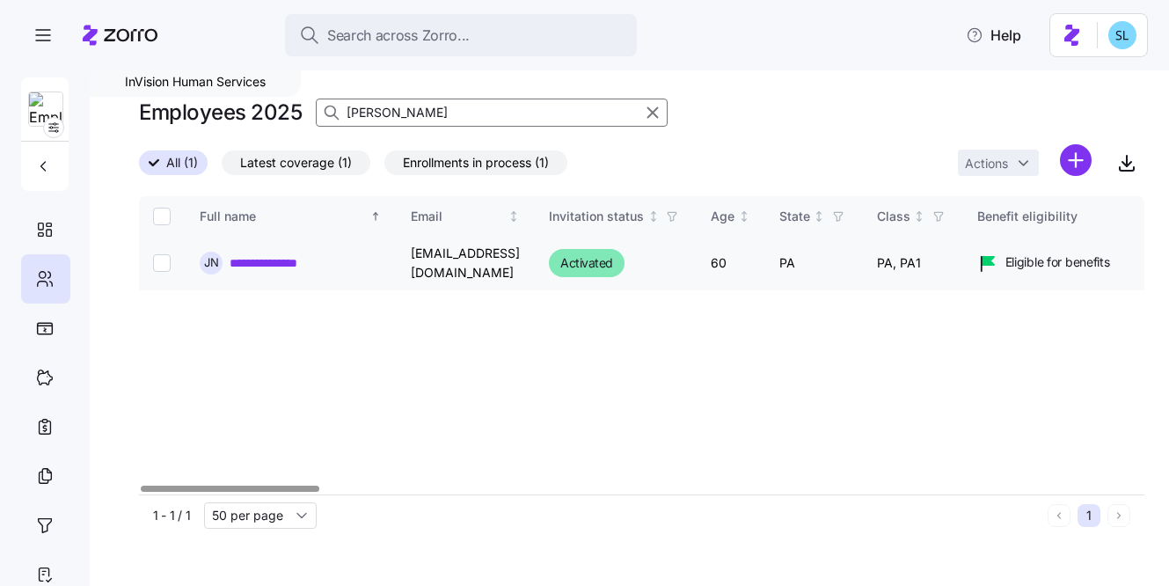
type input "julius"
click at [904, 268] on td "PA, PA1" at bounding box center [913, 264] width 100 height 54
click at [280, 260] on link "**********" at bounding box center [276, 263] width 93 height 18
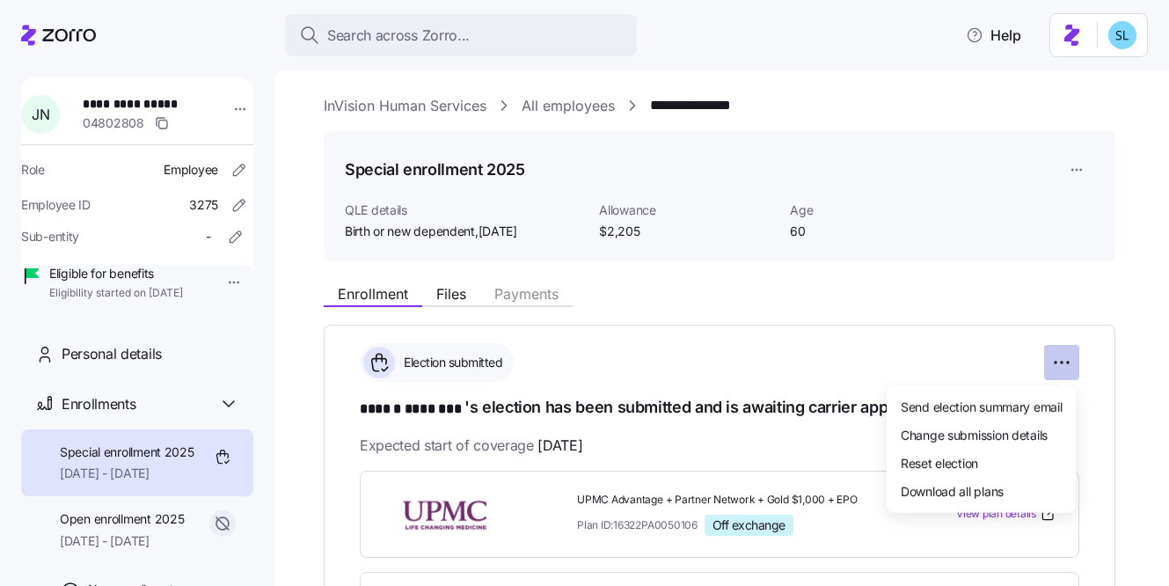
click at [1065, 362] on html "**********" at bounding box center [584, 287] width 1169 height 575
click at [876, 326] on html "**********" at bounding box center [584, 287] width 1169 height 575
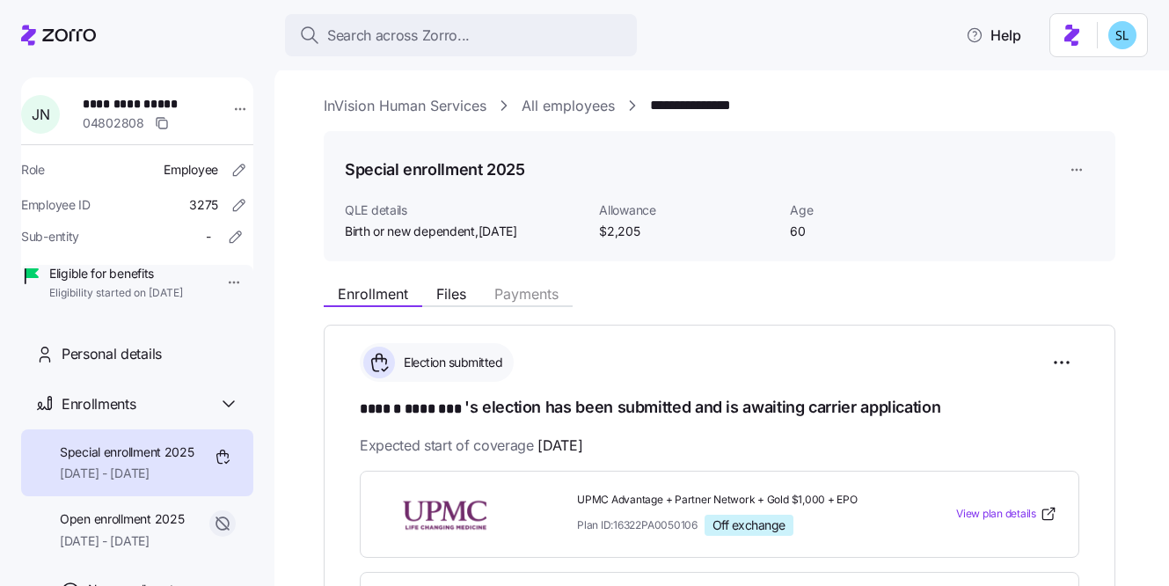
click at [1041, 361] on div "Election submitted" at bounding box center [719, 362] width 719 height 39
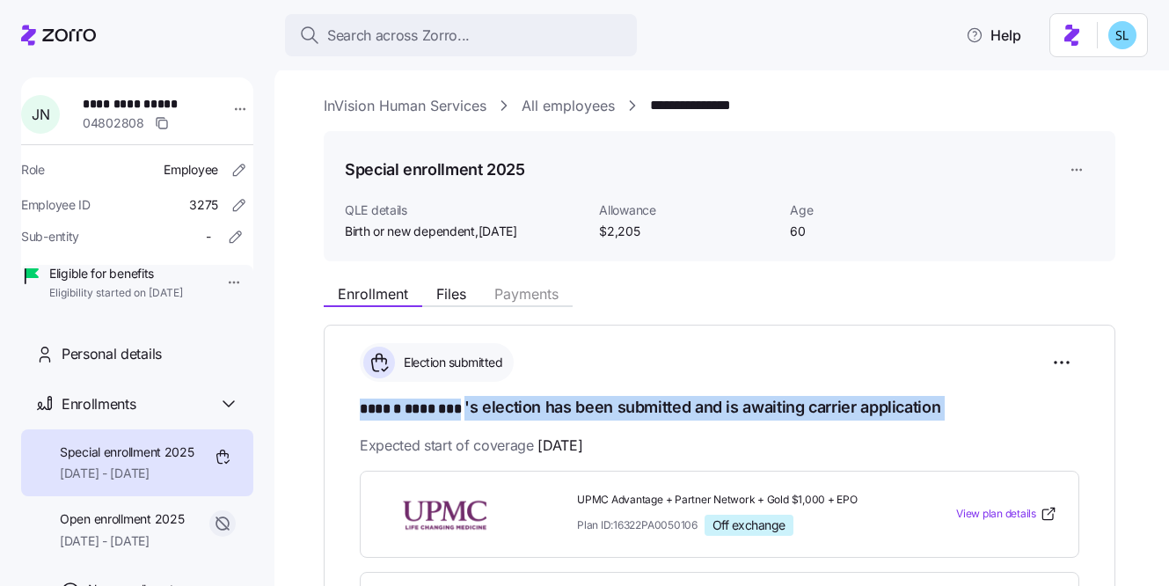
click at [1042, 361] on div "Election submitted" at bounding box center [719, 362] width 719 height 39
click at [1048, 360] on html "**********" at bounding box center [584, 287] width 1169 height 575
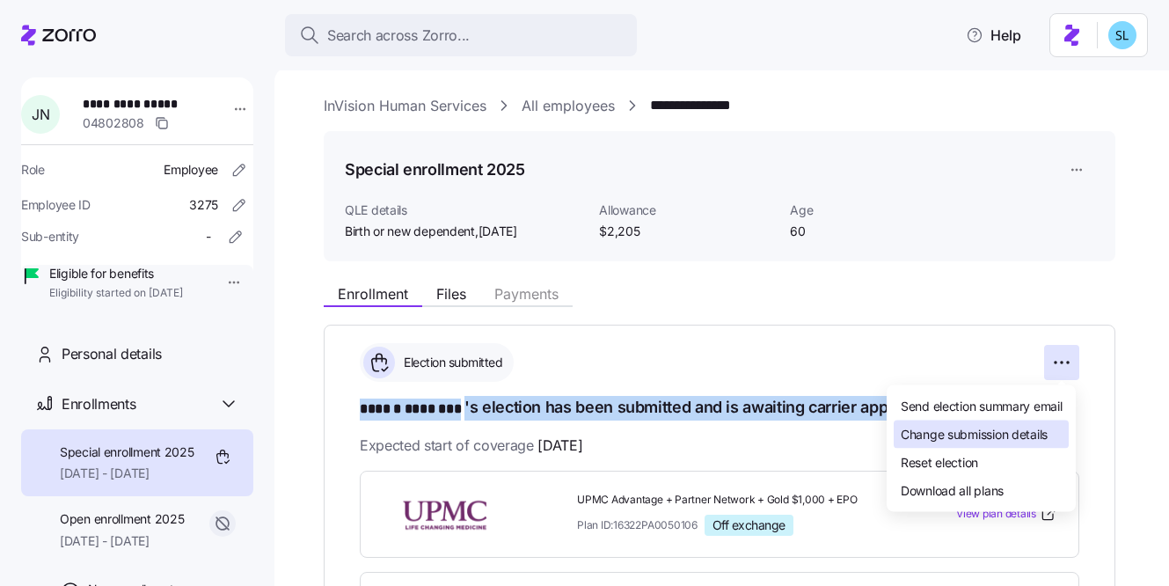
click at [1019, 427] on span "Change submission details" at bounding box center [974, 434] width 147 height 18
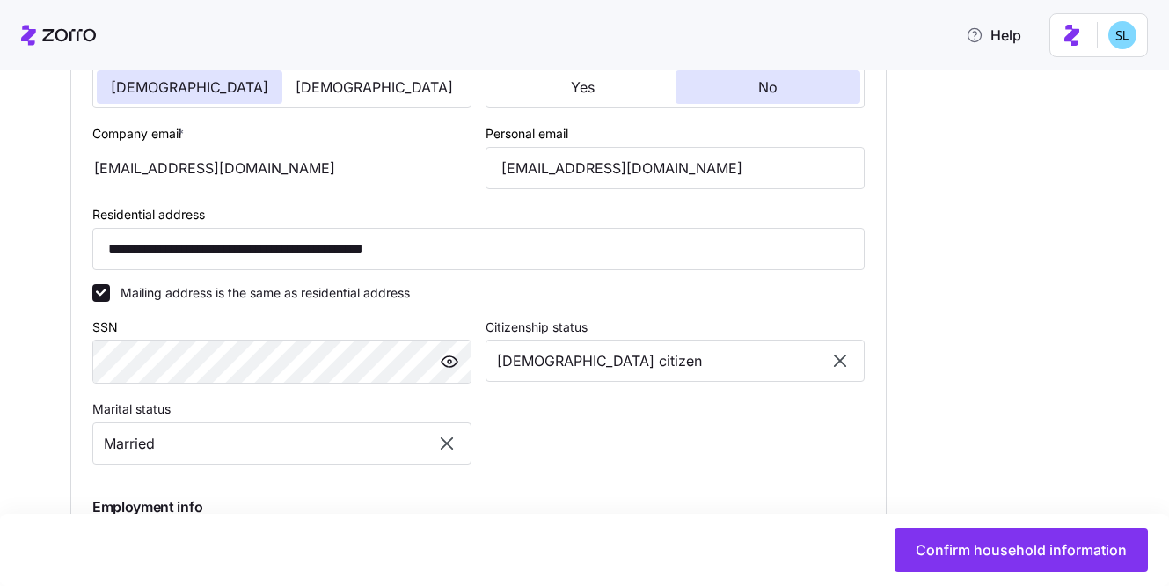
scroll to position [848, 0]
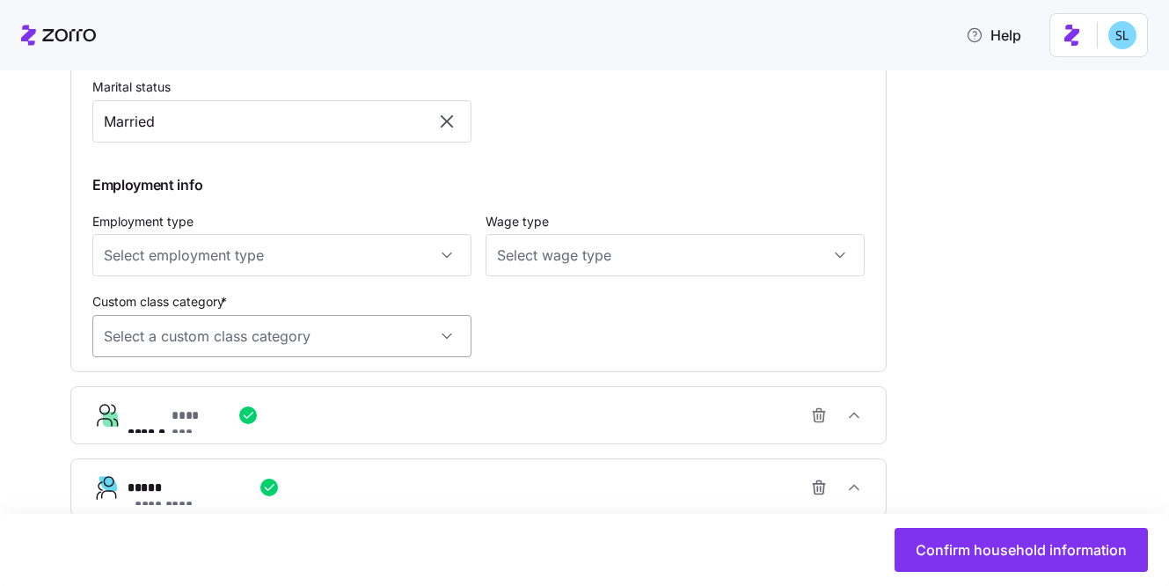
click at [331, 334] on input "Custom class category *" at bounding box center [281, 336] width 379 height 42
click at [332, 412] on div "PA1" at bounding box center [281, 430] width 365 height 37
type input "PA1"
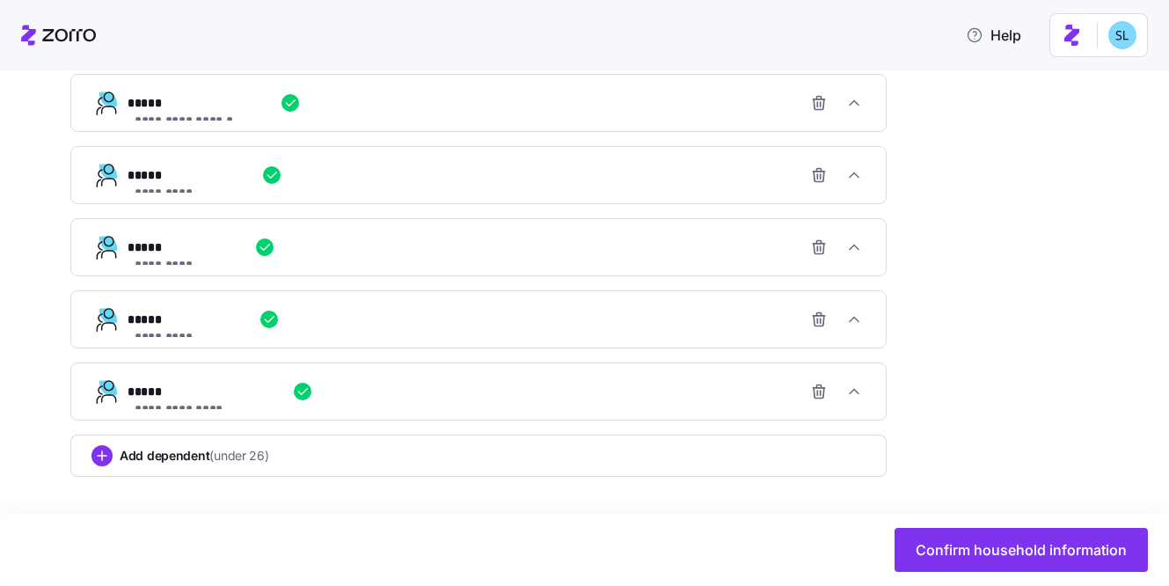
scroll to position [1380, 0]
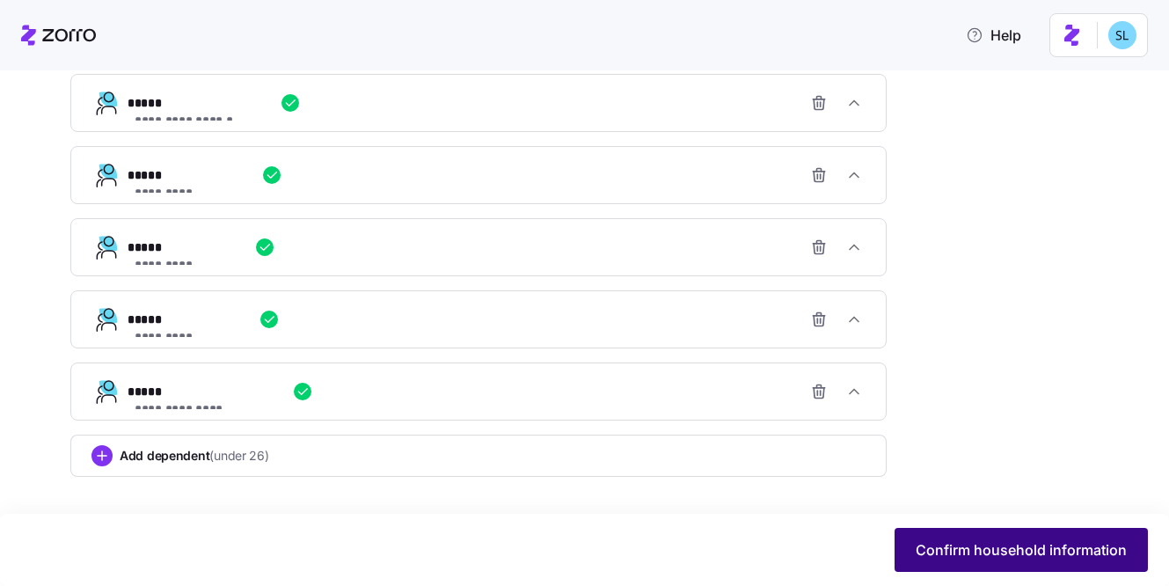
click at [1039, 558] on span "Confirm household information" at bounding box center [1021, 549] width 211 height 21
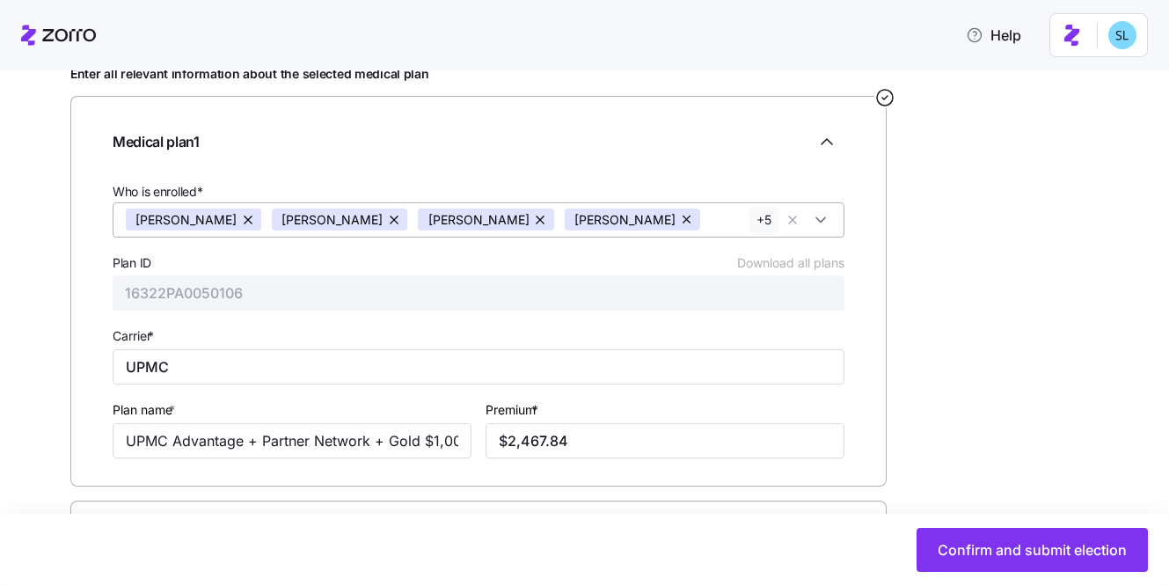
scroll to position [252, 0]
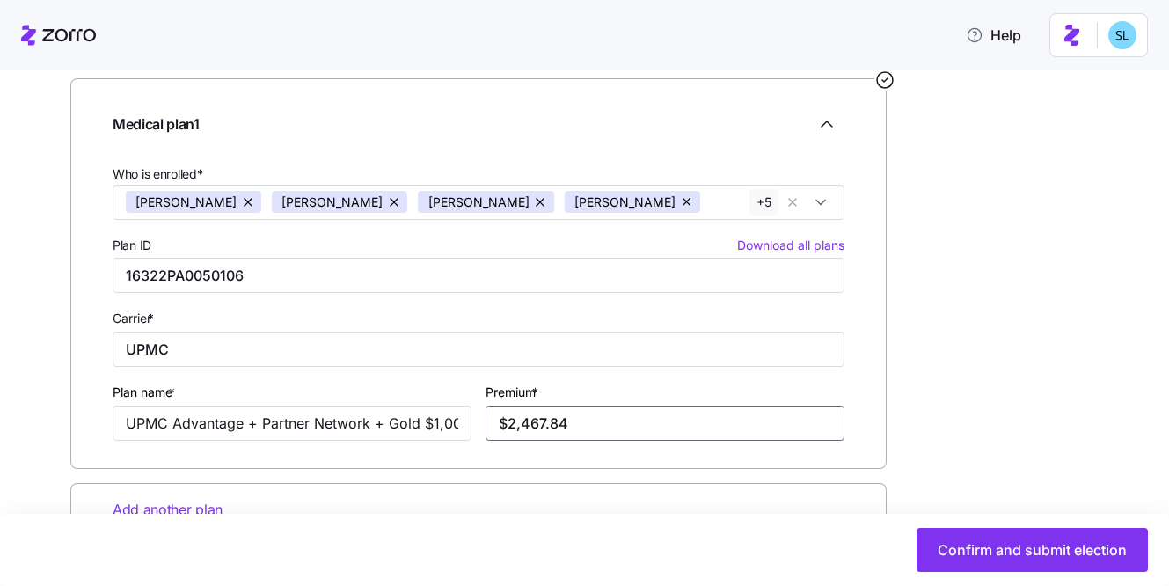
click at [580, 420] on input "$2,467.84" at bounding box center [665, 422] width 359 height 35
paste input "83.56"
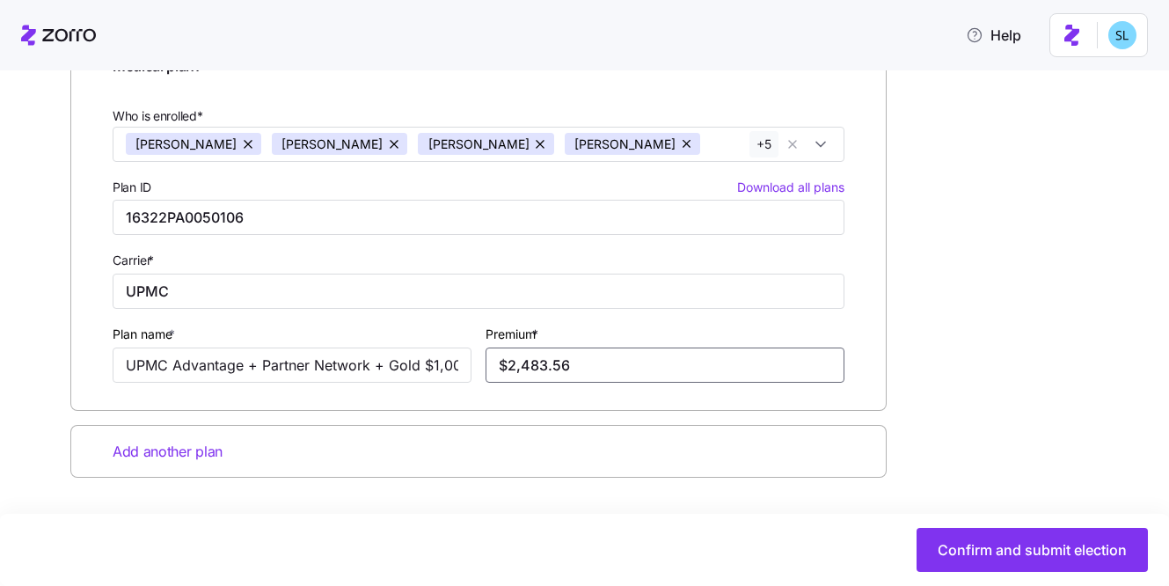
scroll to position [312, 0]
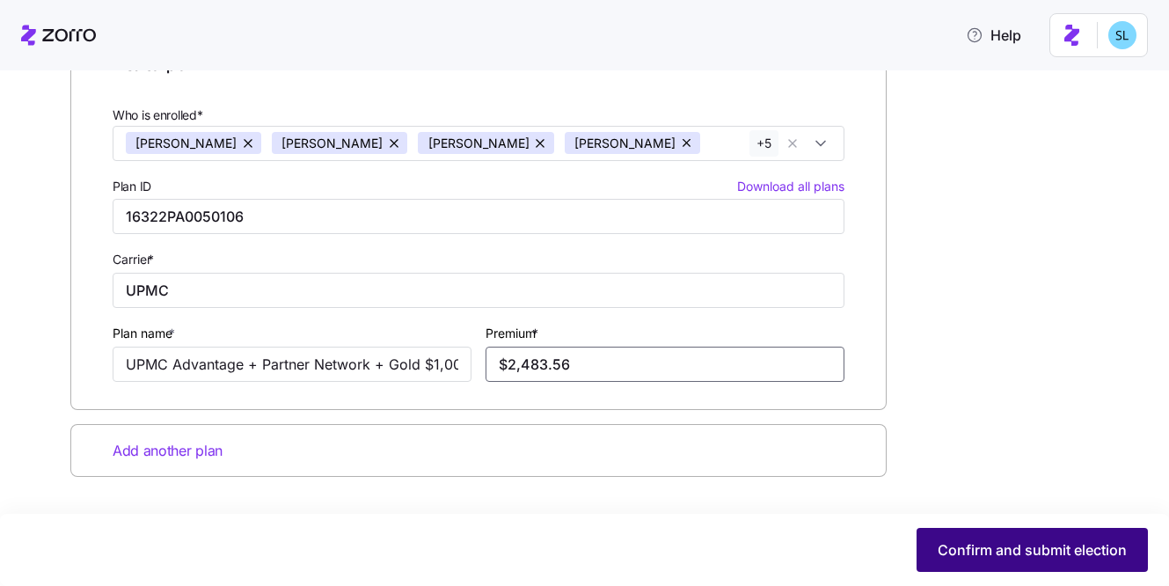
type input "$2,483.56"
click at [968, 538] on button "Confirm and submit election" at bounding box center [1032, 550] width 231 height 44
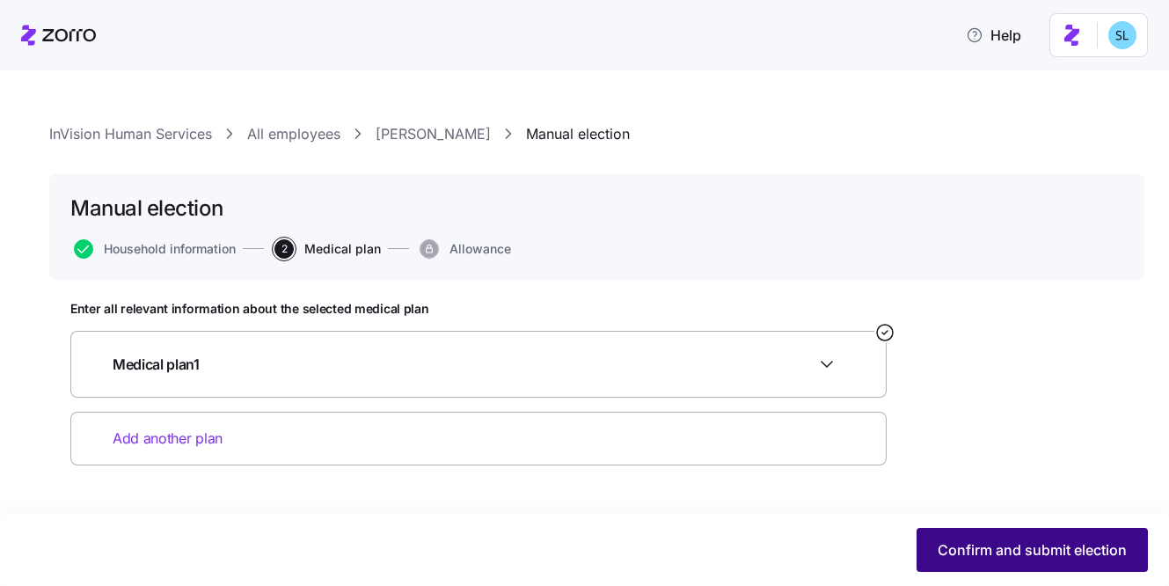
scroll to position [0, 0]
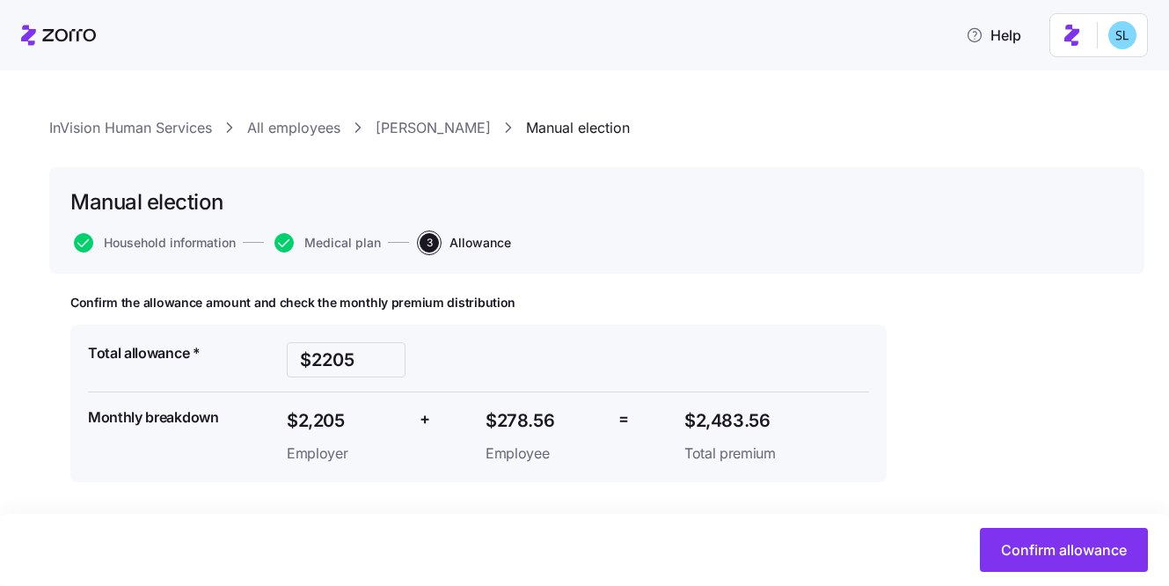
scroll to position [11, 0]
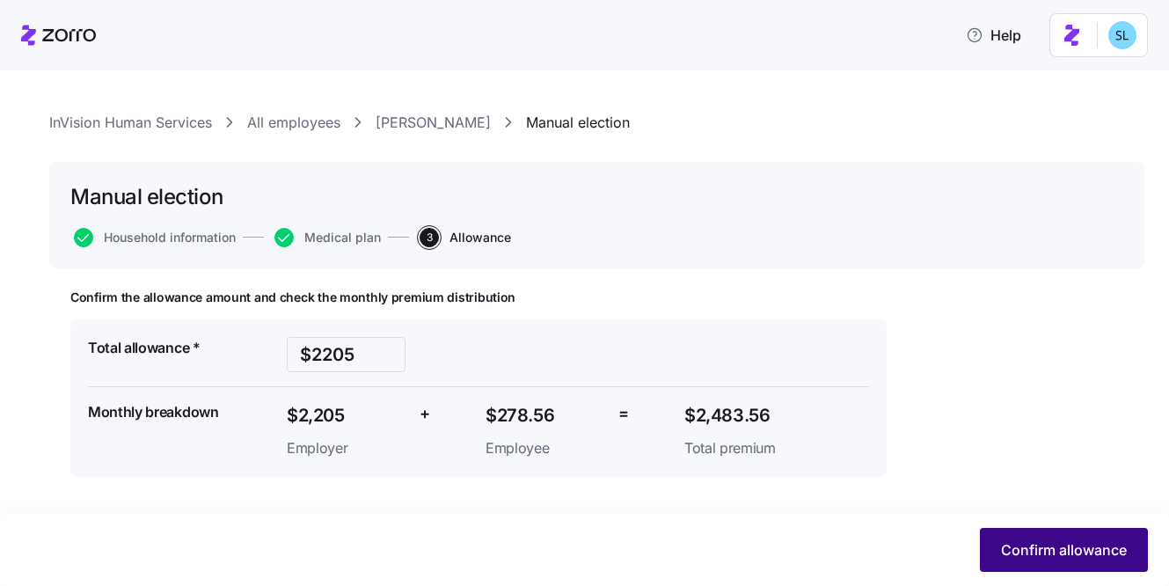
click at [1122, 539] on span "Confirm allowance" at bounding box center [1064, 549] width 126 height 21
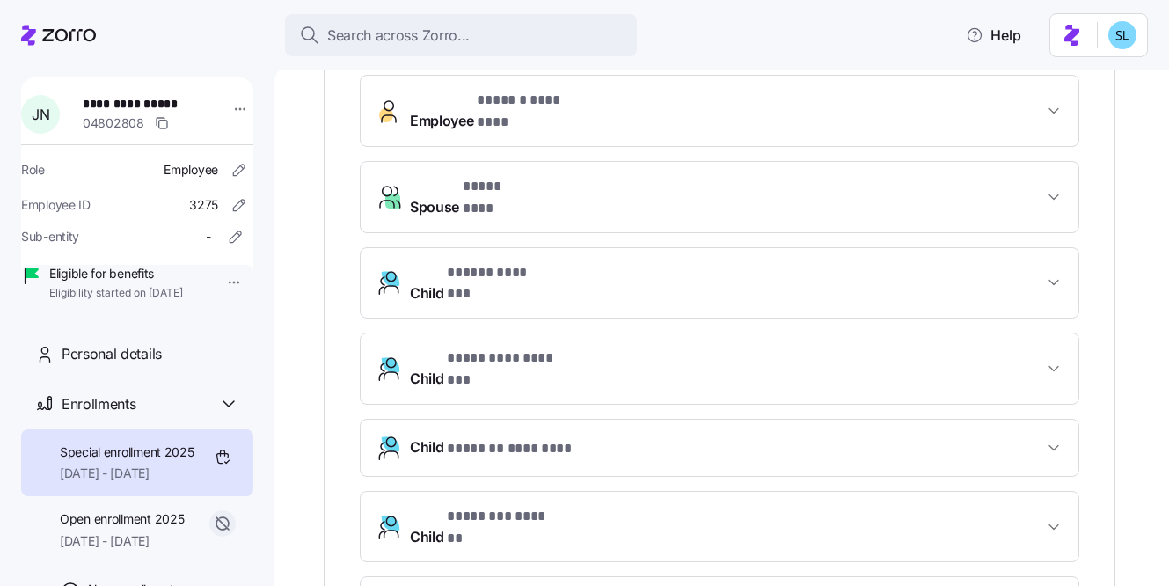
scroll to position [1193, 0]
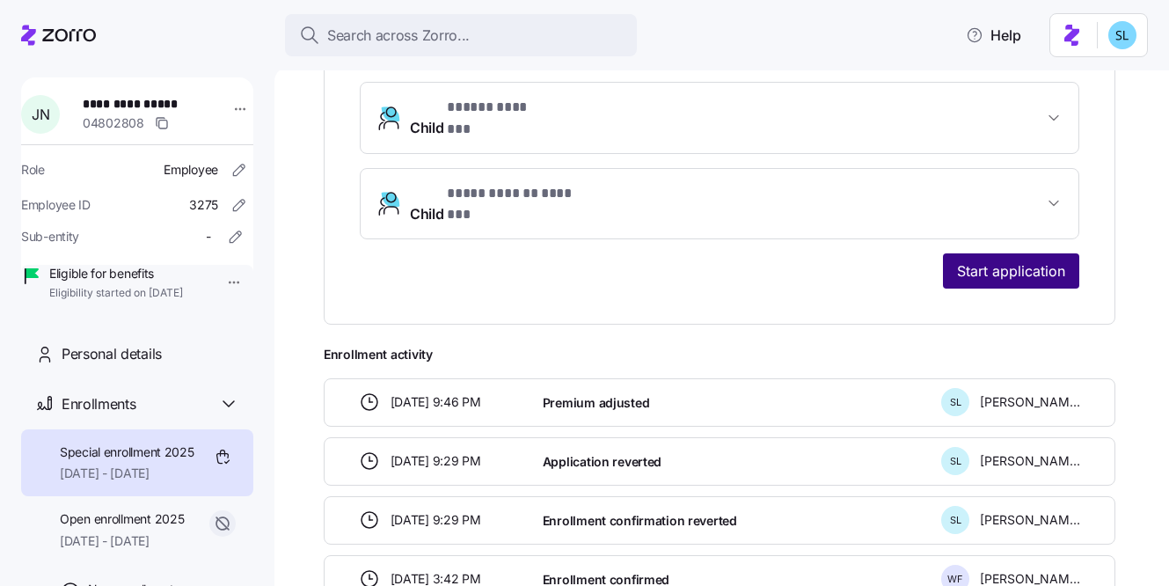
click at [1017, 260] on span "Start application" at bounding box center [1011, 270] width 108 height 21
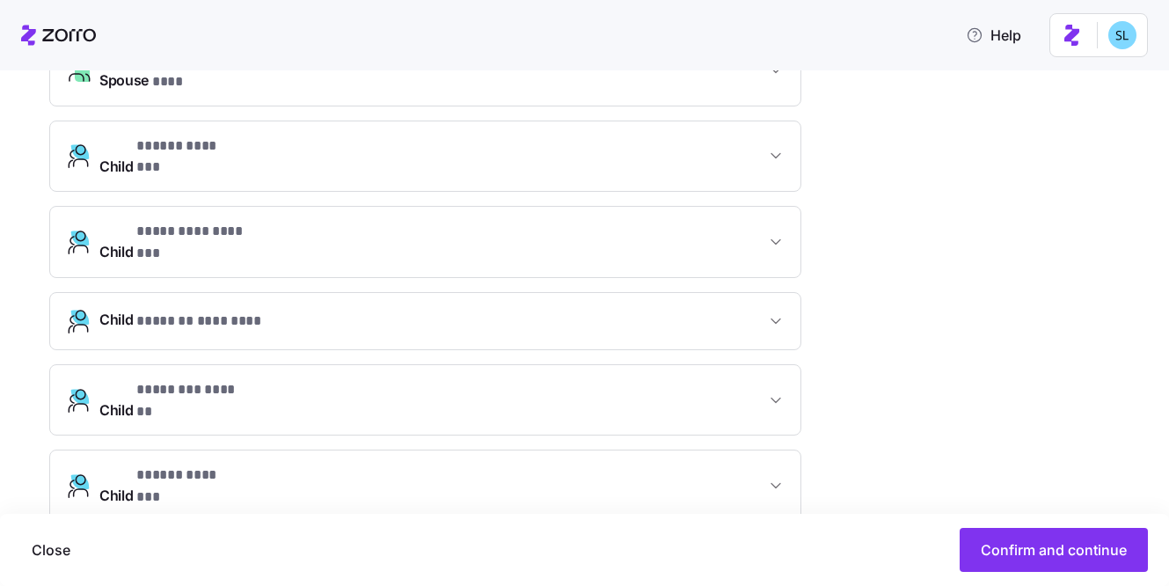
scroll to position [920, 0]
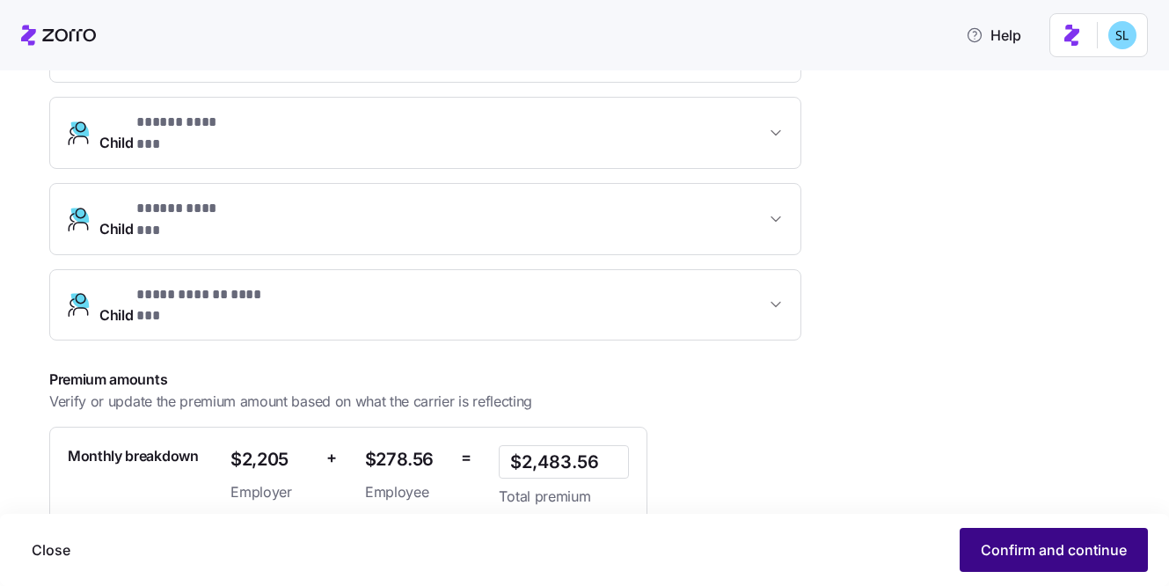
click at [1062, 544] on span "Confirm and continue" at bounding box center [1054, 549] width 146 height 21
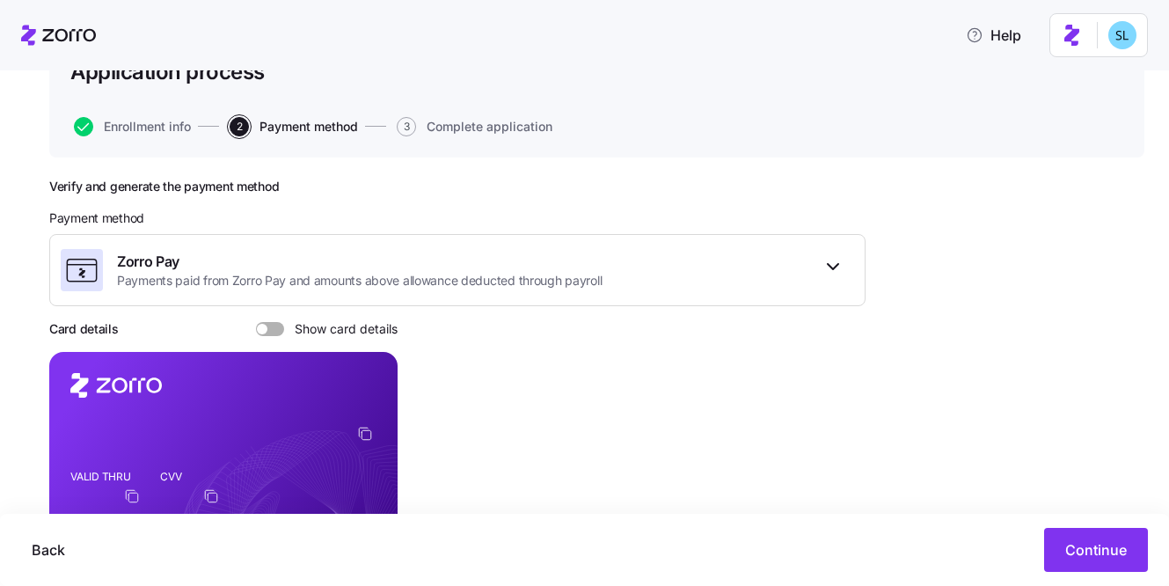
scroll to position [319, 0]
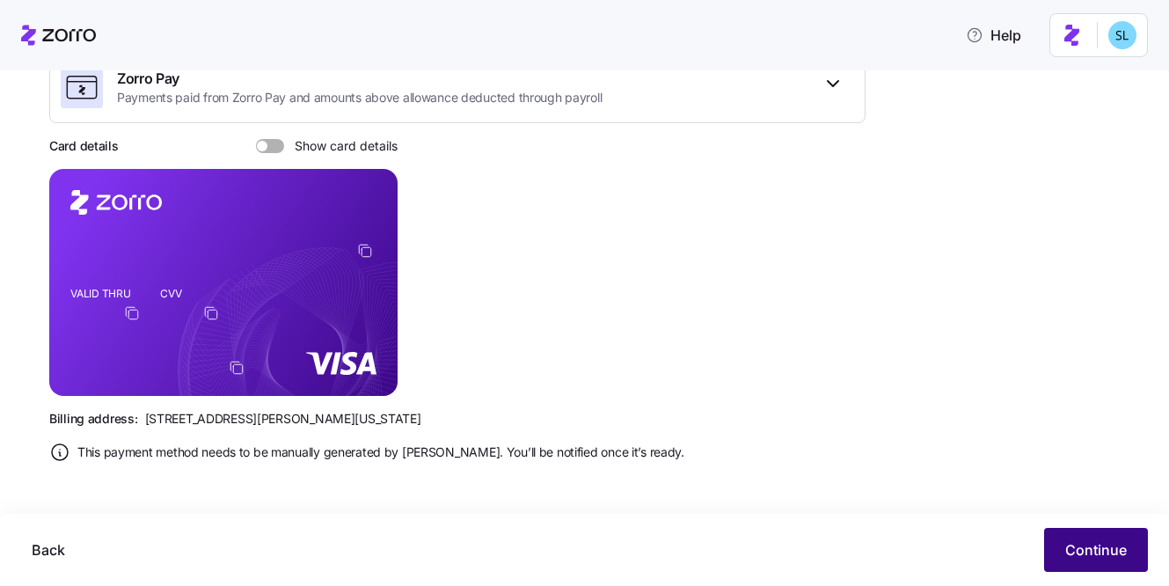
click at [1086, 538] on button "Continue" at bounding box center [1096, 550] width 104 height 44
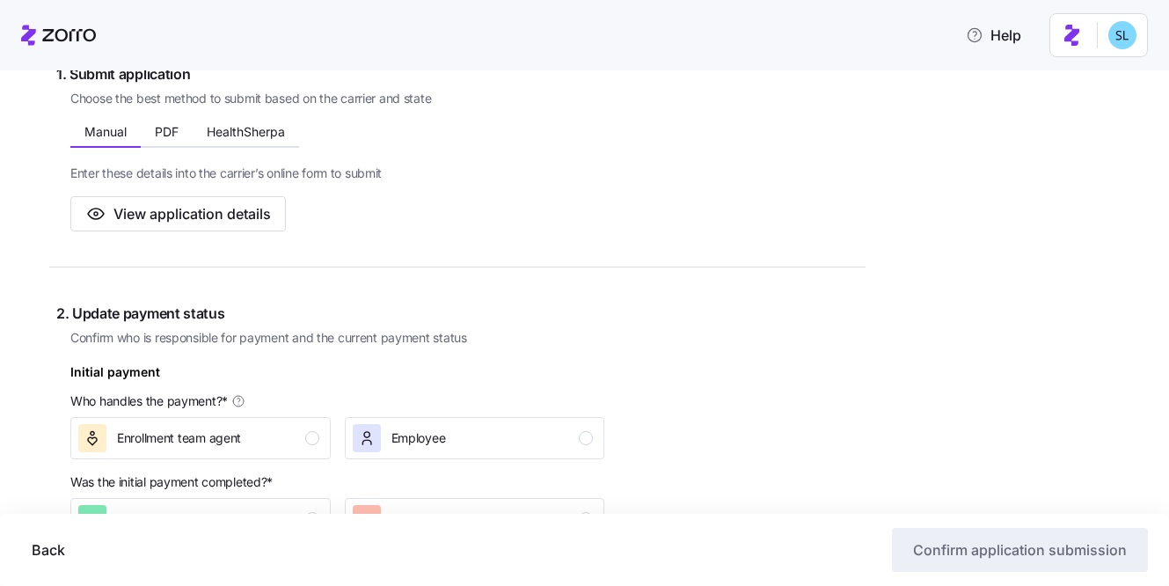
scroll to position [560, 0]
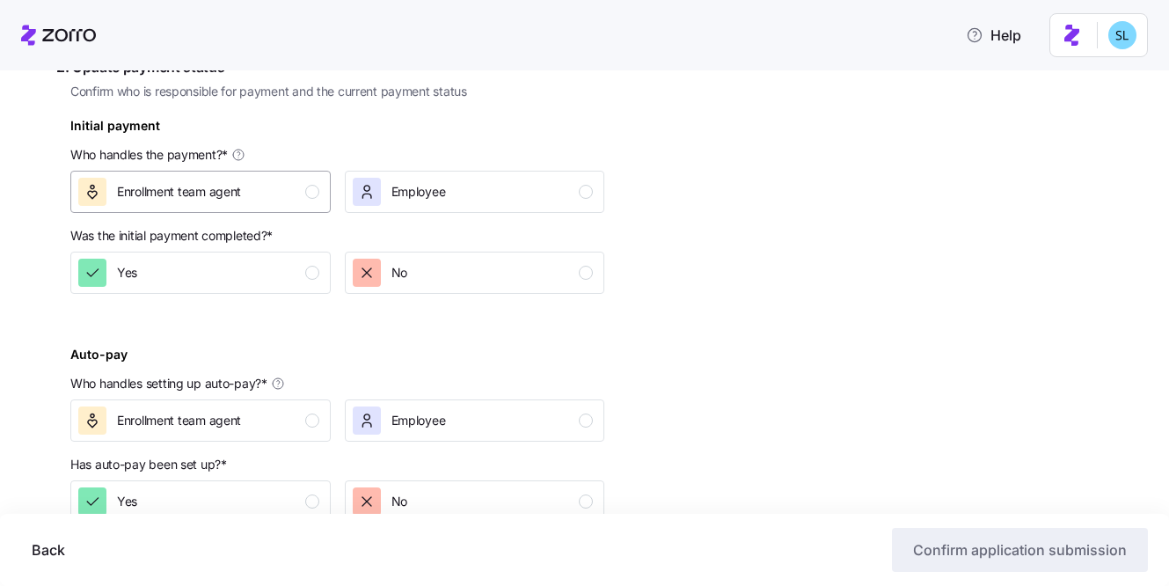
click at [265, 186] on div "Enrollment team agent" at bounding box center [198, 192] width 241 height 28
click at [295, 279] on div "Yes" at bounding box center [198, 273] width 241 height 28
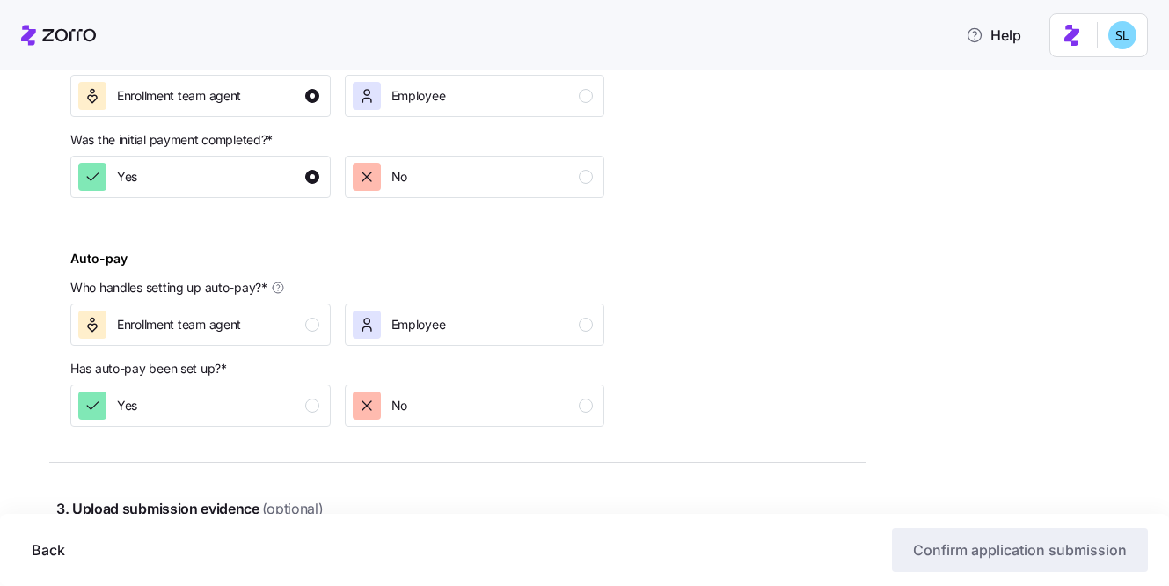
scroll to position [722, 0]
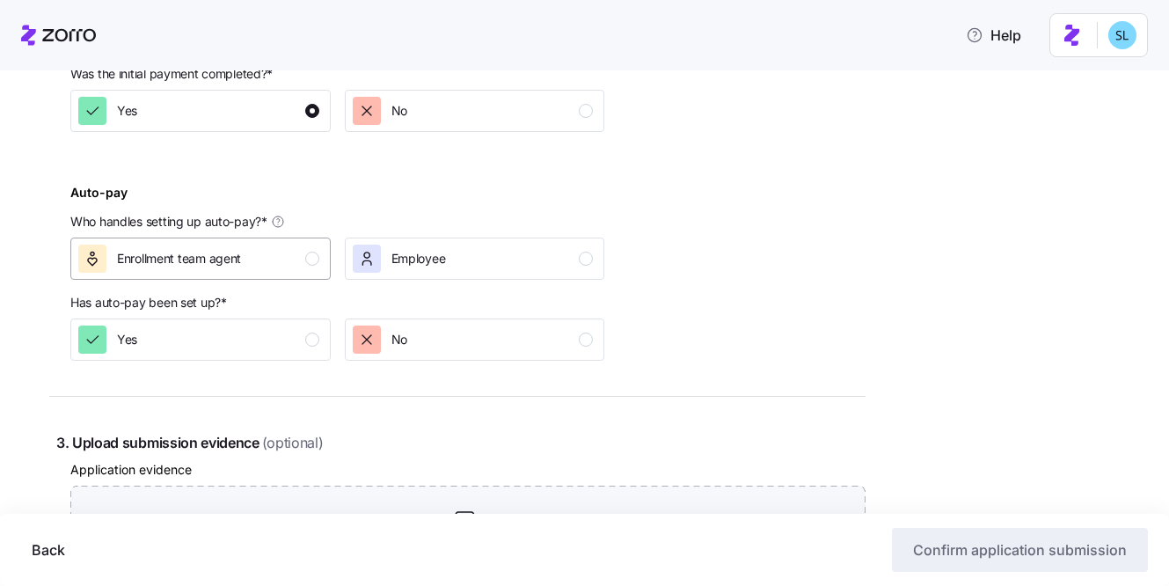
click at [296, 264] on div "Enrollment team agent" at bounding box center [198, 259] width 241 height 28
click at [306, 332] on div "Yes" at bounding box center [198, 339] width 241 height 28
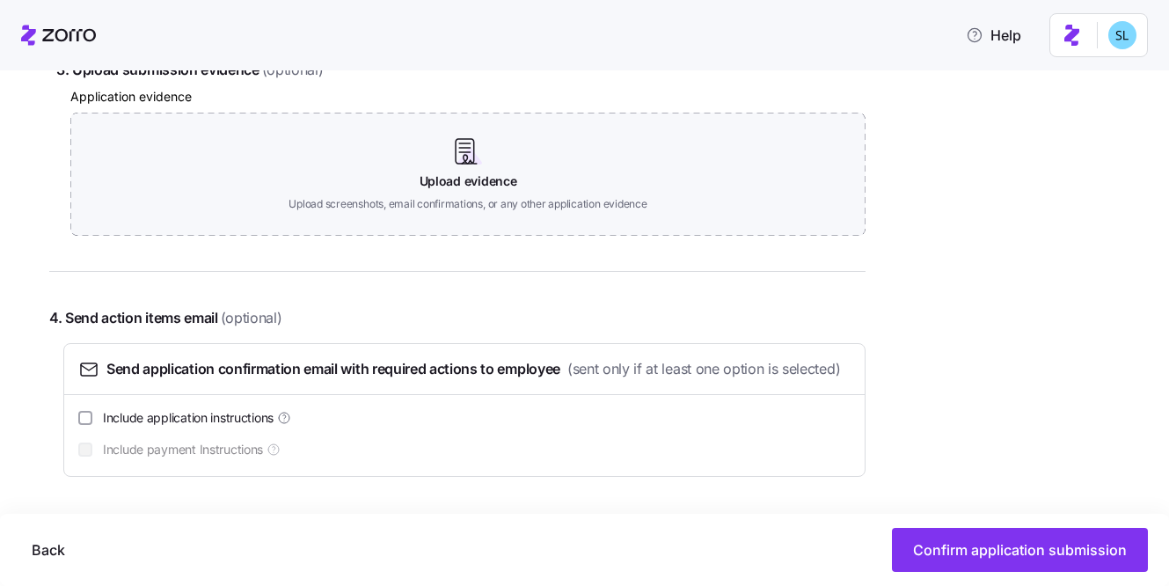
scroll to position [1125, 0]
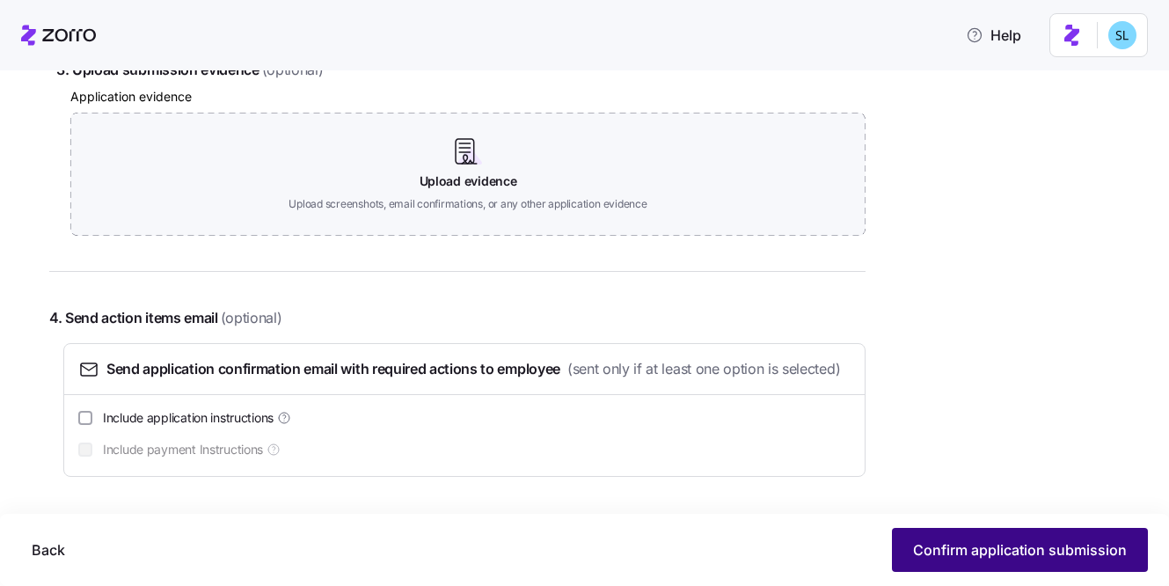
click at [1008, 564] on button "Confirm application submission" at bounding box center [1020, 550] width 256 height 44
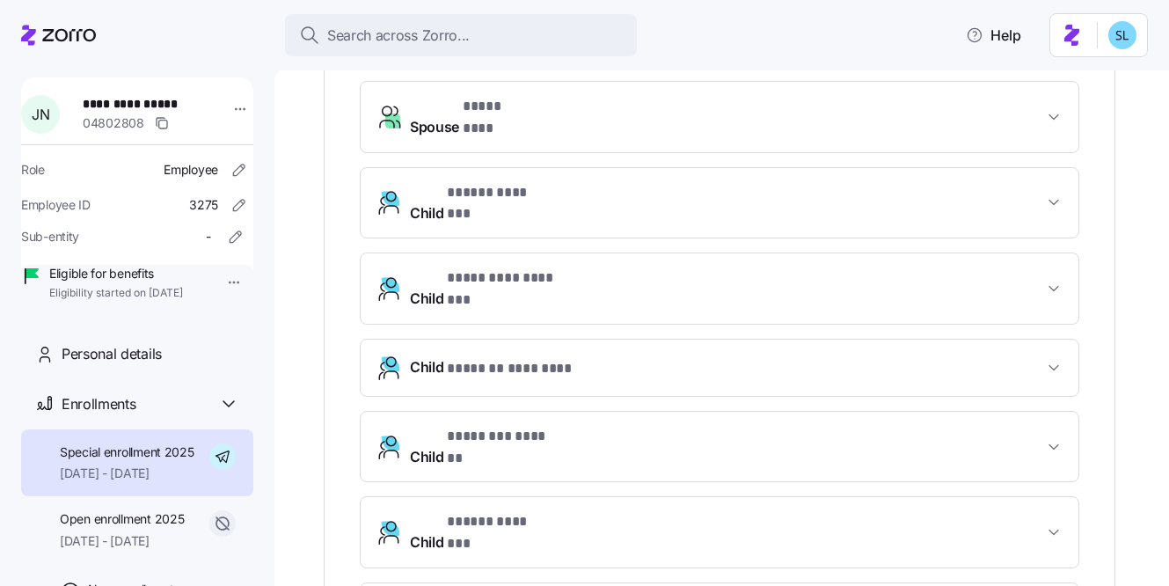
scroll to position [820, 0]
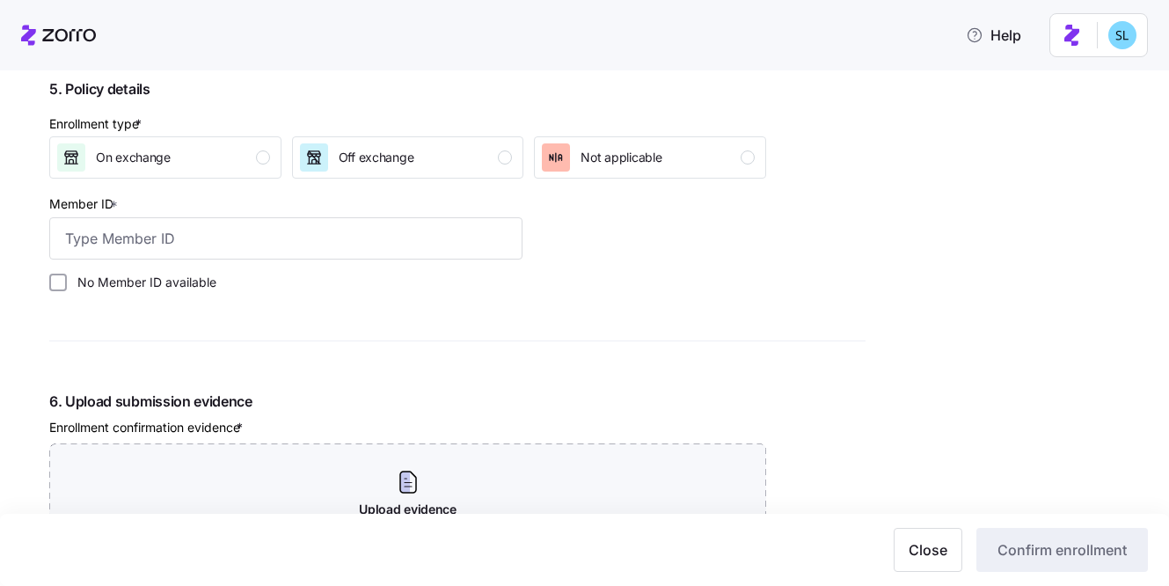
scroll to position [1763, 0]
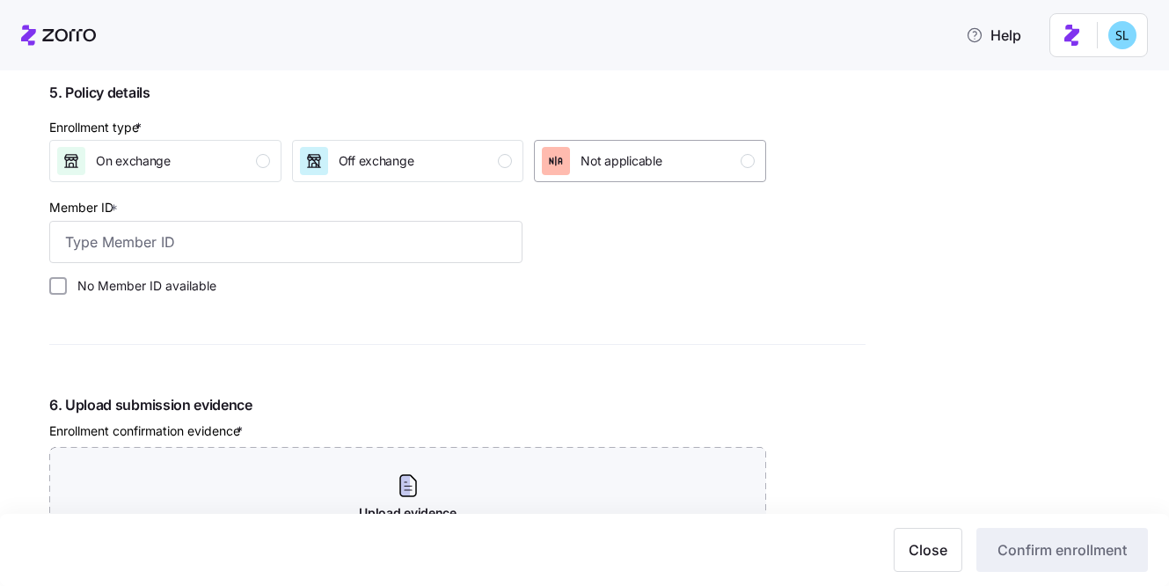
click at [639, 161] on span "Not applicable" at bounding box center [621, 161] width 81 height 18
click at [203, 292] on label "No Member ID available" at bounding box center [142, 286] width 150 height 18
click at [67, 292] on input "No Member ID available" at bounding box center [58, 286] width 18 height 18
checkbox input "true"
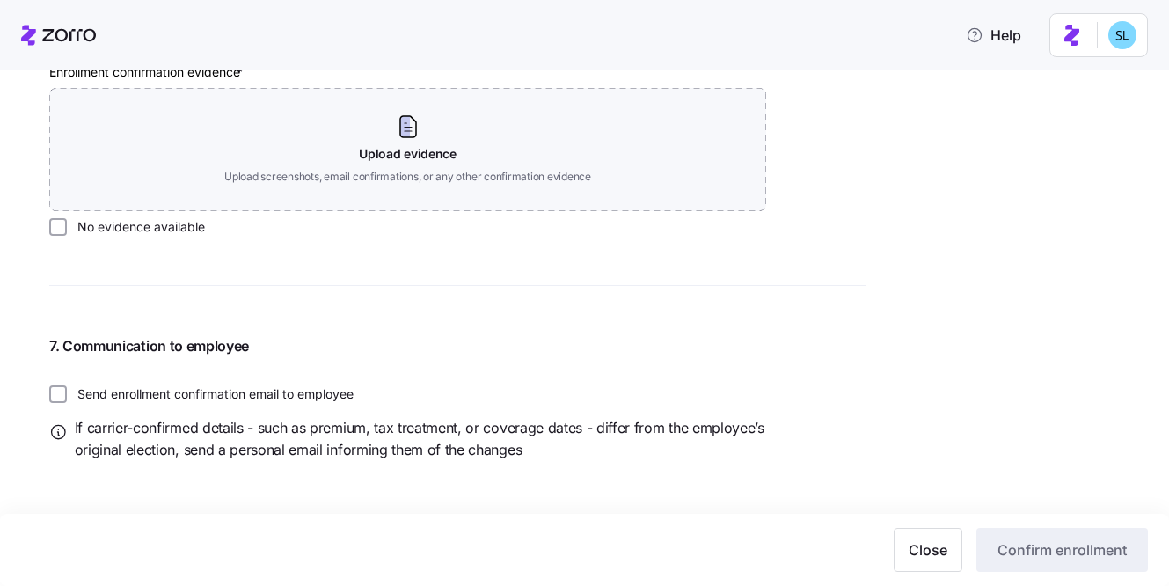
scroll to position [2122, 0]
click at [169, 228] on label "No evidence available" at bounding box center [136, 227] width 138 height 18
click at [67, 228] on input "No evidence available" at bounding box center [58, 227] width 18 height 18
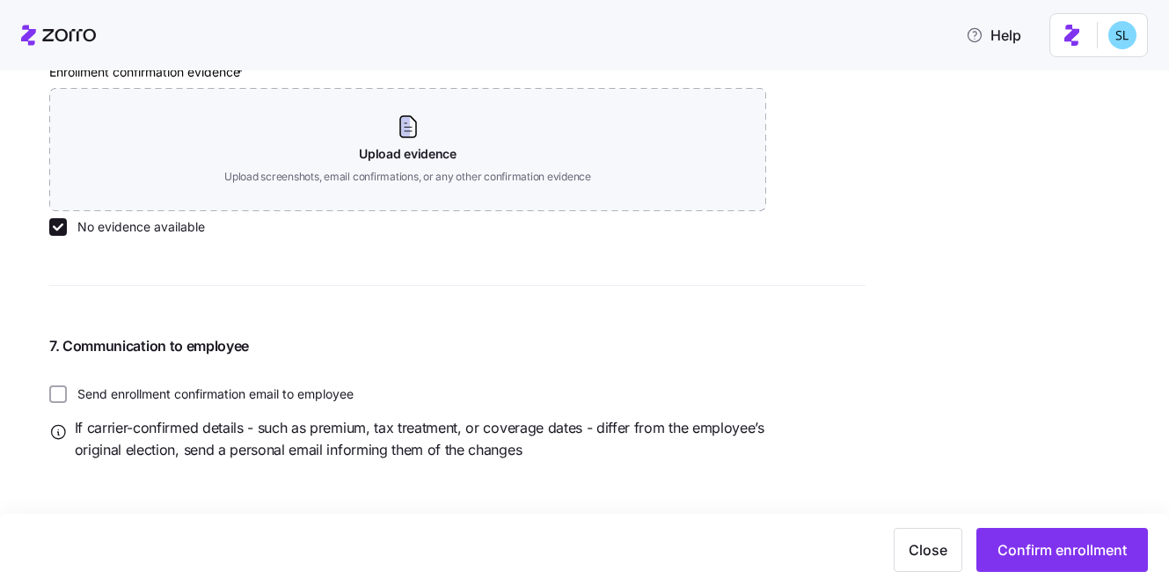
click at [169, 228] on label "No evidence available" at bounding box center [136, 227] width 138 height 18
click at [67, 228] on input "No evidence available" at bounding box center [58, 227] width 18 height 18
checkbox input "false"
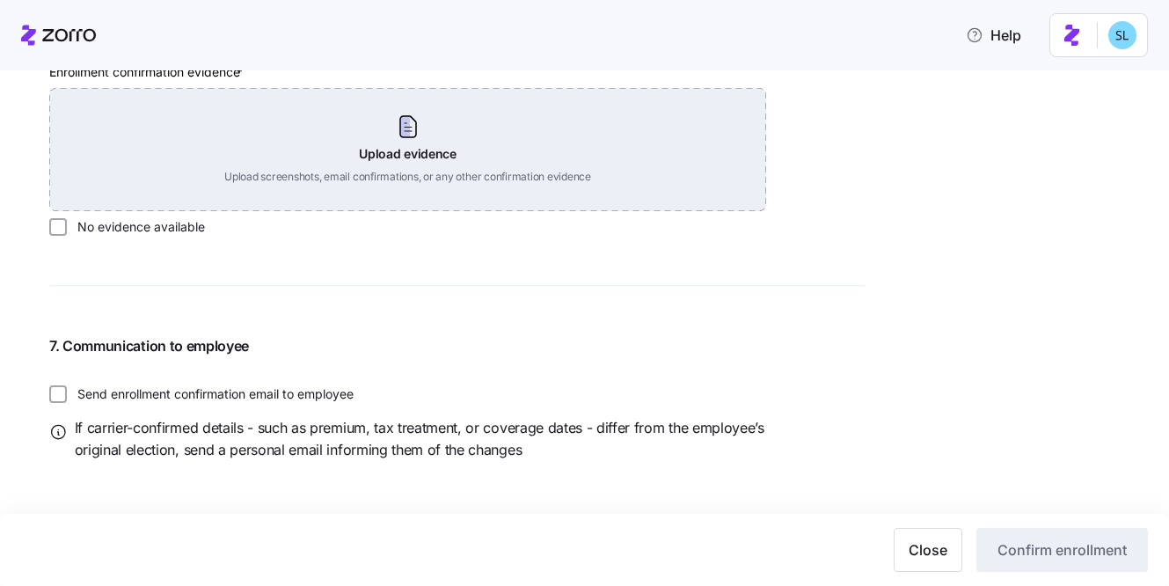
click at [410, 121] on div "Upload evidence Upload screenshots, email confirmations, or any other confirmat…" at bounding box center [407, 149] width 717 height 123
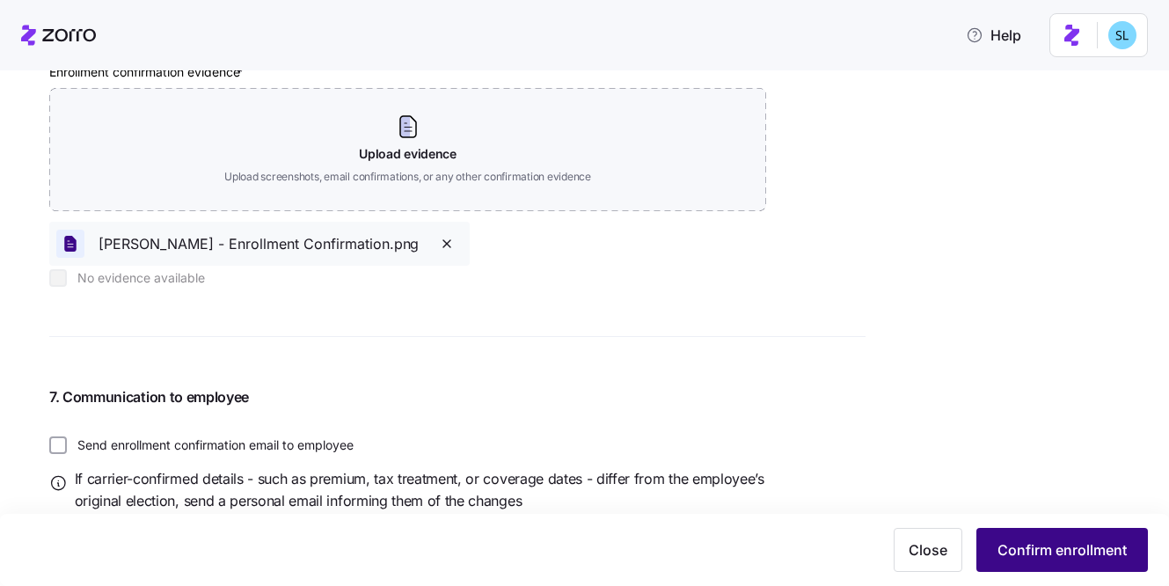
click at [1045, 555] on span "Confirm enrollment" at bounding box center [1061, 549] width 129 height 21
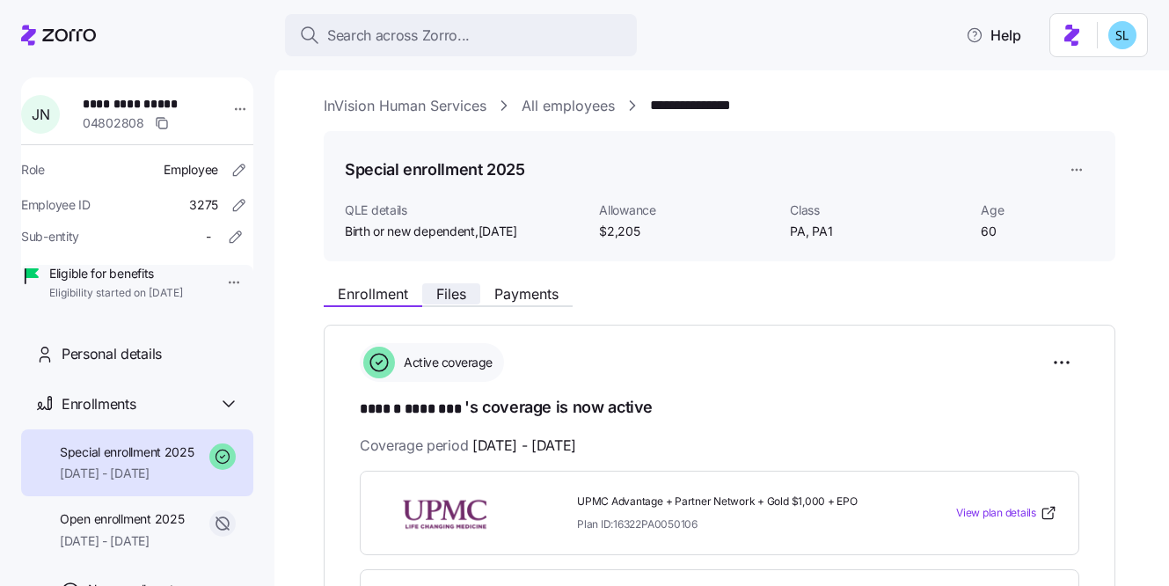
click at [468, 296] on button "Files" at bounding box center [451, 293] width 58 height 21
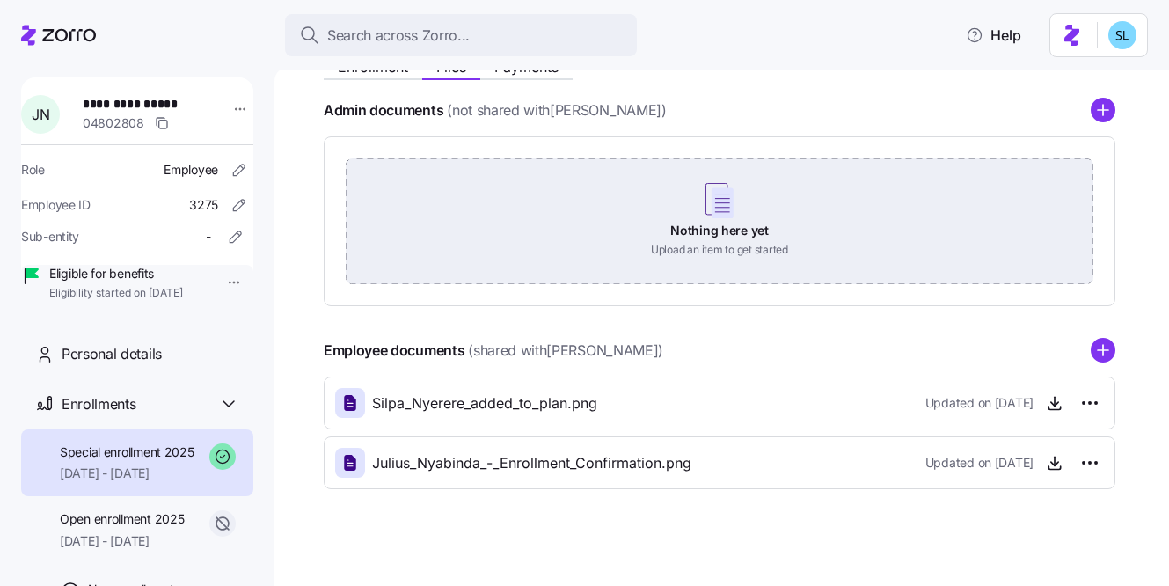
scroll to position [236, 0]
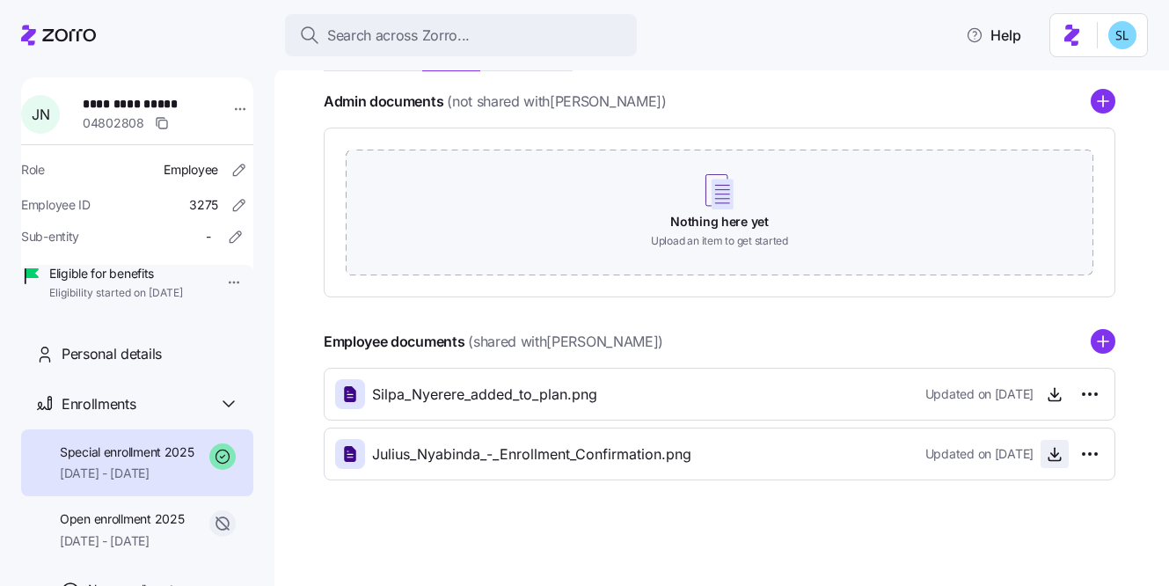
click at [1054, 462] on icon "button" at bounding box center [1055, 454] width 18 height 18
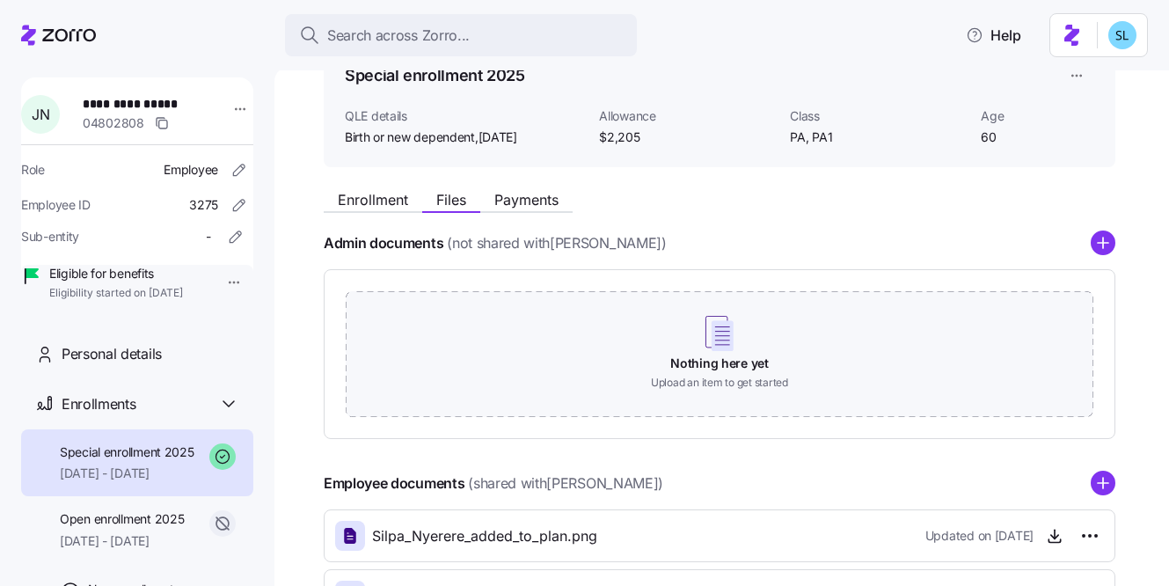
scroll to position [0, 0]
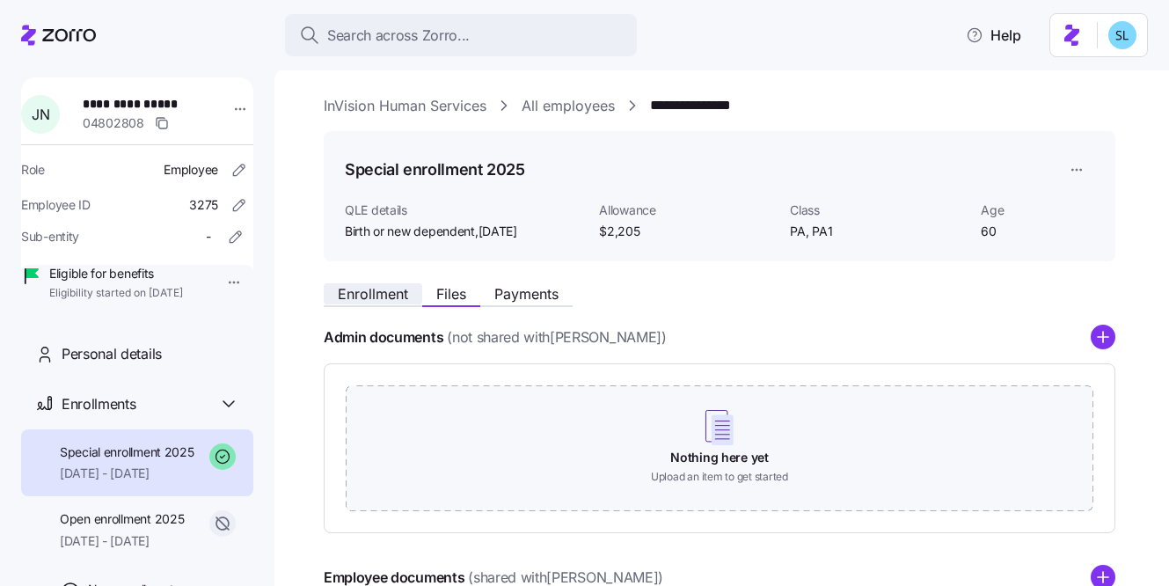
click at [406, 291] on span "Enrollment" at bounding box center [373, 294] width 70 height 14
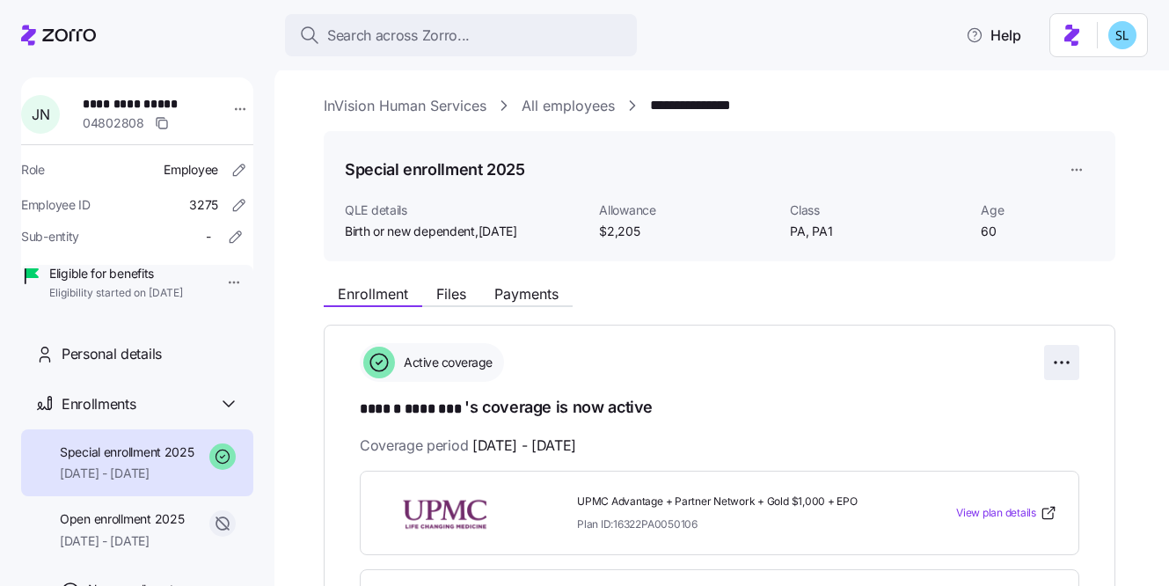
click at [1070, 361] on html "**********" at bounding box center [584, 287] width 1169 height 575
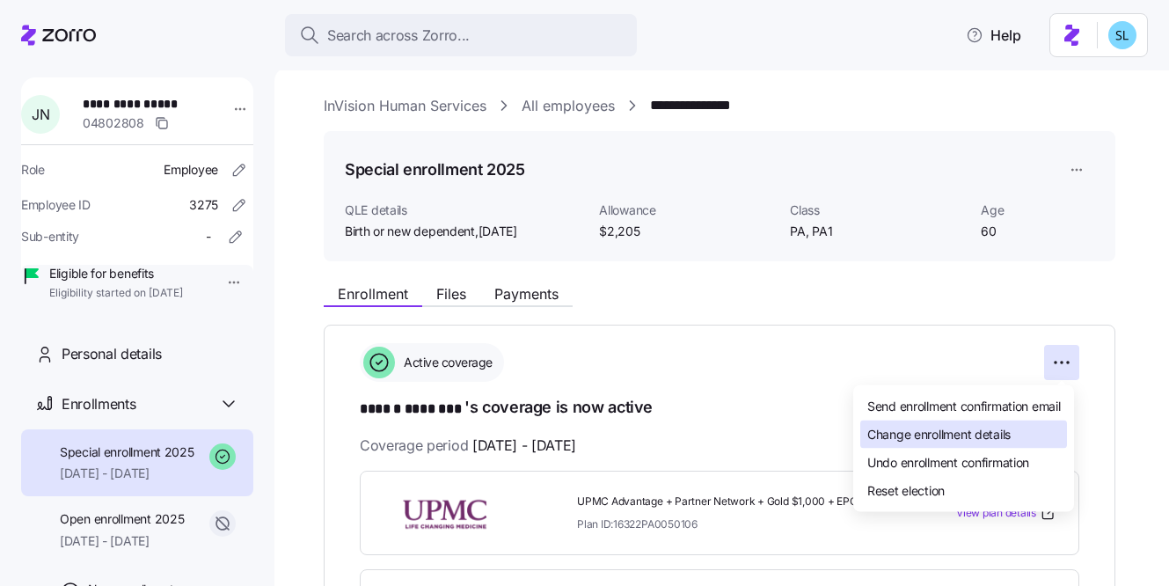
click at [1033, 428] on div "Change enrollment details" at bounding box center [963, 434] width 207 height 28
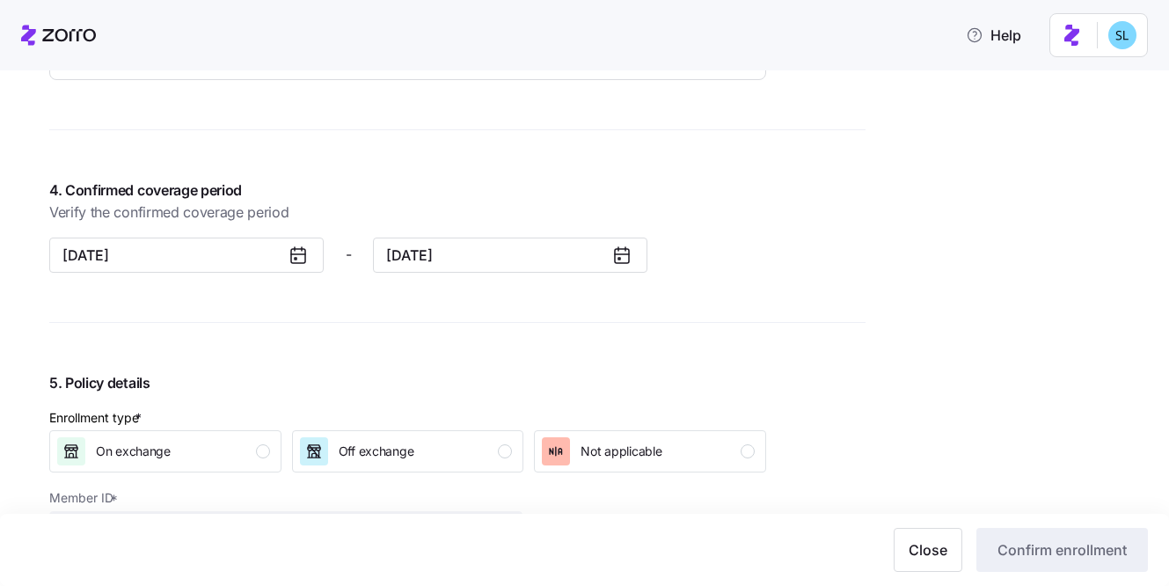
scroll to position [1754, 0]
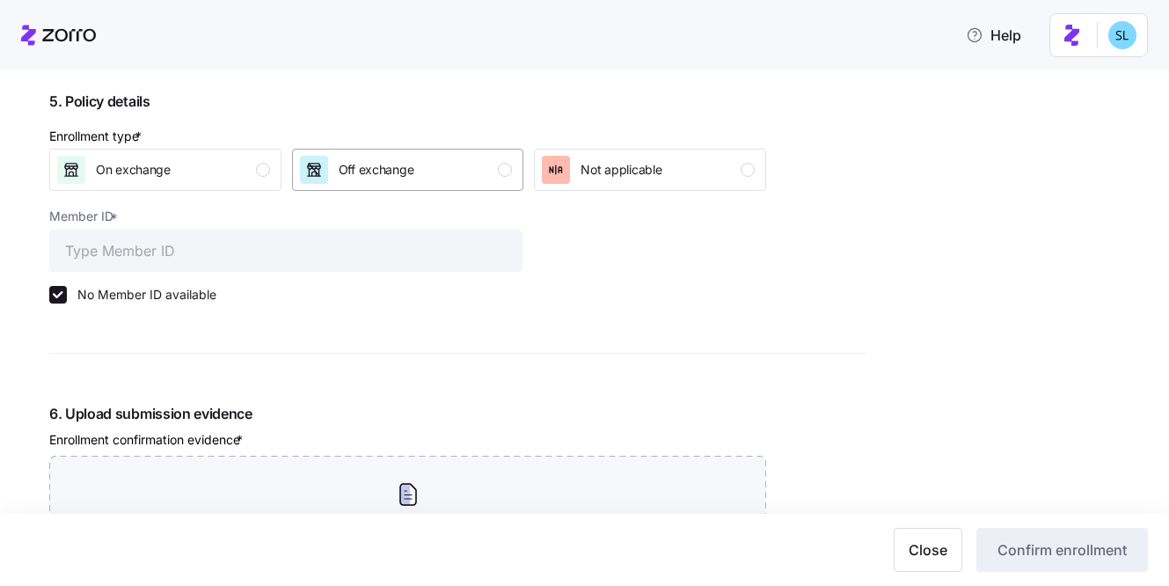
click at [434, 181] on div "Off exchange" at bounding box center [406, 170] width 213 height 28
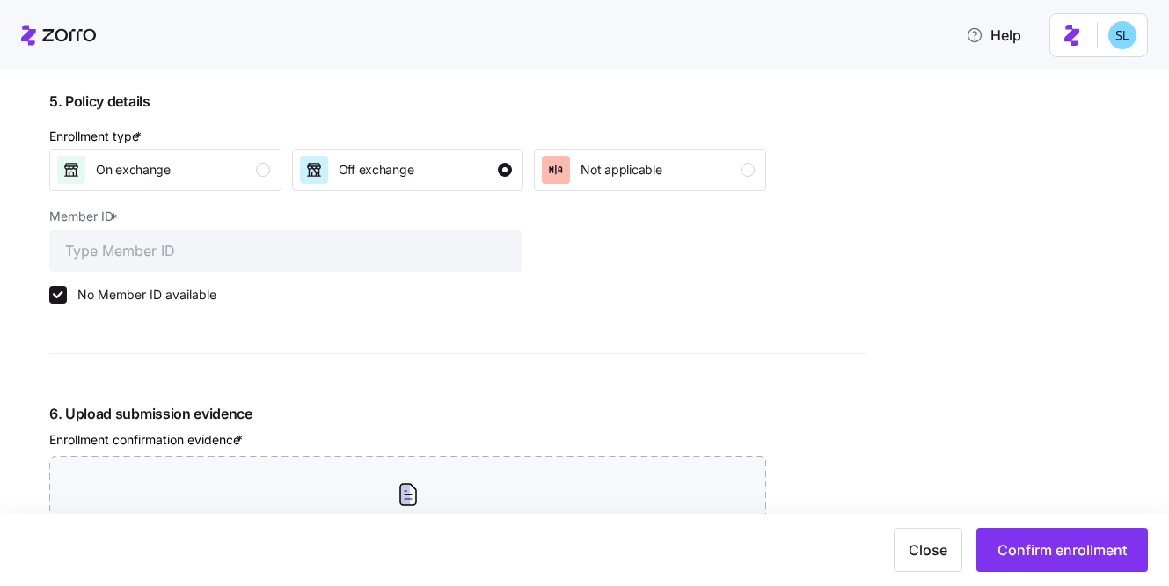
click at [176, 299] on label "No Member ID available" at bounding box center [142, 295] width 150 height 18
click at [67, 299] on input "No Member ID available" at bounding box center [58, 295] width 18 height 18
checkbox input "false"
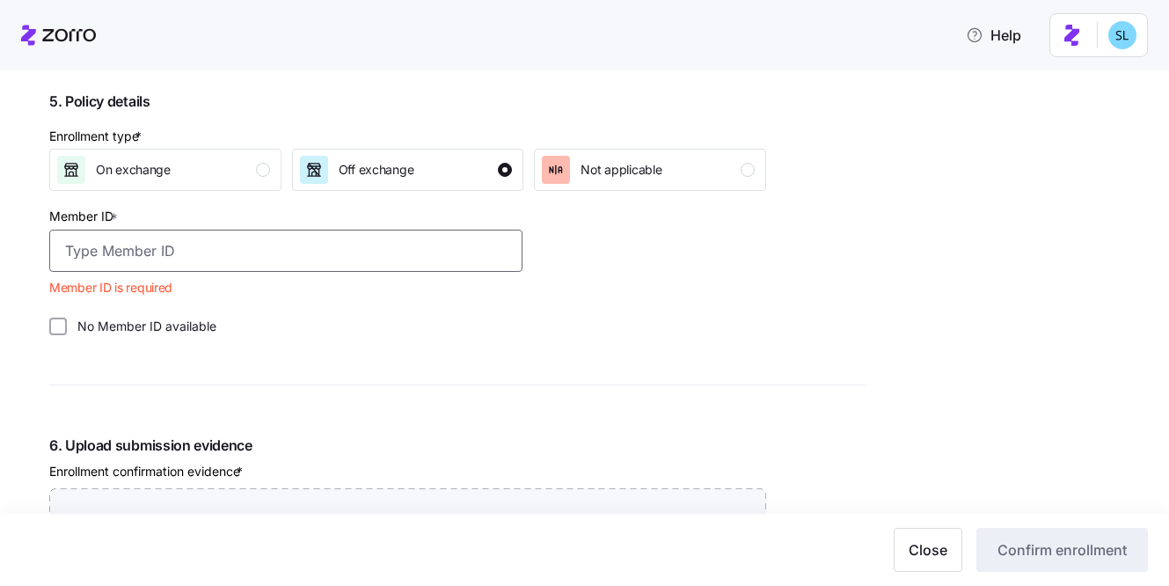
click at [171, 252] on input "Member ID *" at bounding box center [285, 251] width 473 height 42
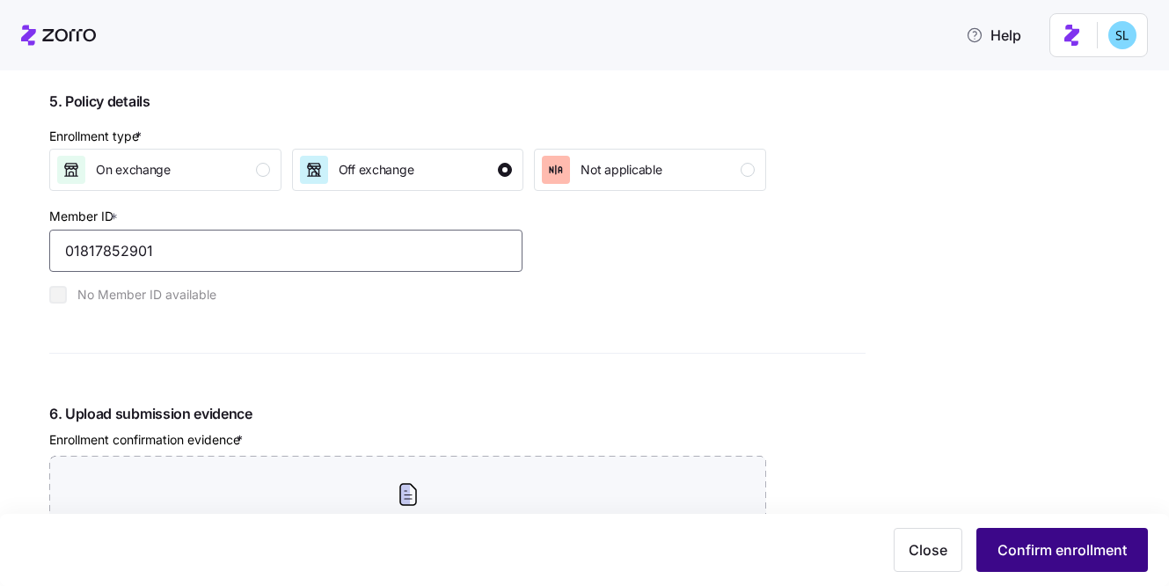
type input "01817852901"
click at [1121, 537] on button "Confirm enrollment" at bounding box center [1062, 550] width 172 height 44
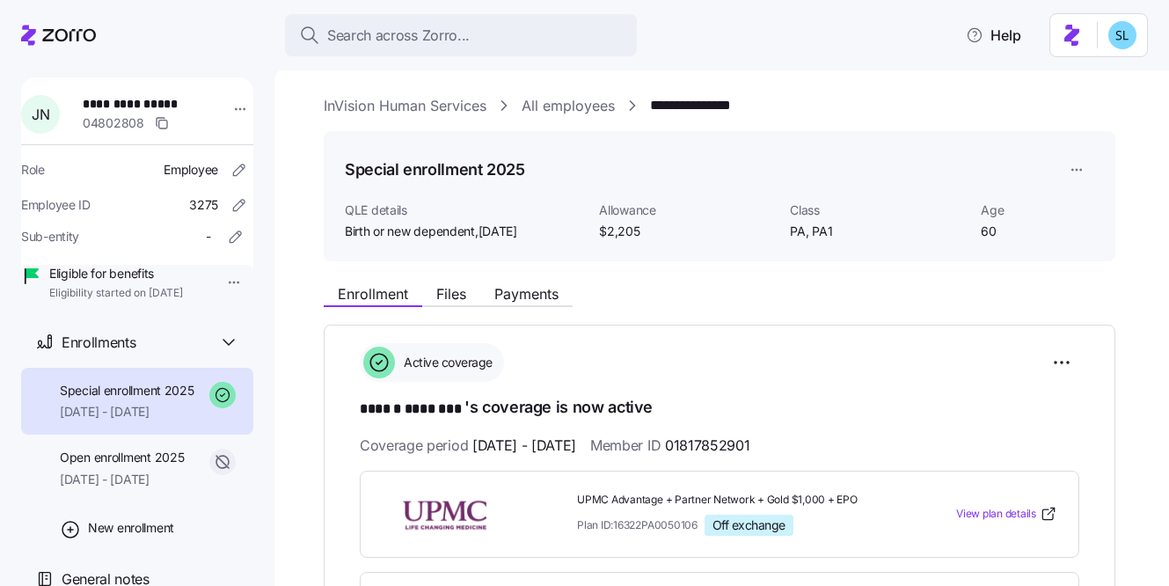
scroll to position [96, 0]
click at [1072, 362] on html "**********" at bounding box center [584, 287] width 1169 height 575
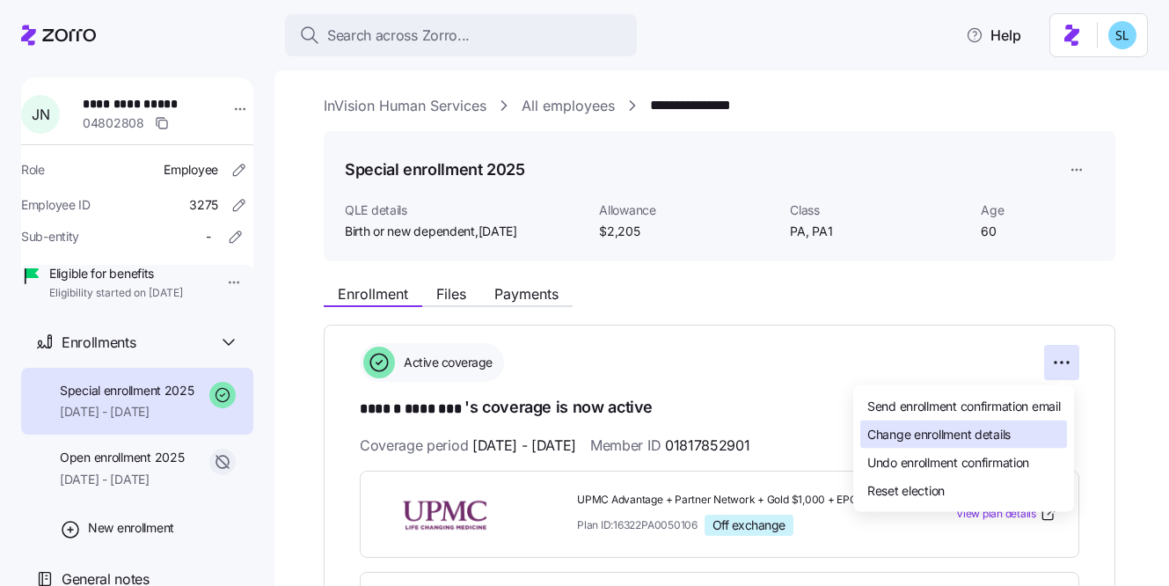
click at [1011, 440] on span "Change enrollment details" at bounding box center [938, 434] width 143 height 18
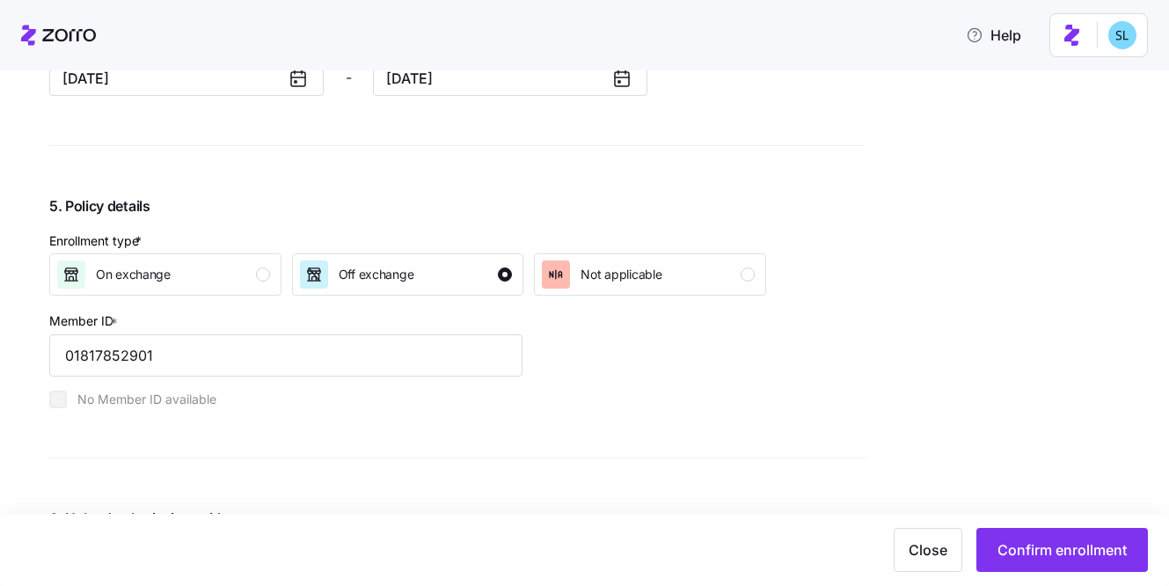
scroll to position [1554, 0]
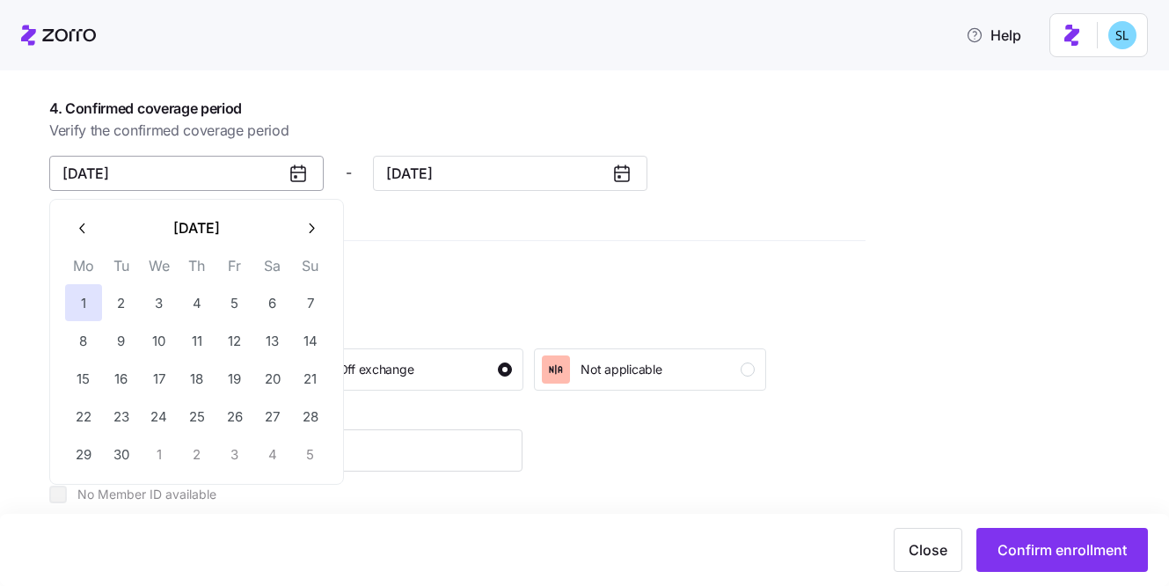
click at [172, 179] on input "September 1, 2025" at bounding box center [186, 173] width 274 height 35
click at [102, 222] on button "September 2025" at bounding box center [196, 228] width 191 height 37
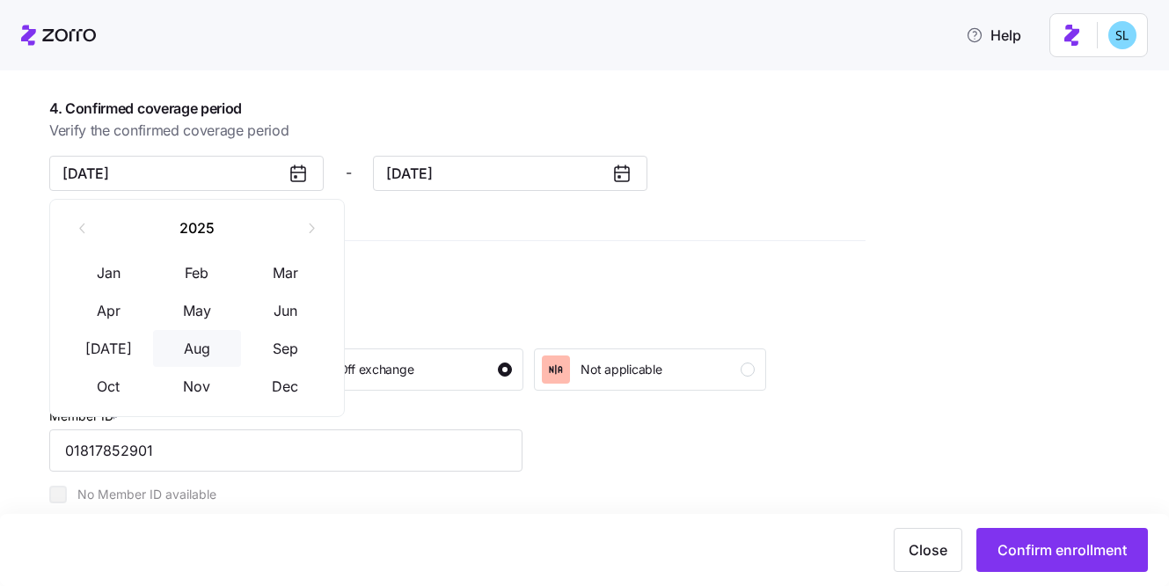
click at [221, 347] on button "Aug" at bounding box center [197, 348] width 88 height 37
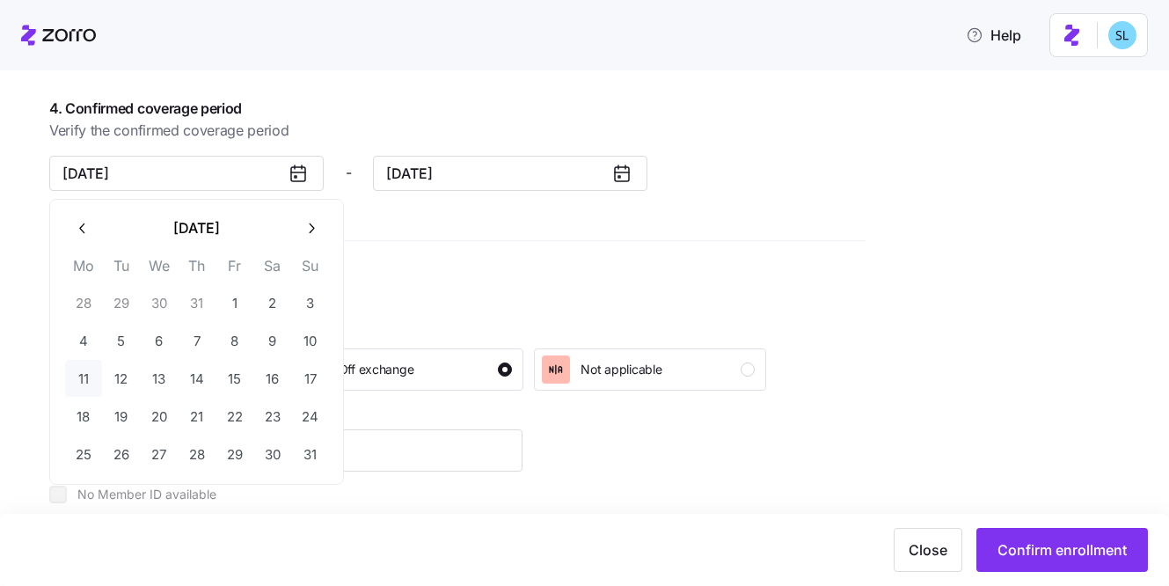
click at [79, 380] on button "11" at bounding box center [83, 378] width 37 height 37
type input "August 11, 2025"
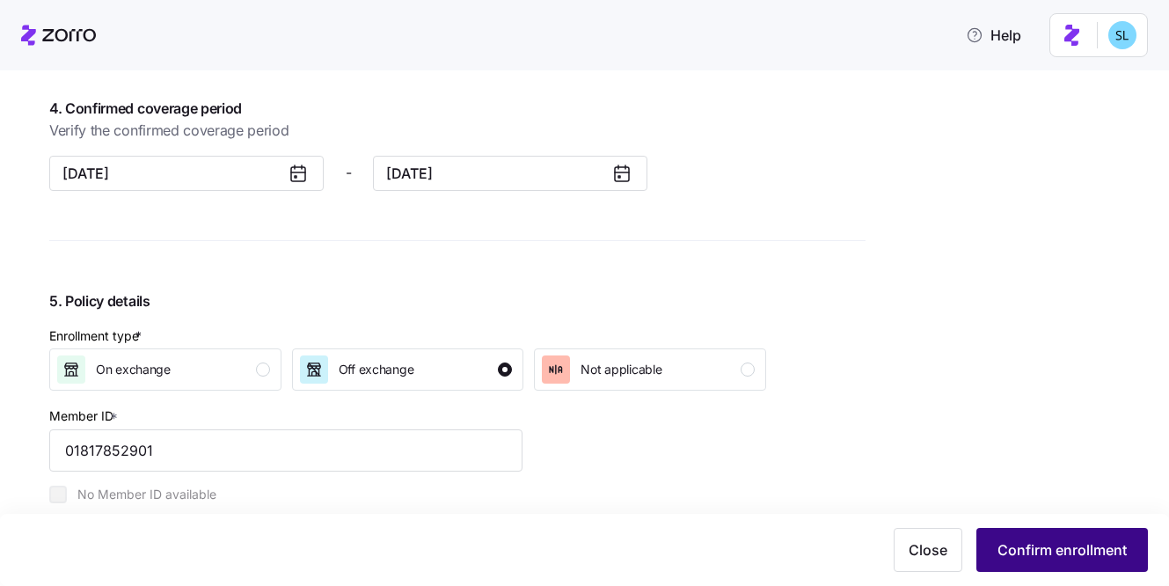
click at [1004, 547] on span "Confirm enrollment" at bounding box center [1061, 549] width 129 height 21
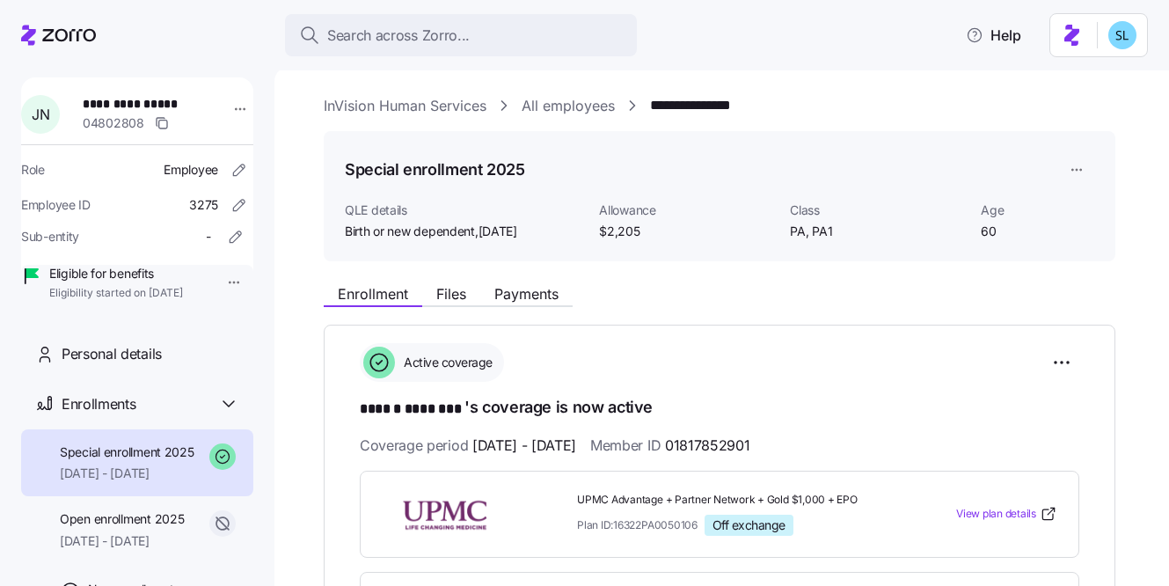
click at [476, 106] on link "InVision Human Services" at bounding box center [405, 106] width 163 height 22
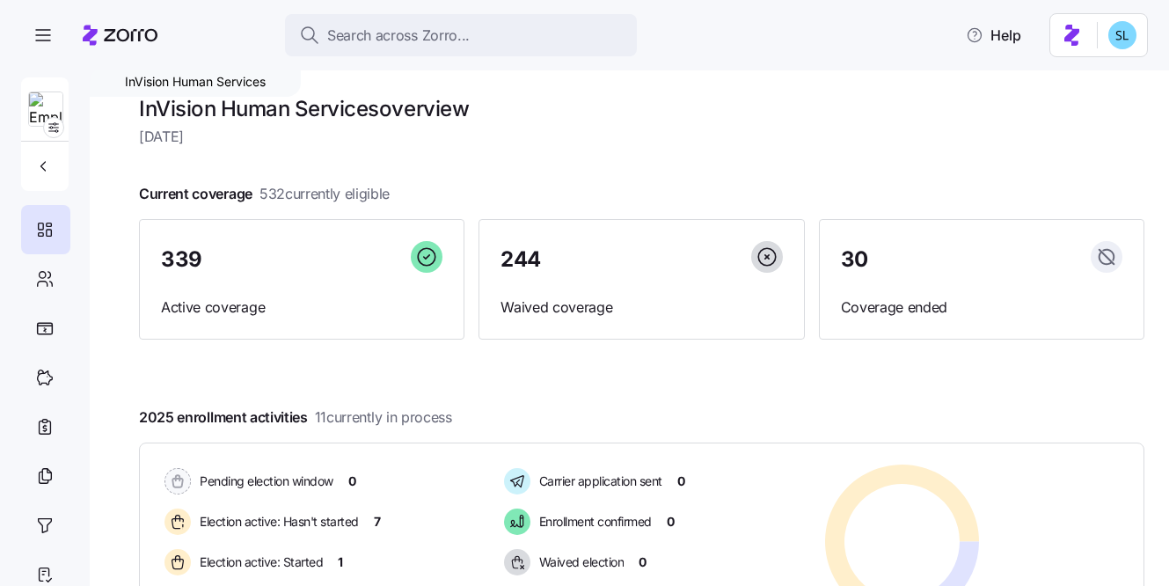
click at [68, 119] on div at bounding box center [45, 108] width 49 height 63
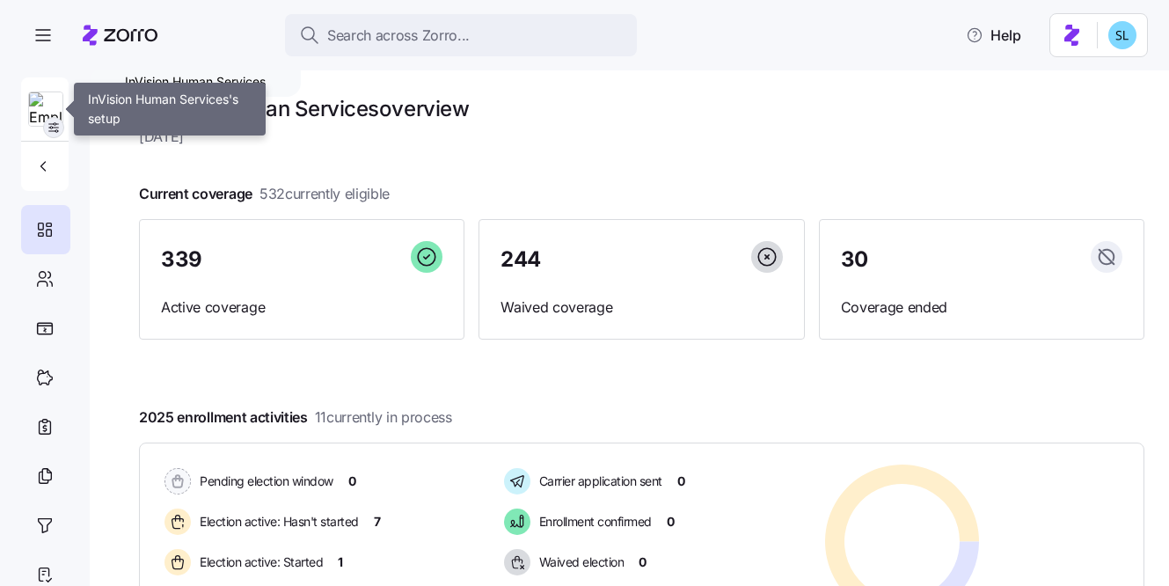
click at [58, 125] on icon "button" at bounding box center [54, 128] width 14 height 14
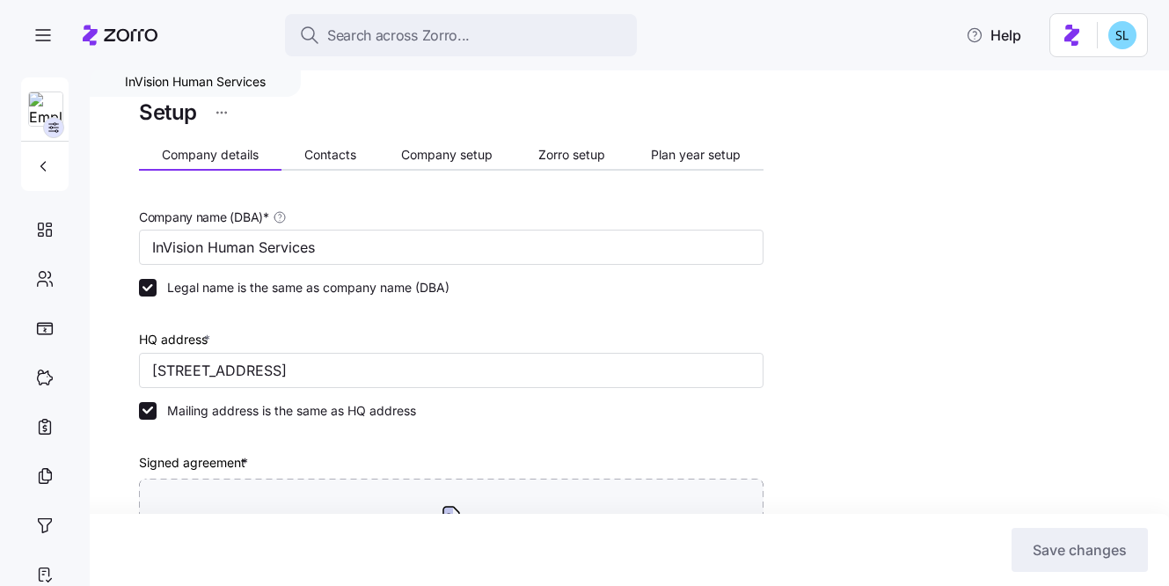
click at [360, 163] on button "Contacts" at bounding box center [330, 155] width 98 height 26
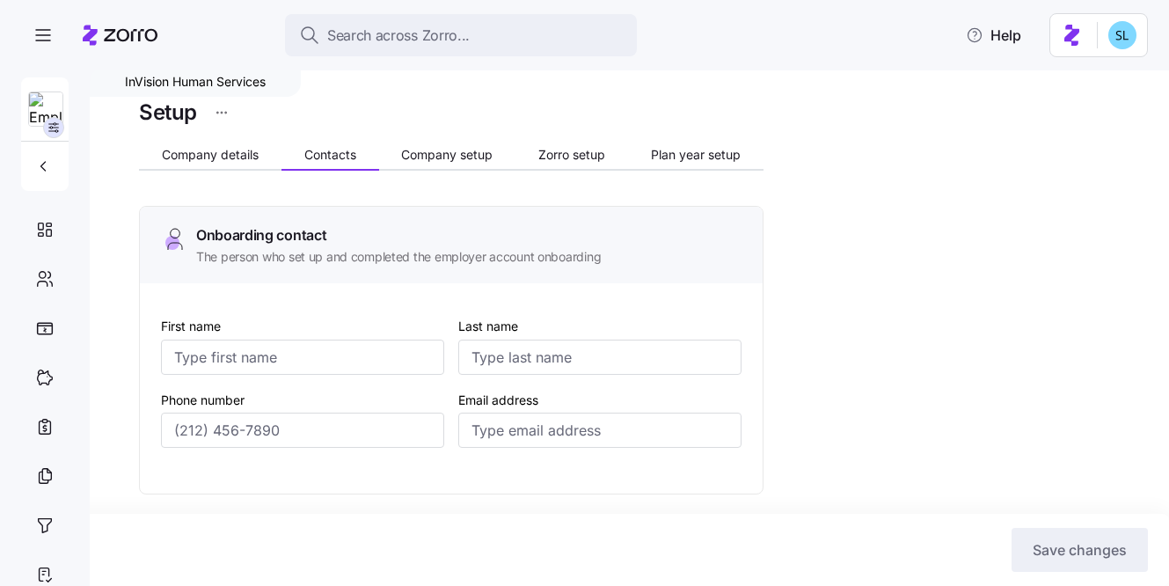
type input "[PERSON_NAME]"
type input "Budkey"
type input "[EMAIL_ADDRESS][DOMAIN_NAME]"
type input "[PERSON_NAME]"
type input "Love"
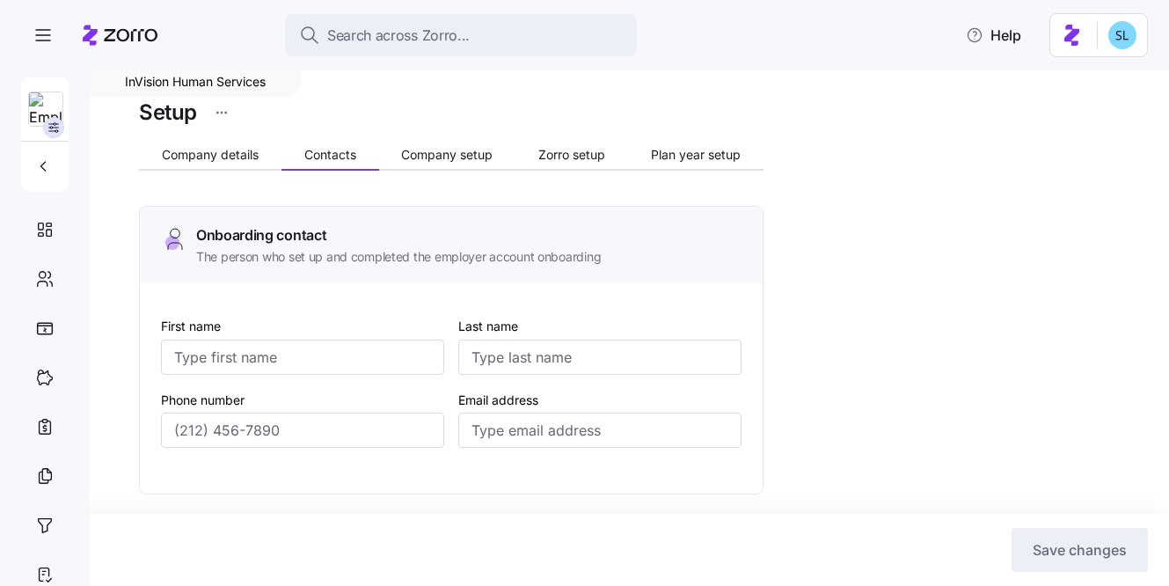
type input "[EMAIL_ADDRESS][DOMAIN_NAME]"
type input "[PERSON_NAME]"
type input "Budkey"
type input "[EMAIL_ADDRESS][DOMAIN_NAME]"
type input "JR"
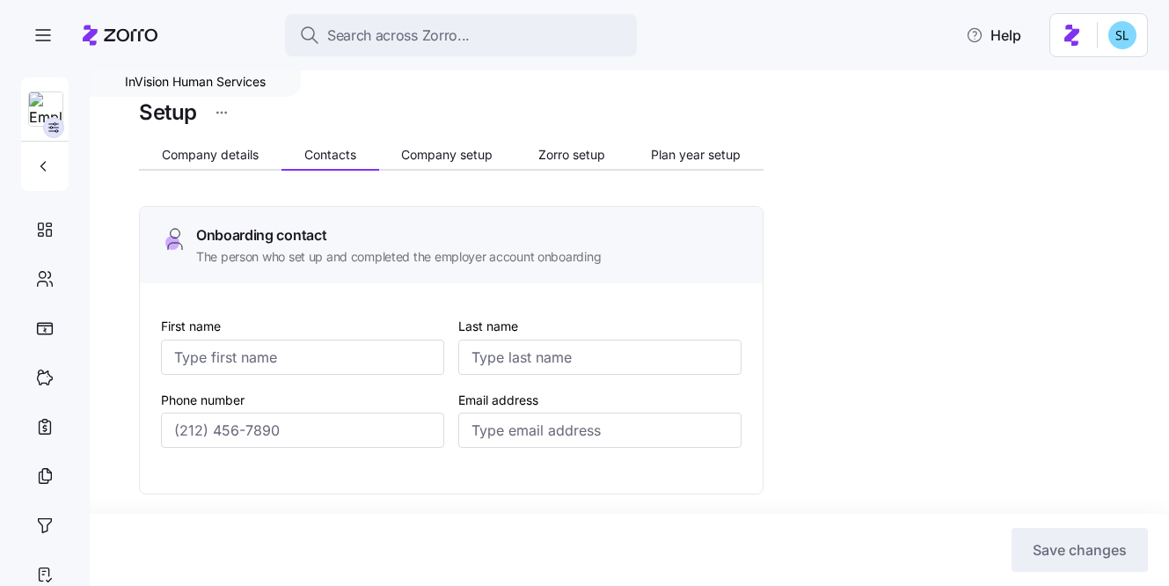
type input "[PERSON_NAME]"
type input "[EMAIL_ADDRESS][DOMAIN_NAME]"
type input "[PHONE_NUMBER]"
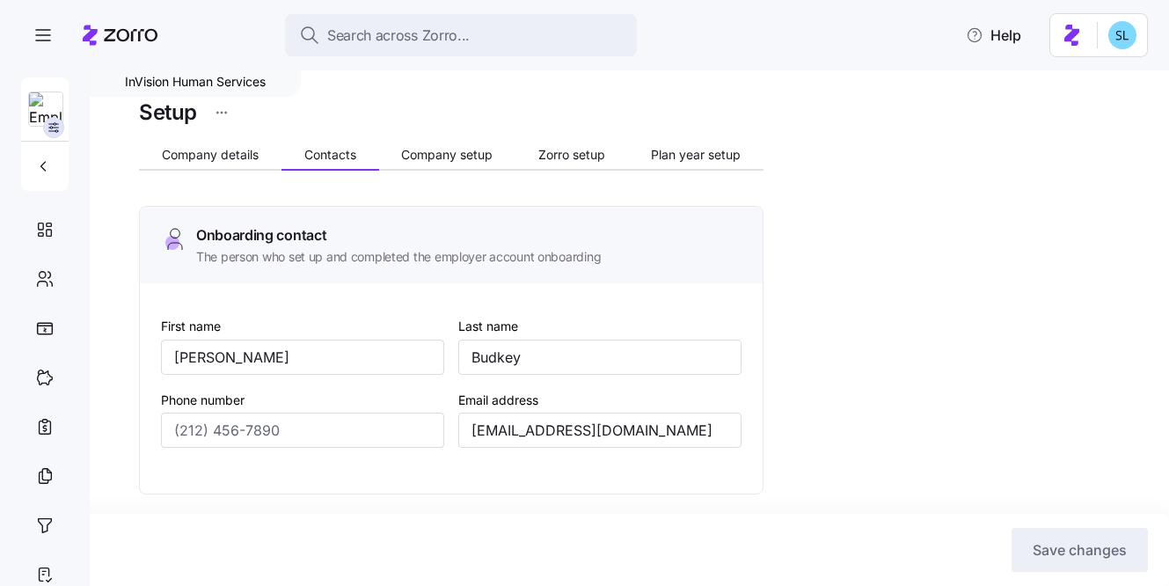
type input "[PHONE_NUMBER]"
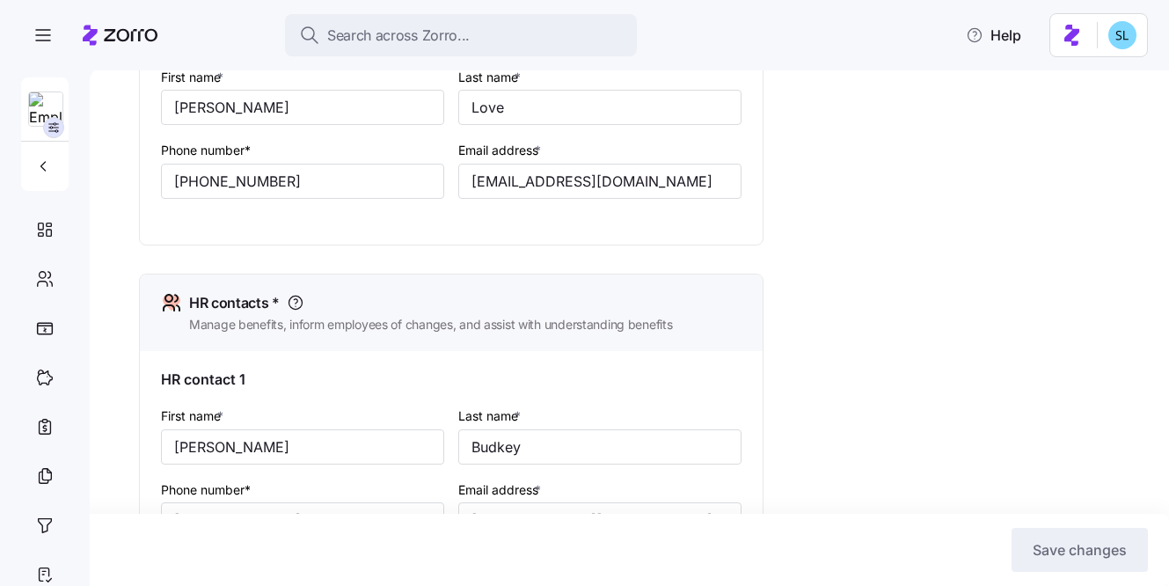
scroll to position [674, 0]
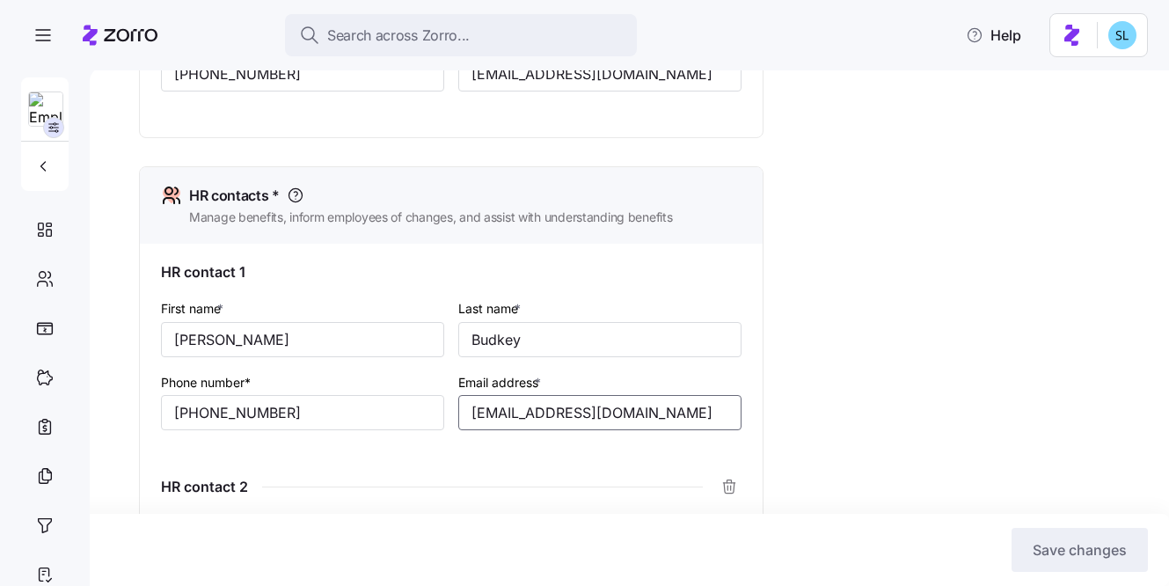
click at [525, 408] on input "[EMAIL_ADDRESS][DOMAIN_NAME]" at bounding box center [599, 412] width 283 height 35
